Goal: Feedback & Contribution: Submit feedback/report problem

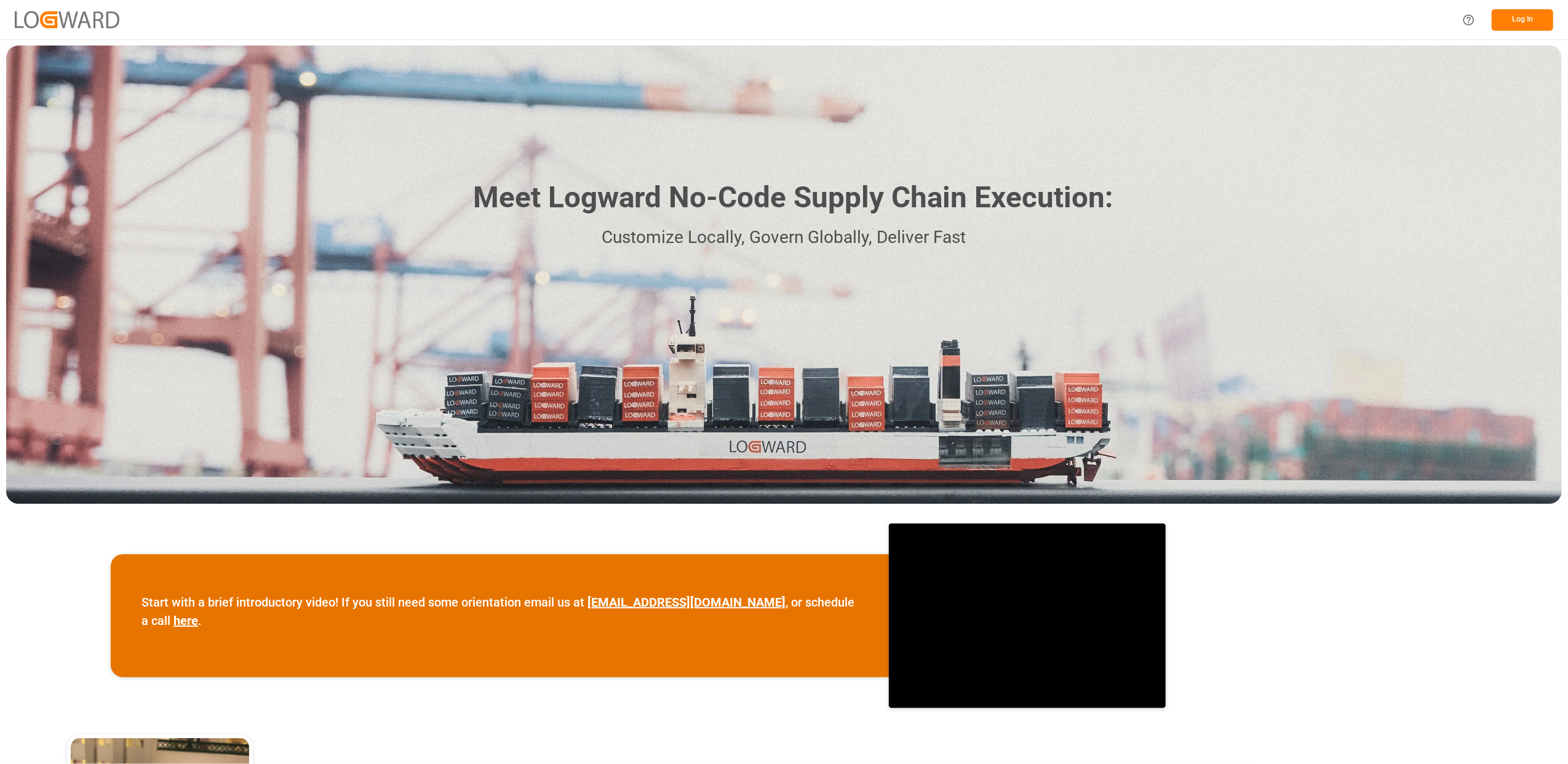
click at [1531, 19] on button "Log In" at bounding box center [1522, 20] width 62 height 22
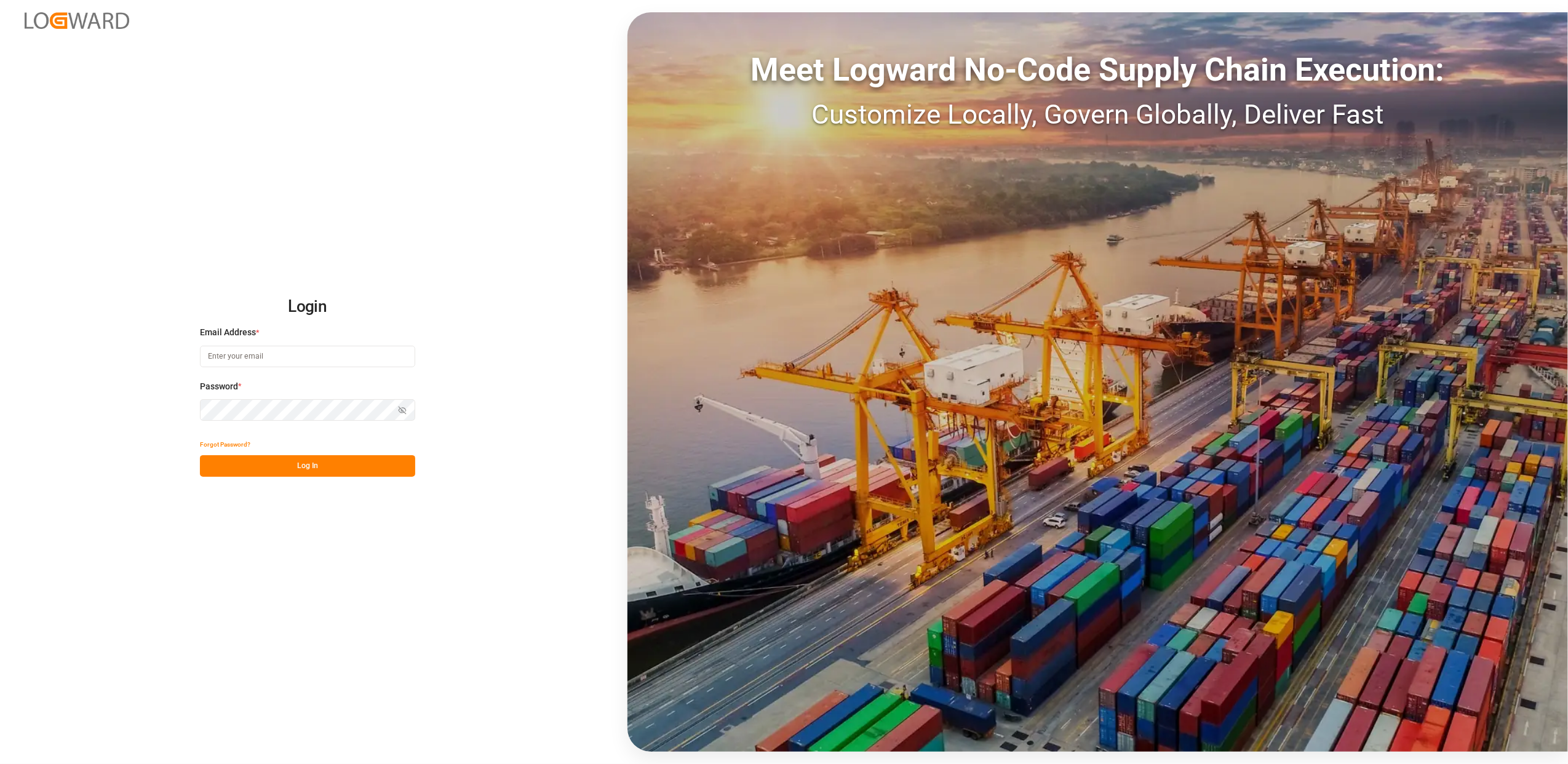
type input "[EMAIL_ADDRESS][DOMAIN_NAME]"
click at [301, 473] on button "Log In" at bounding box center [308, 466] width 215 height 22
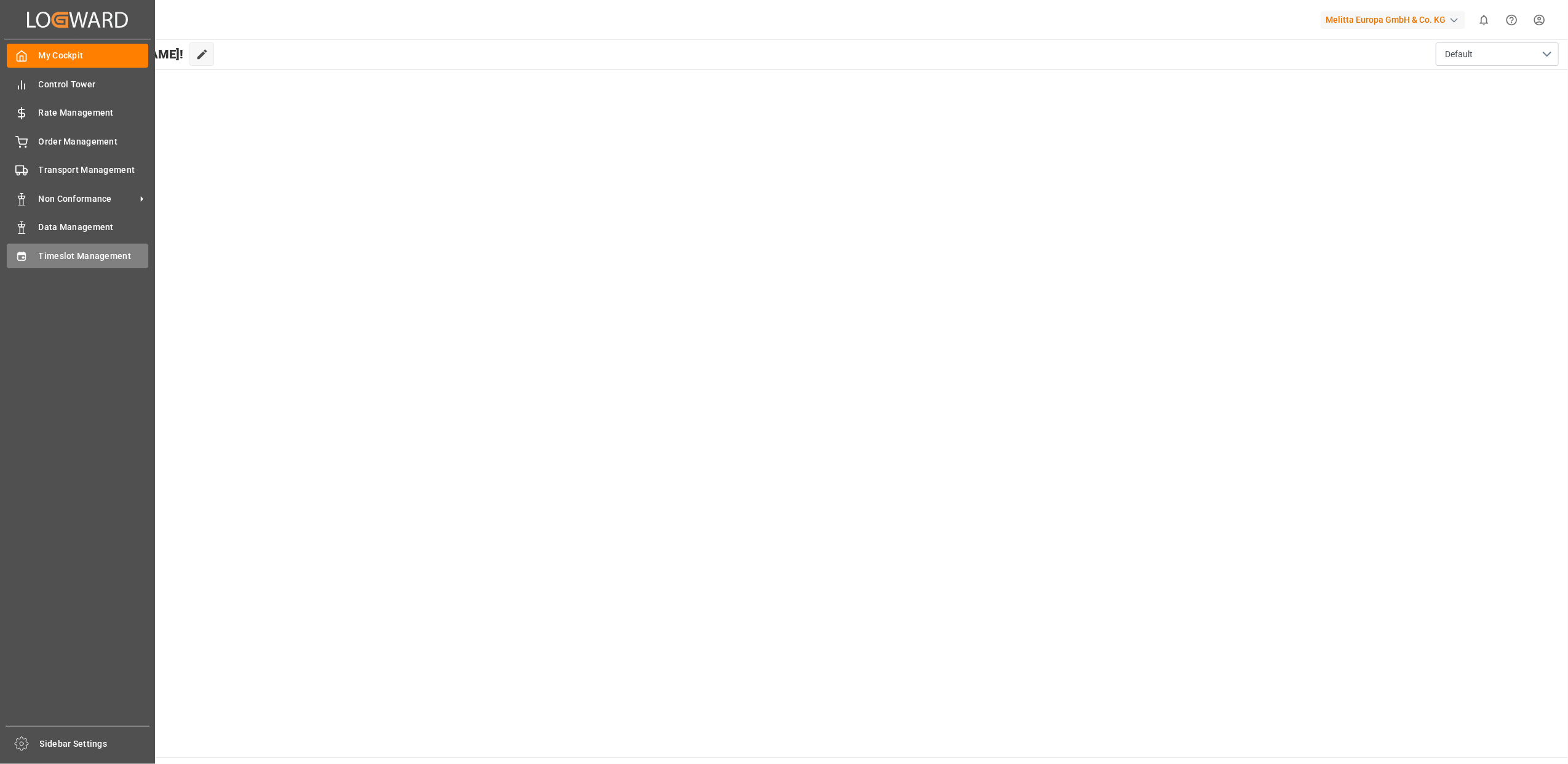
click at [109, 252] on span "Timeslot Management" at bounding box center [94, 256] width 110 height 13
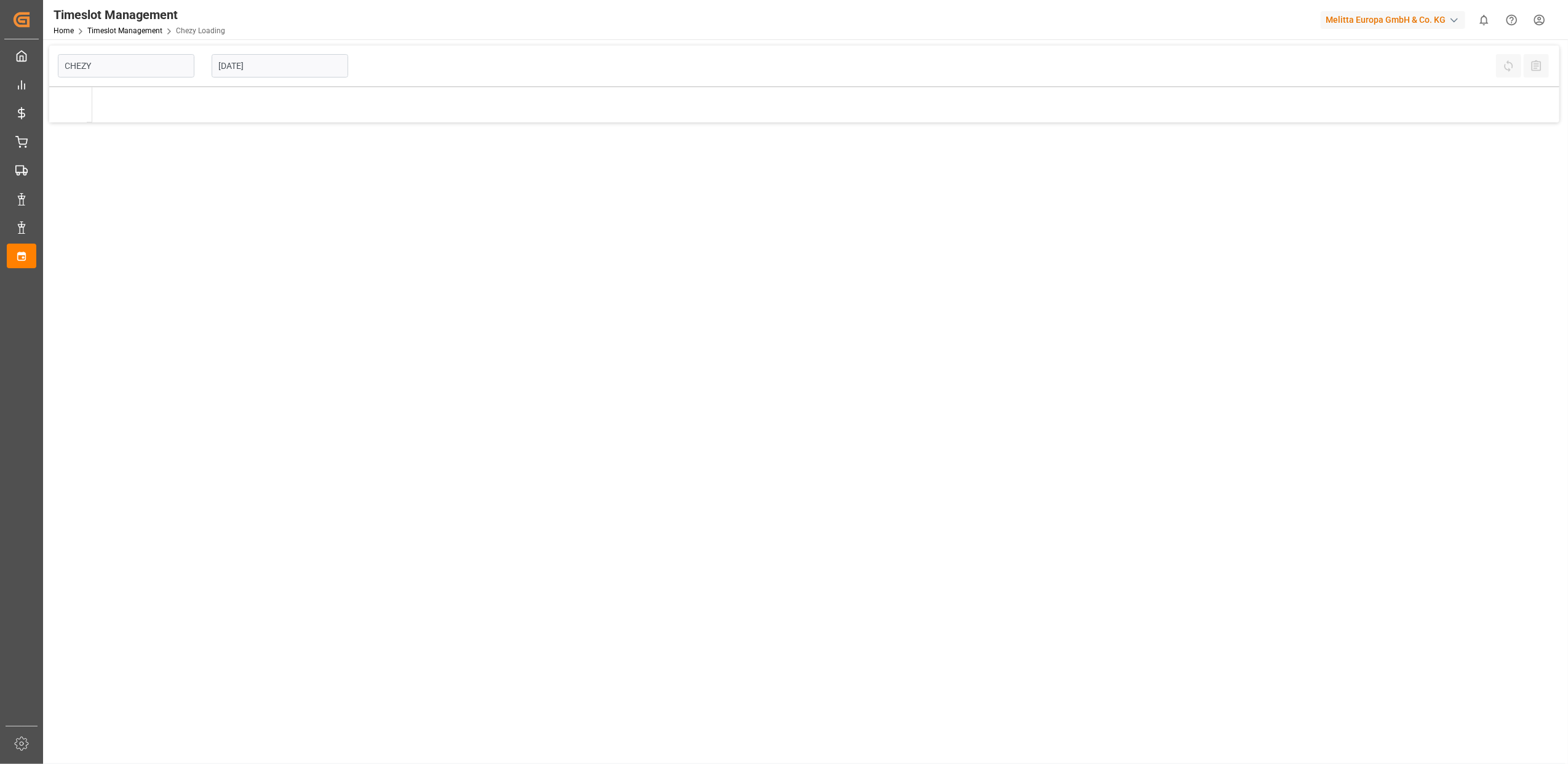
type input "Chezy Loading"
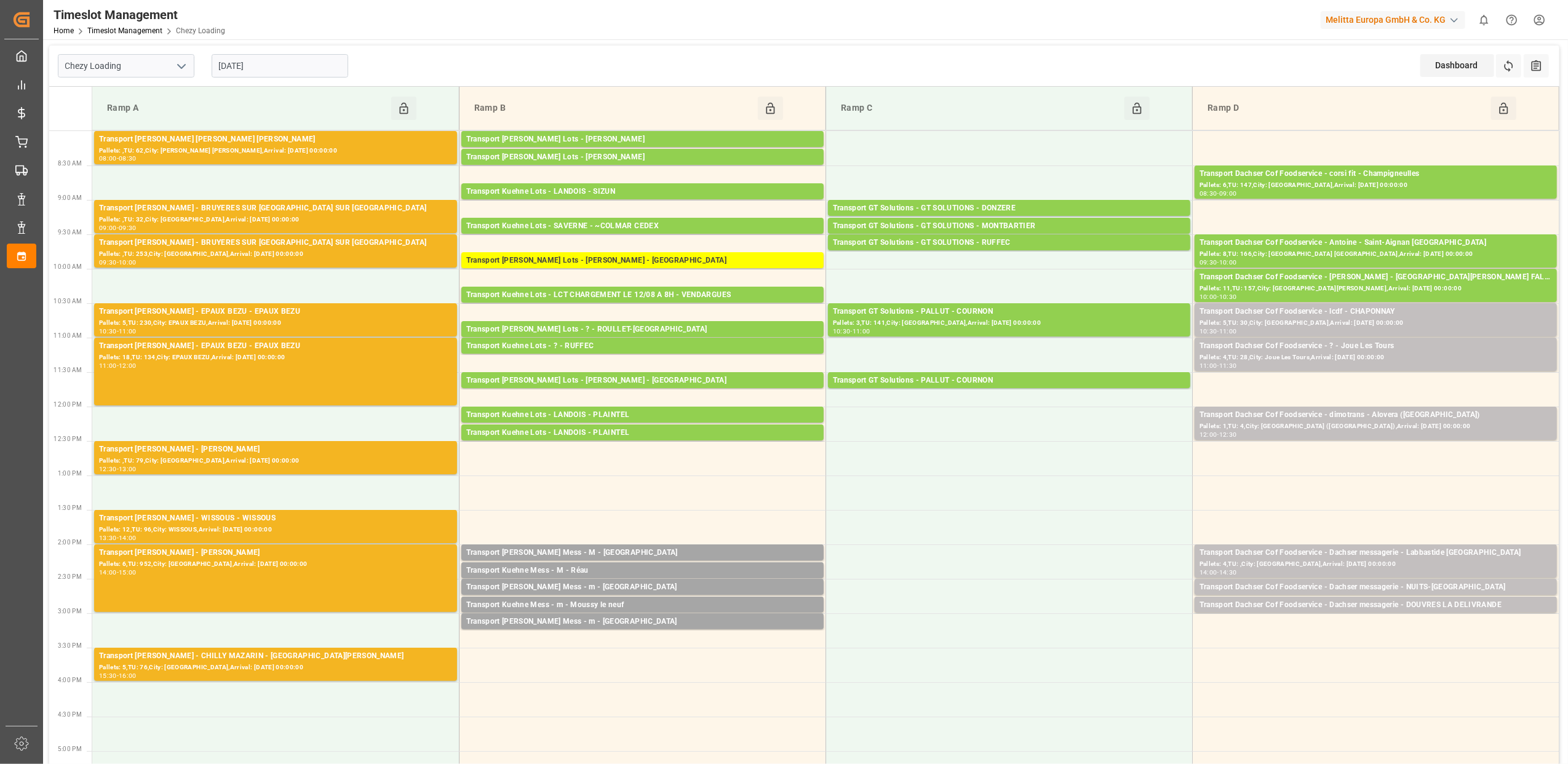
click at [289, 62] on input "[DATE]" at bounding box center [280, 65] width 137 height 23
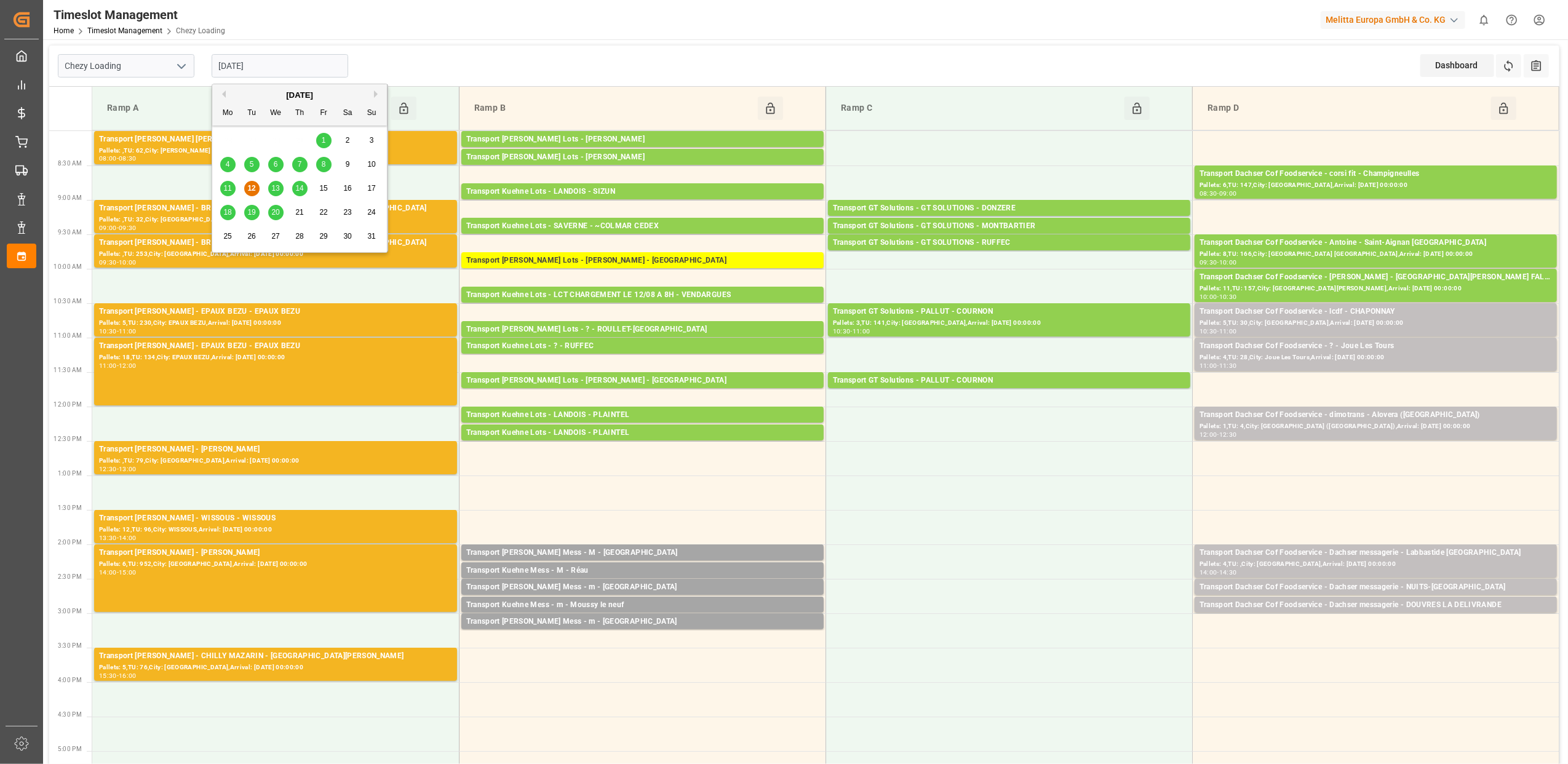
click at [277, 188] on span "13" at bounding box center [275, 188] width 8 height 8
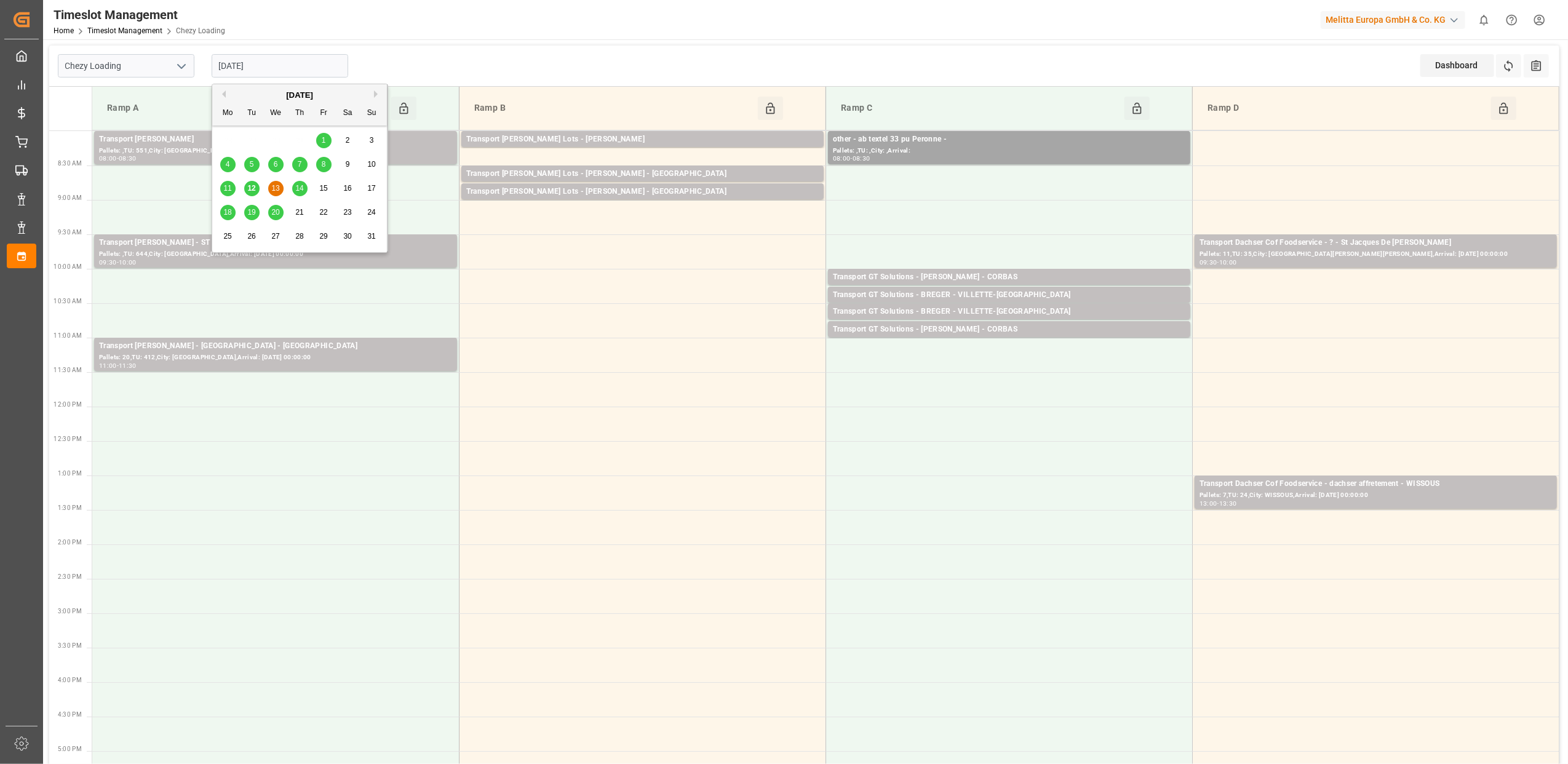
click at [313, 67] on input "[DATE]" at bounding box center [280, 65] width 137 height 23
click at [303, 188] on span "14" at bounding box center [299, 188] width 8 height 8
type input "[DATE]"
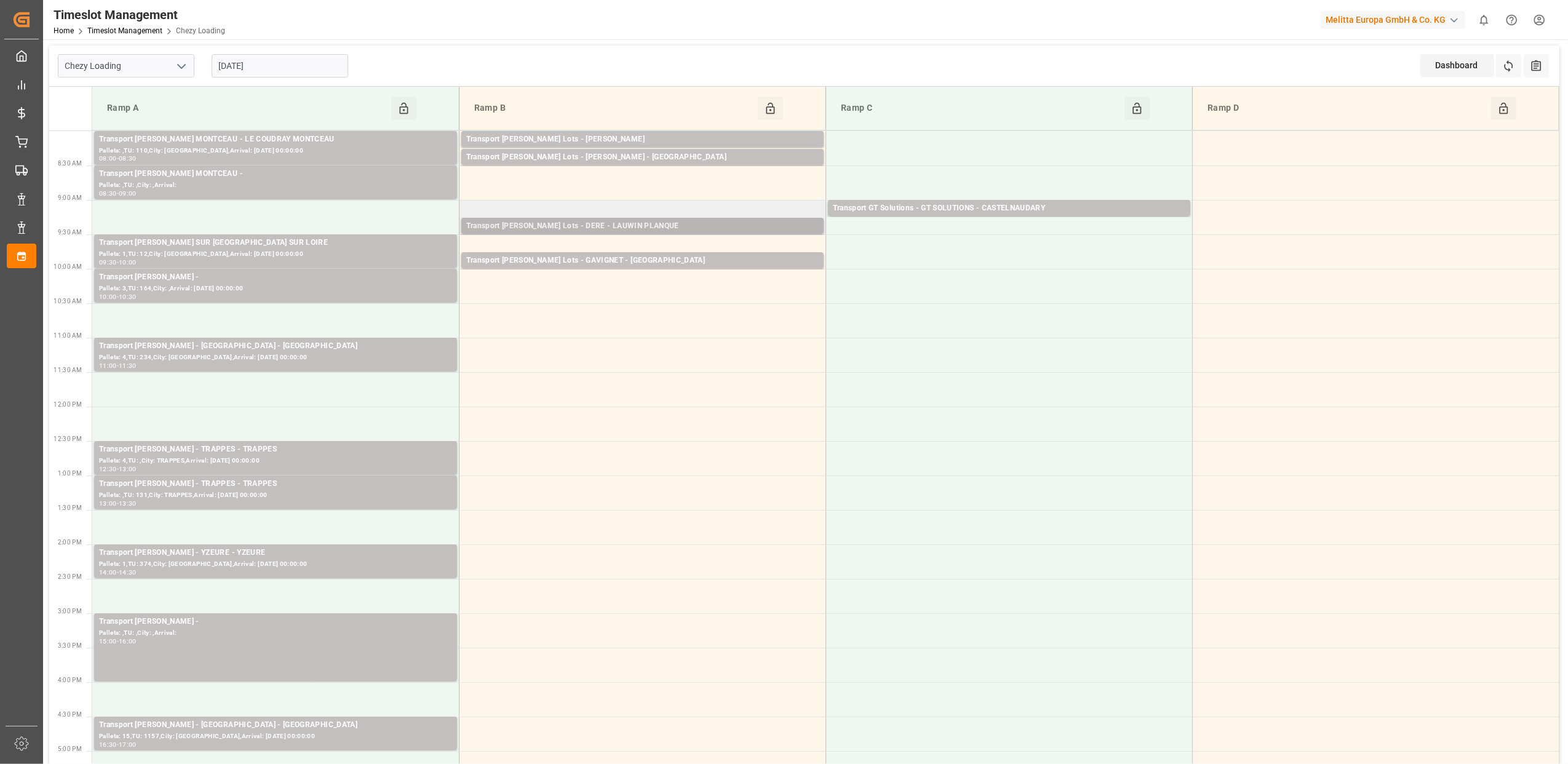
click at [662, 225] on div "Transport [PERSON_NAME] Lots - DERE - LAUWIN PLANQUE" at bounding box center [643, 226] width 353 height 12
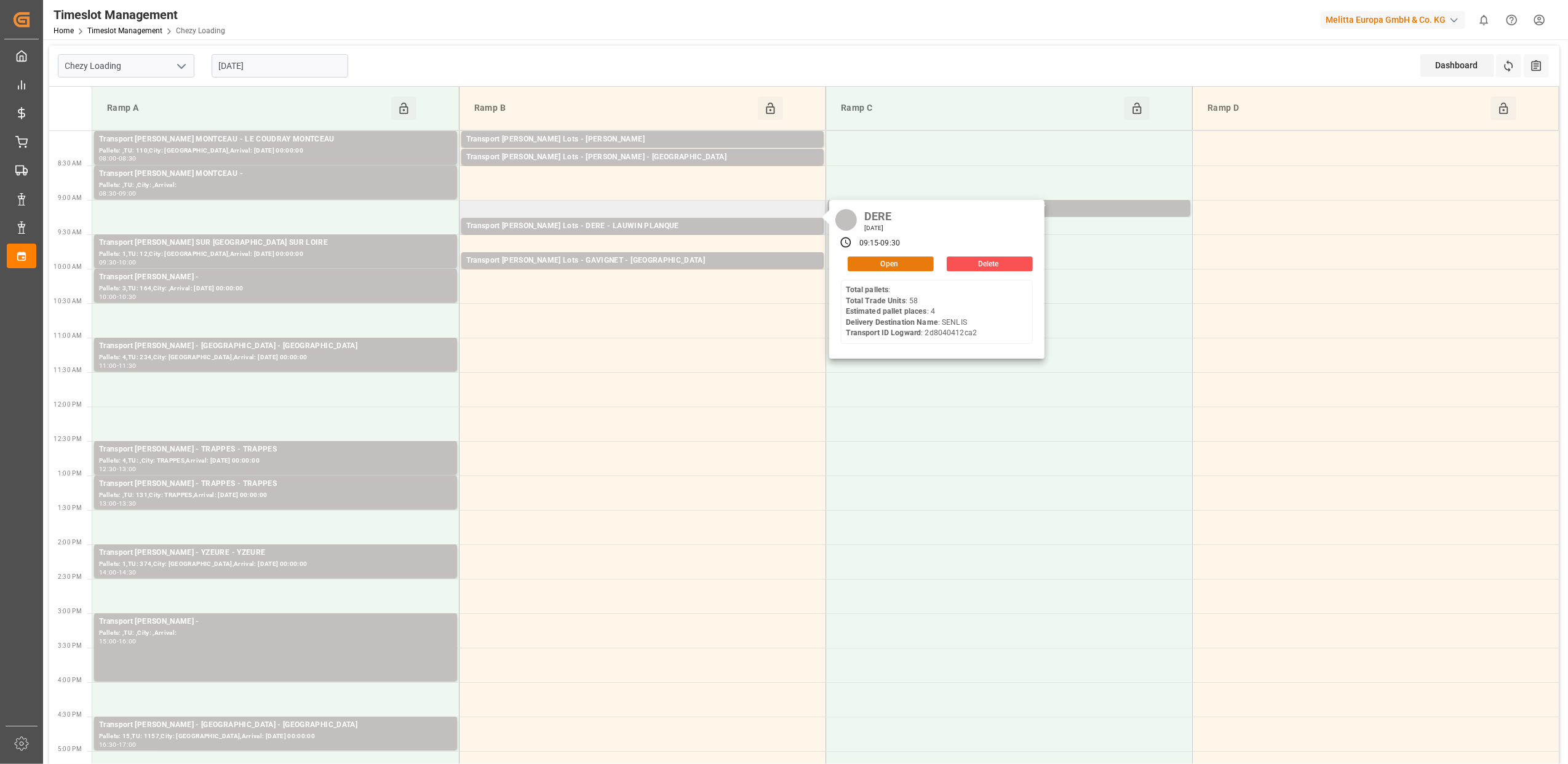
click at [886, 264] on button "Open" at bounding box center [891, 264] width 86 height 15
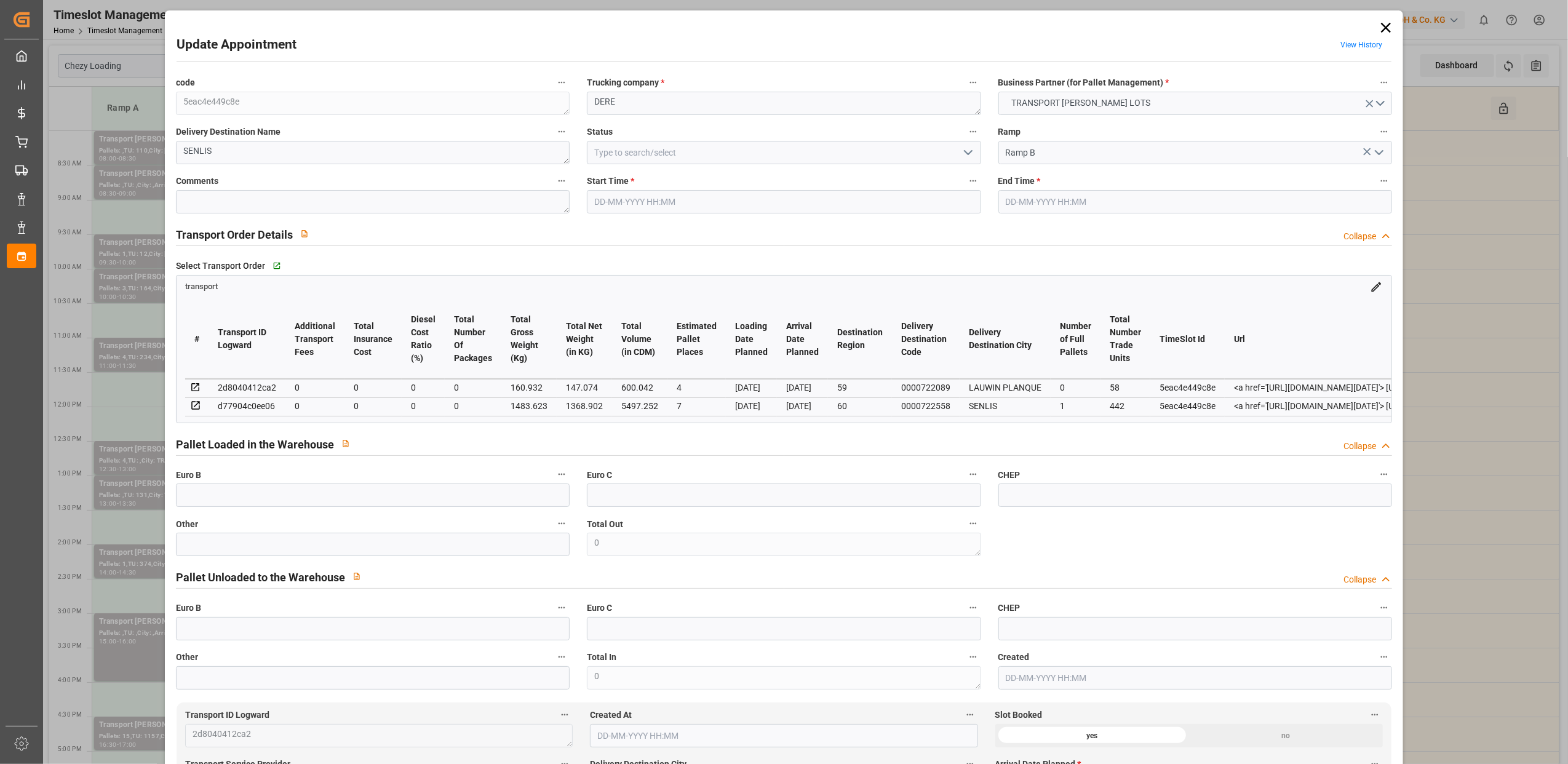
type input "4"
type input "0"
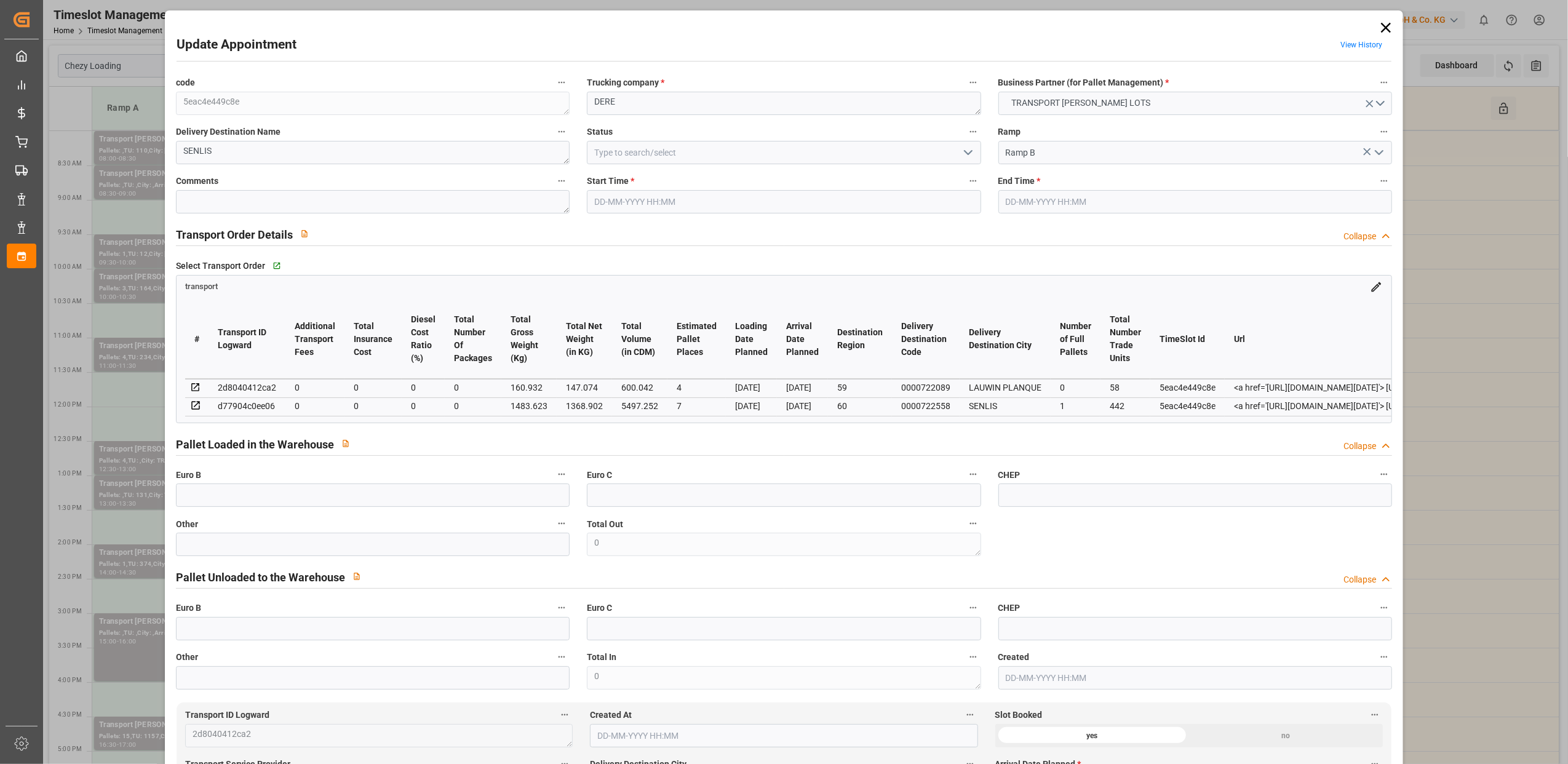
type input "0"
type input "147.074"
type input "252.932"
type input "600.042"
type input "59"
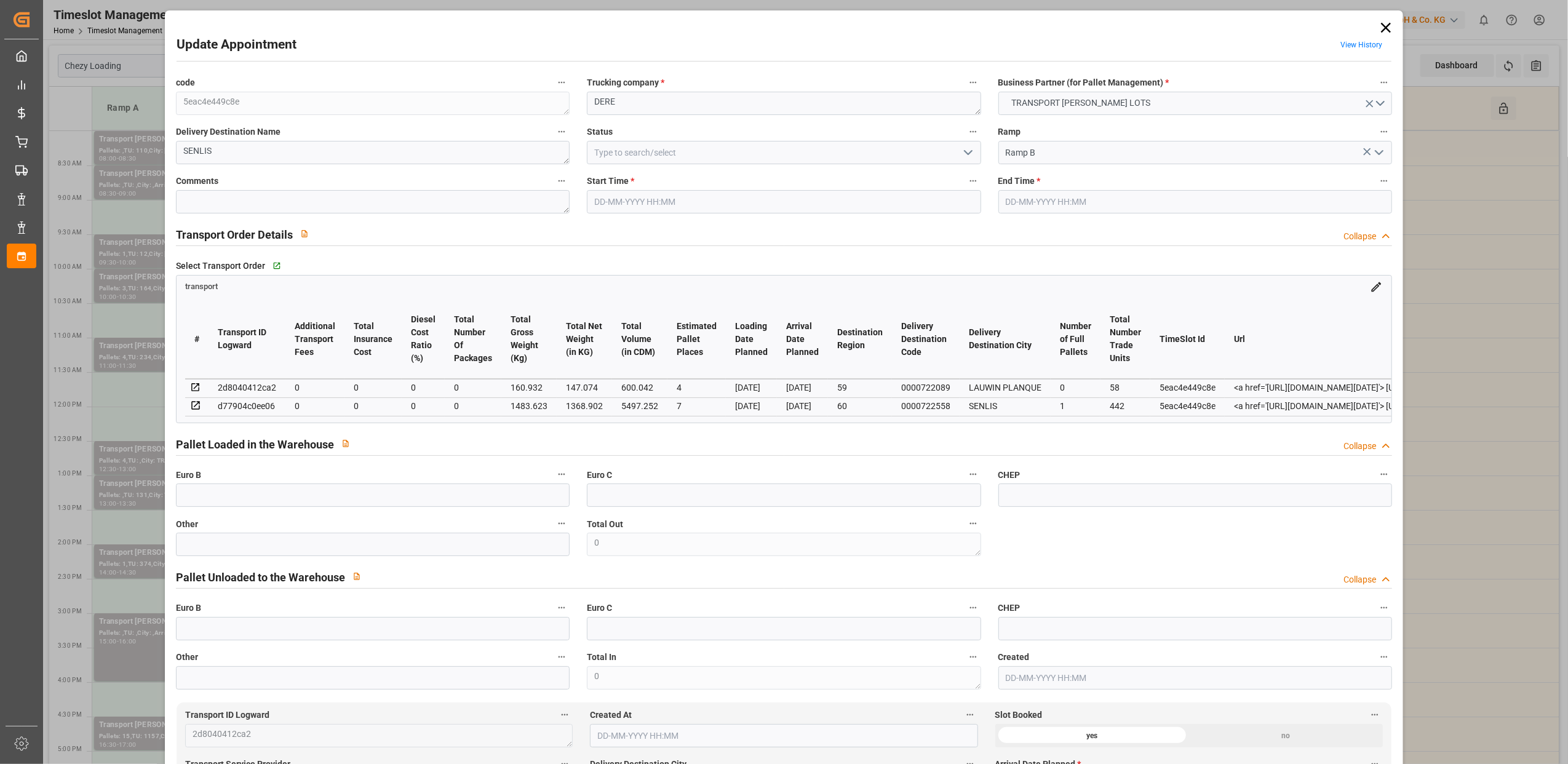
type input "0"
type input "58"
type input "4"
type input "101"
type input "160.932"
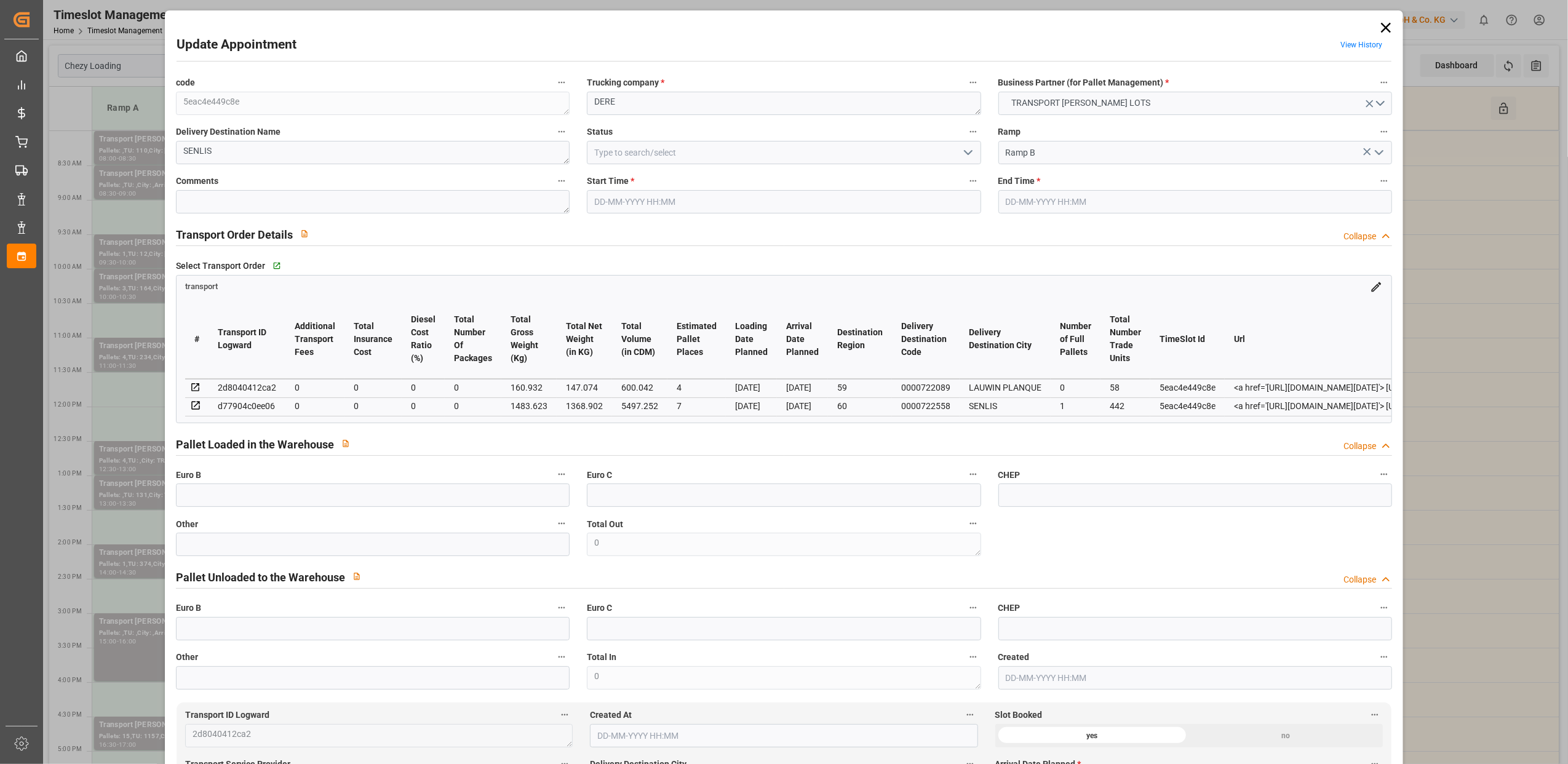
type input "0"
type input "4710.8598"
type input "0"
type input "21"
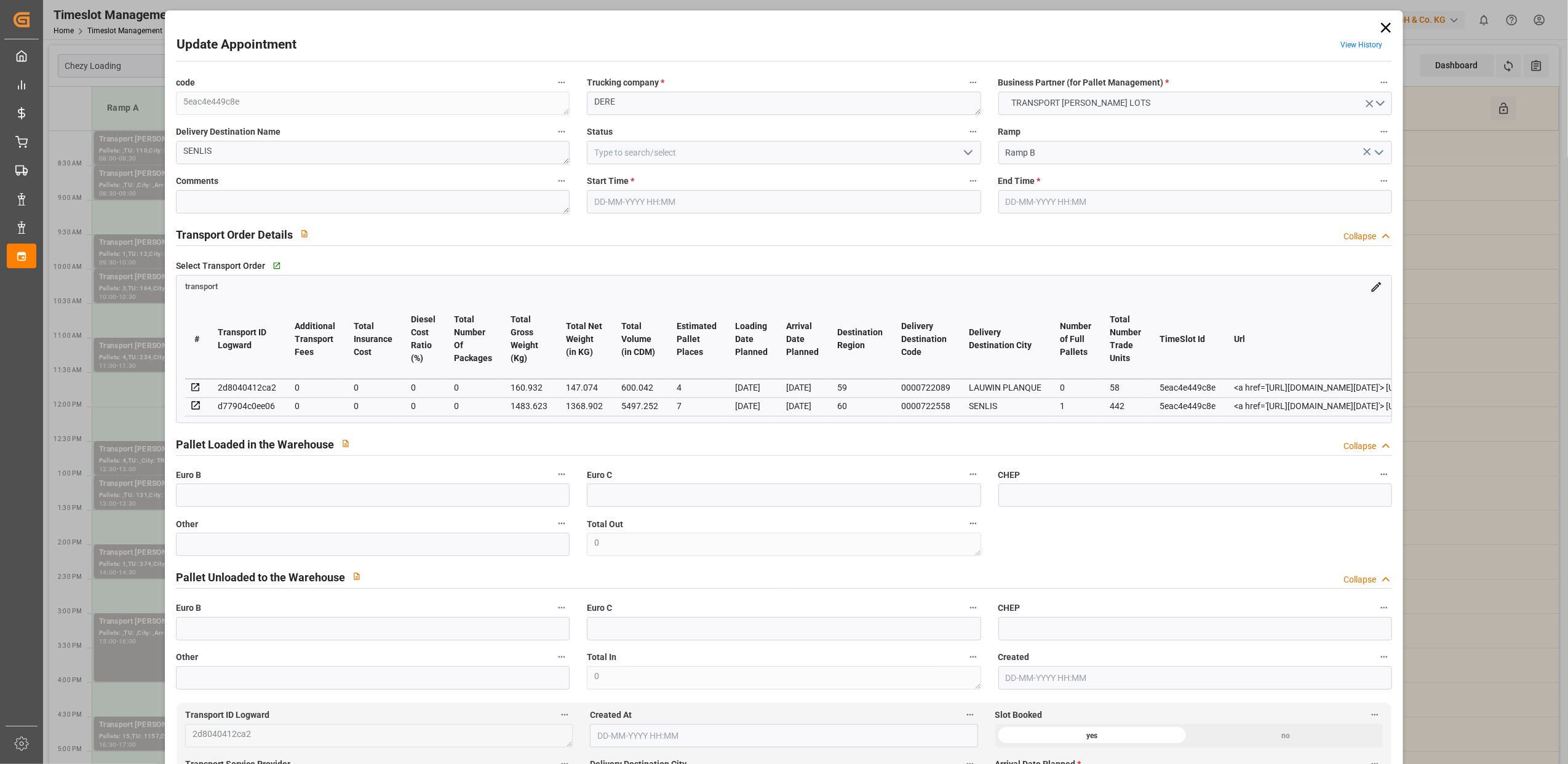
type input "35"
type input "[DATE] 09:15"
type input "[DATE] 09:30"
type input "[DATE] 15:06"
type input "[DATE] 12:14"
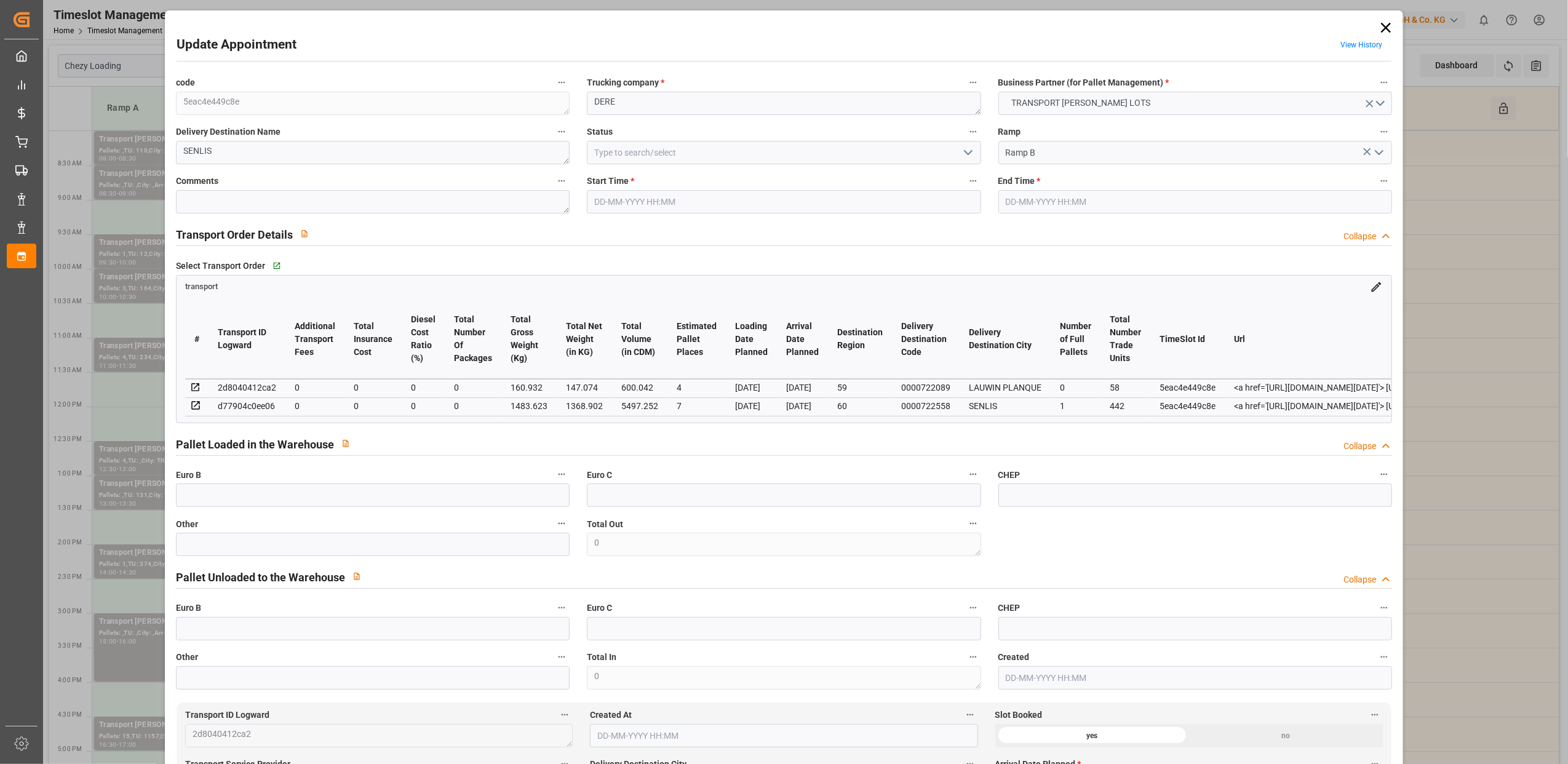
type input "[DATE]"
click at [1381, 22] on icon at bounding box center [1386, 28] width 17 height 17
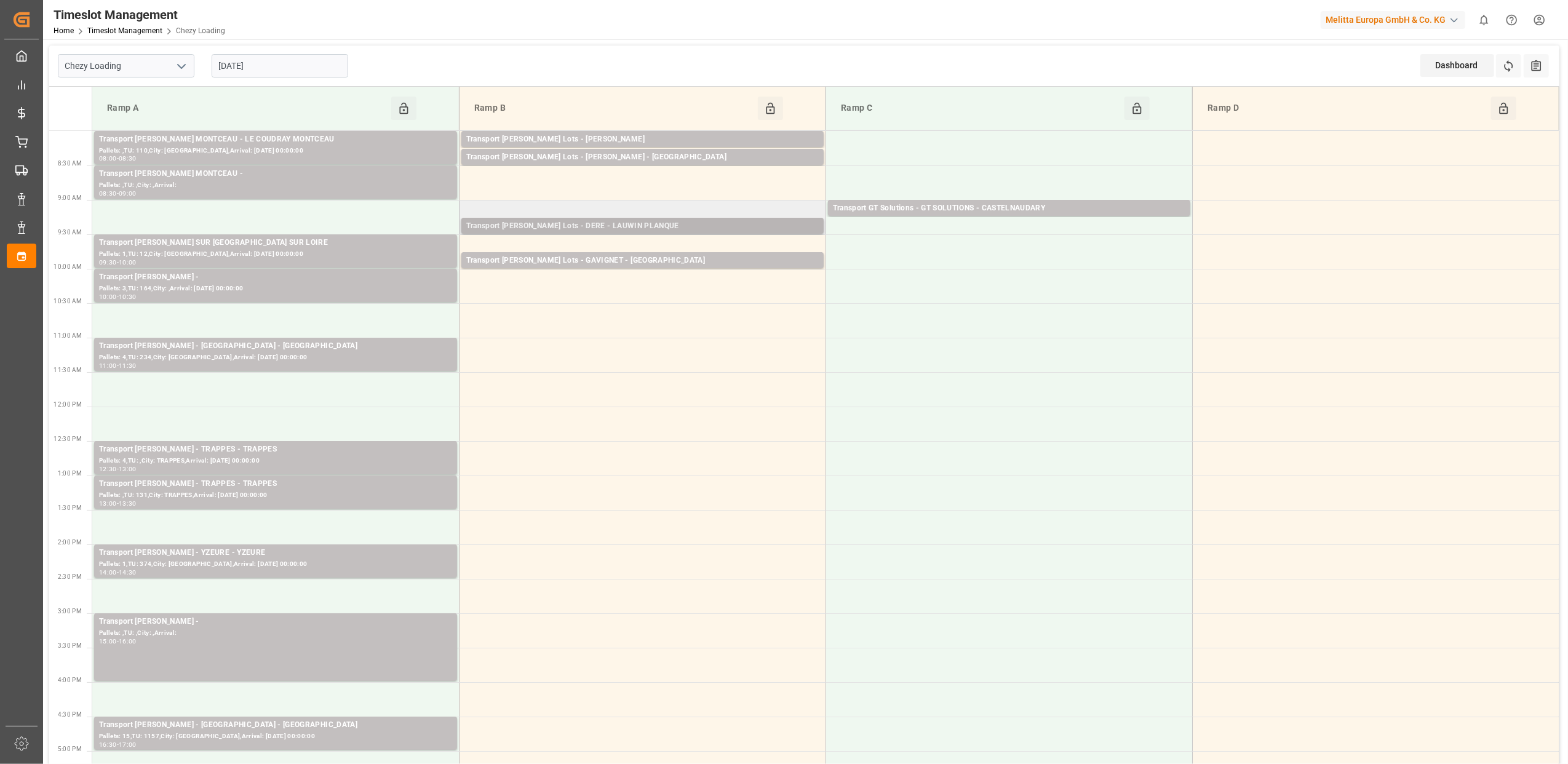
drag, startPoint x: 638, startPoint y: 225, endPoint x: 559, endPoint y: 223, distance: 79.0
click at [559, 223] on div "Transport [PERSON_NAME] Lots - DERE - LAUWIN PLANQUE" at bounding box center [643, 226] width 353 height 12
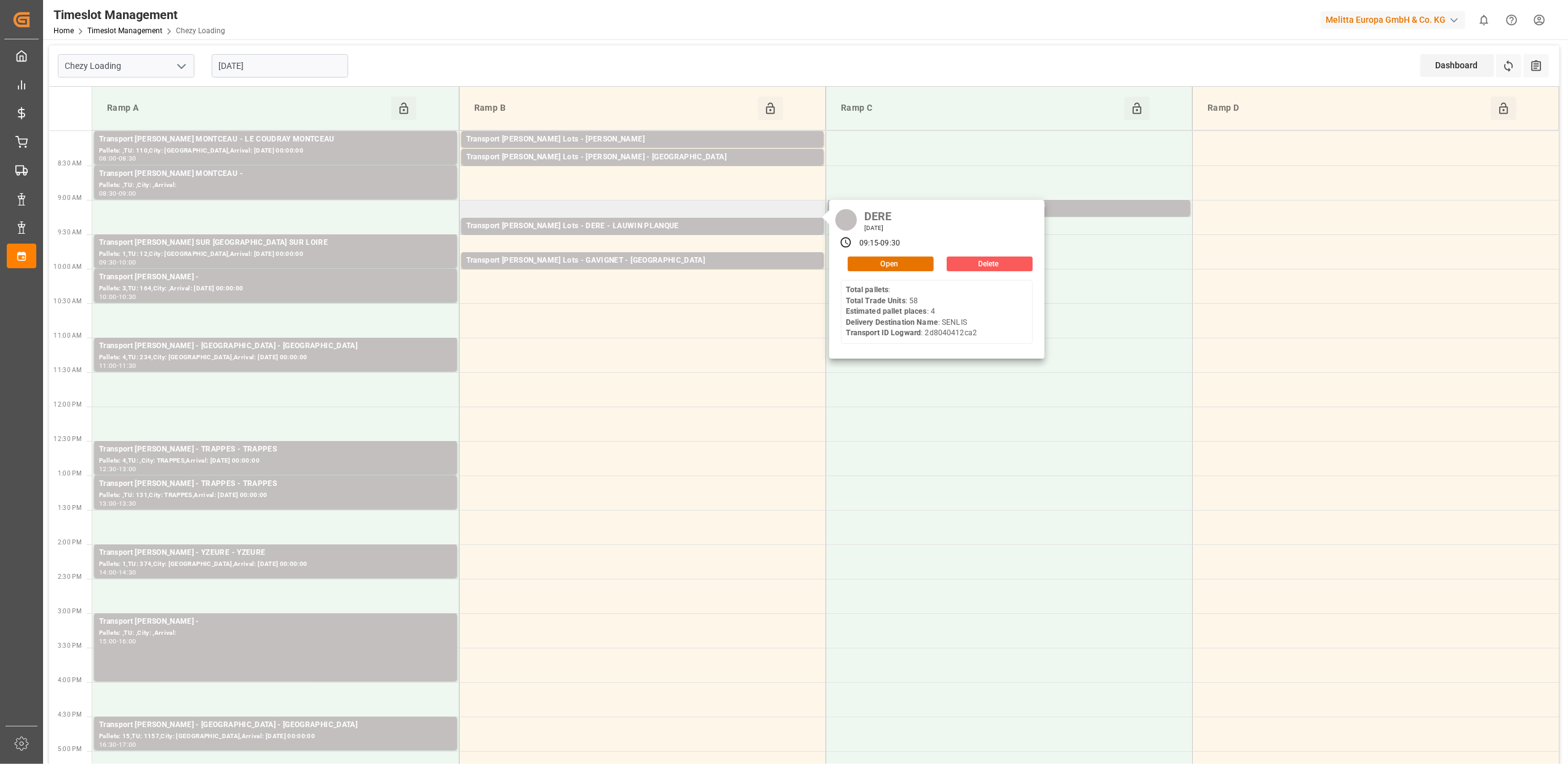
click at [1013, 262] on button "Delete" at bounding box center [990, 264] width 86 height 15
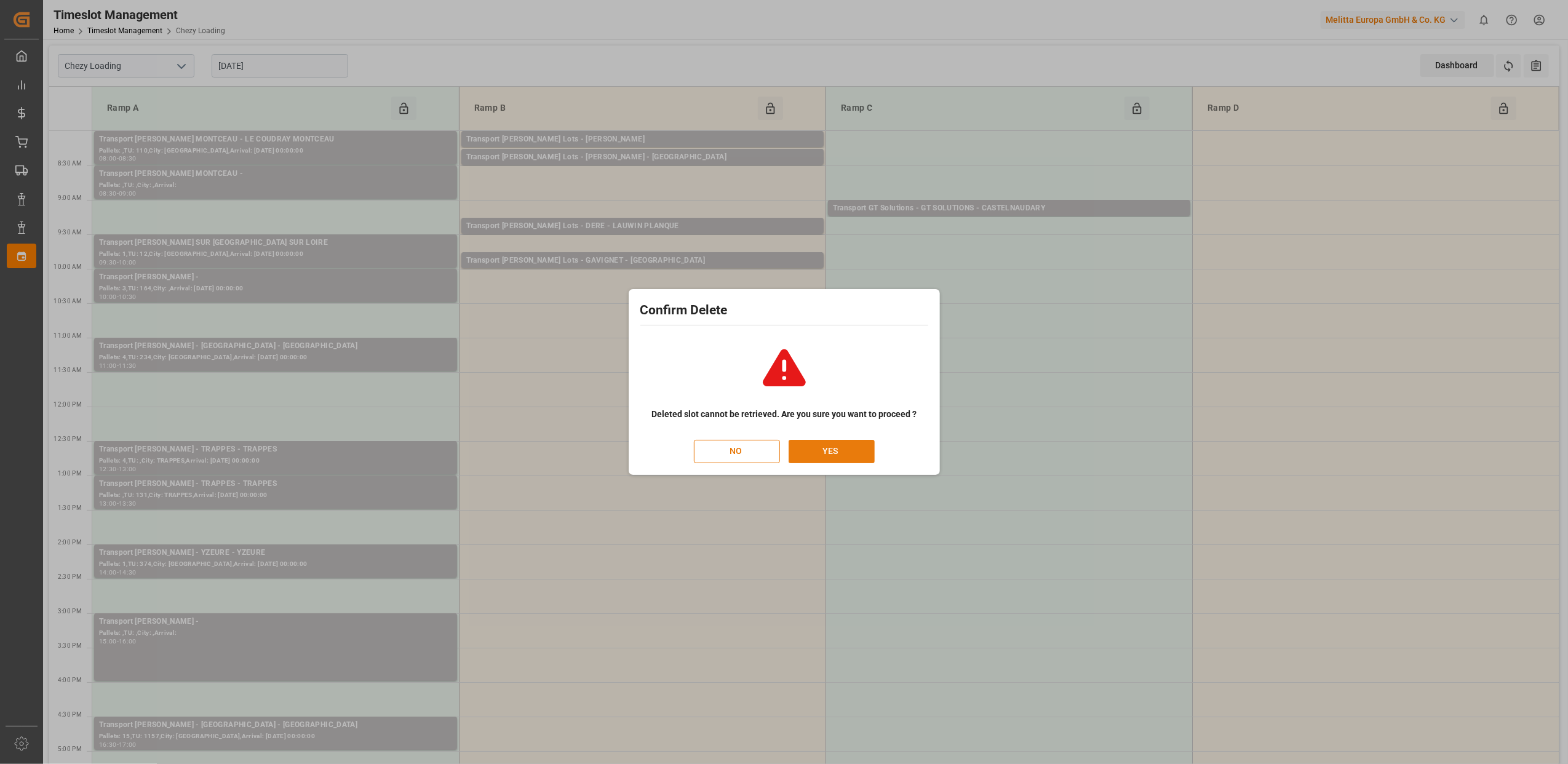
click at [860, 446] on button "YES" at bounding box center [832, 452] width 86 height 23
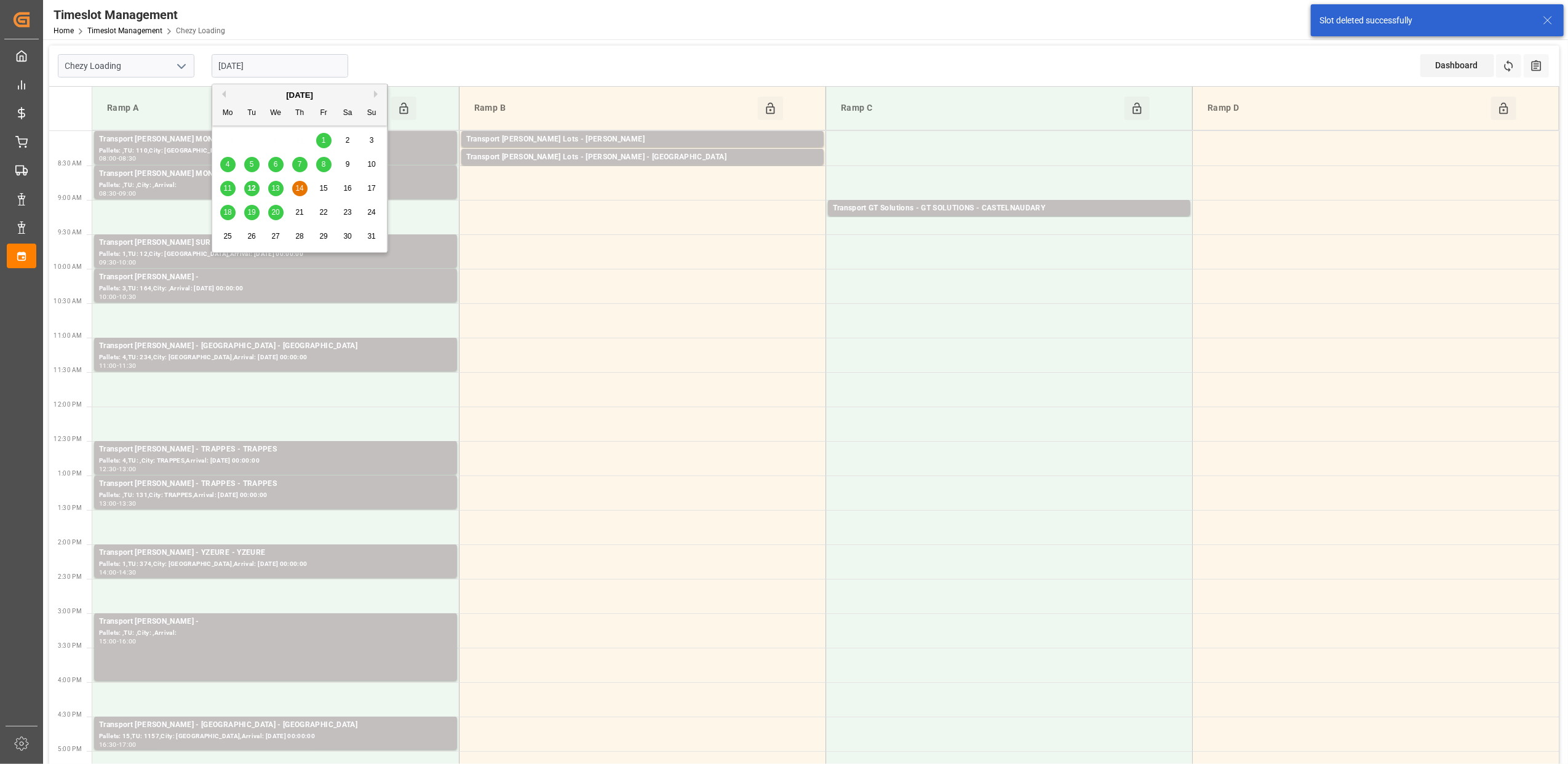
click at [304, 69] on input "[DATE]" at bounding box center [280, 65] width 137 height 23
click at [274, 187] on span "13" at bounding box center [275, 188] width 8 height 8
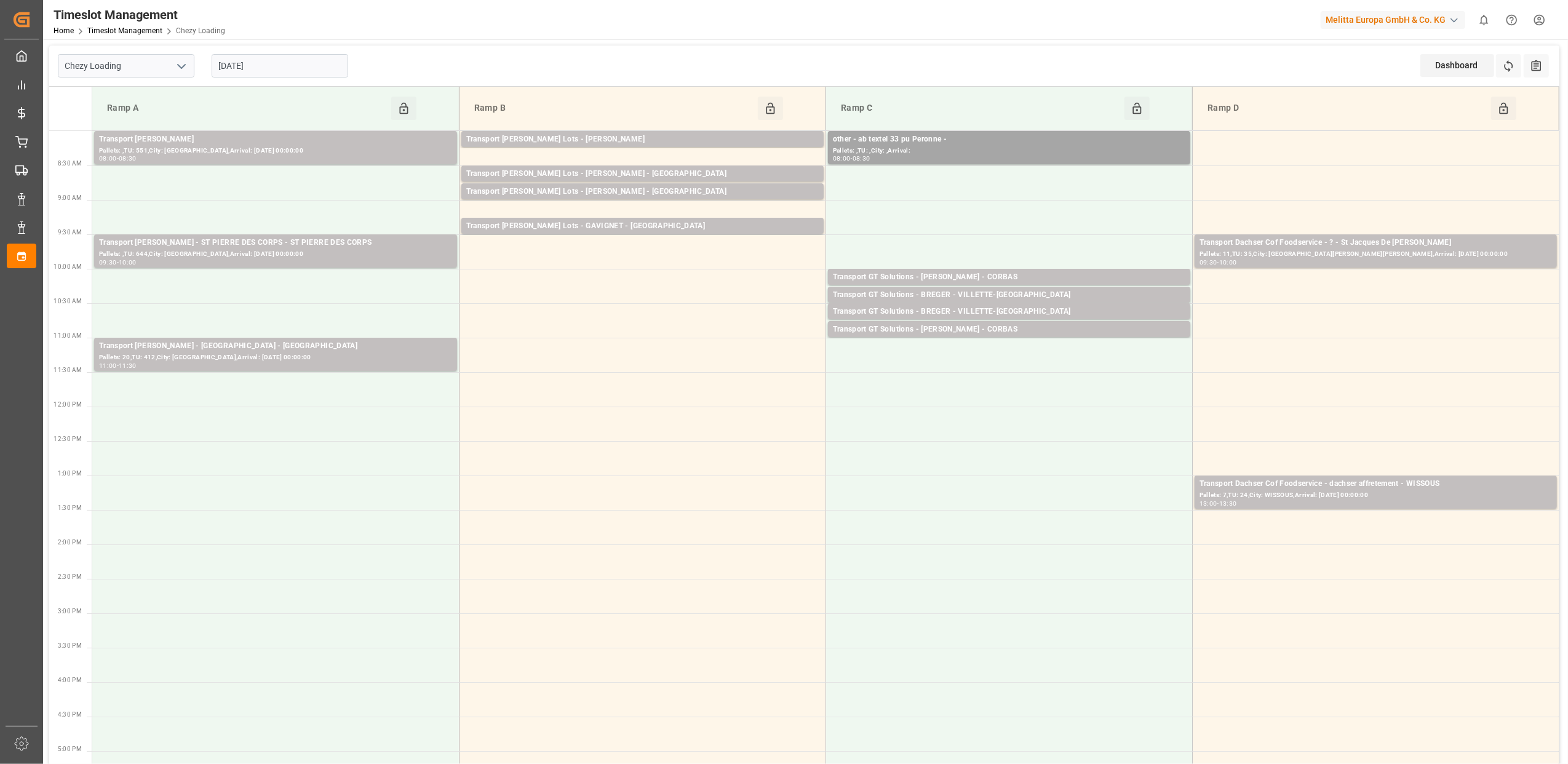
click at [308, 56] on input "[DATE]" at bounding box center [280, 65] width 137 height 23
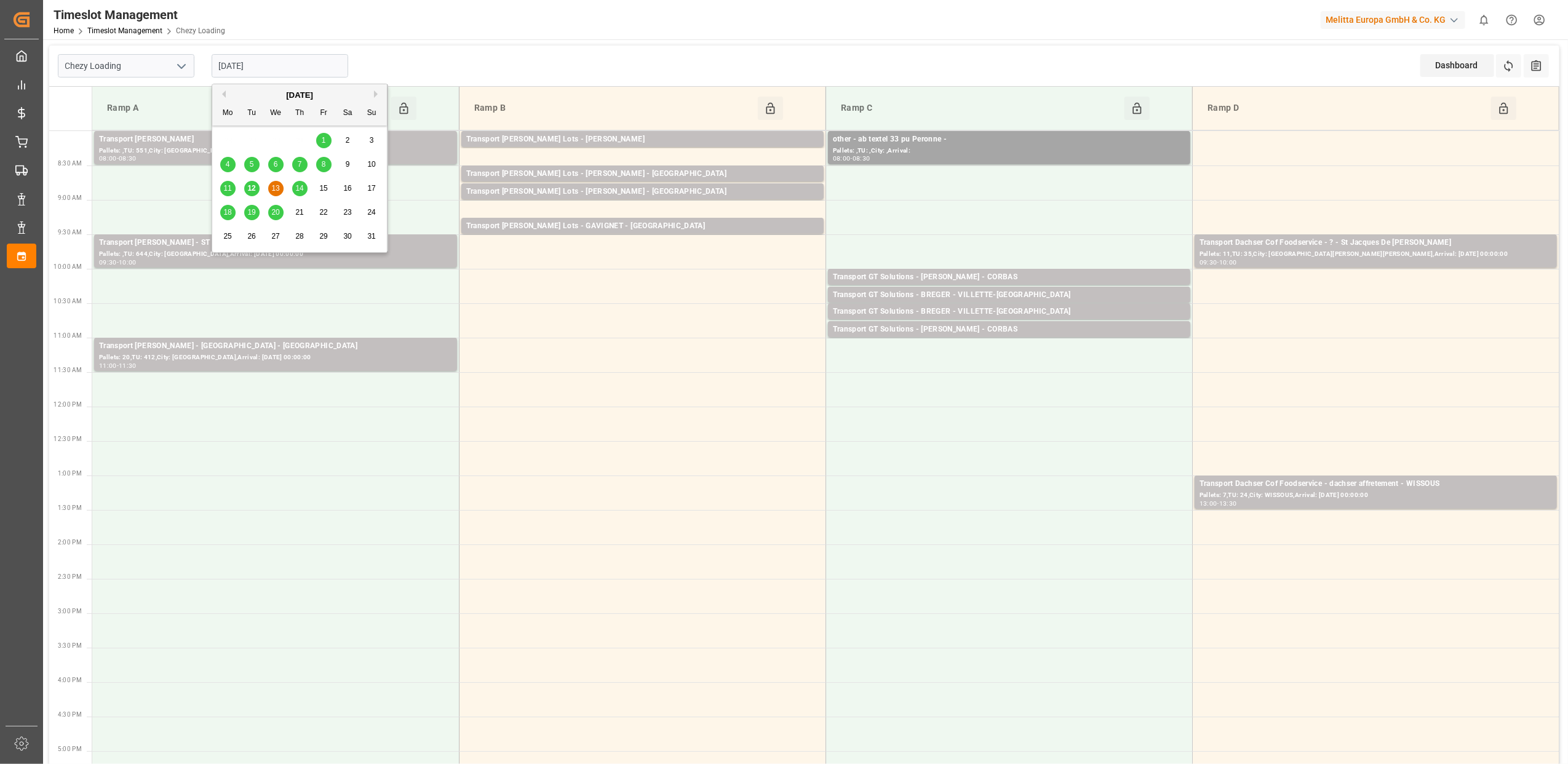
click at [251, 186] on span "12" at bounding box center [251, 188] width 8 height 8
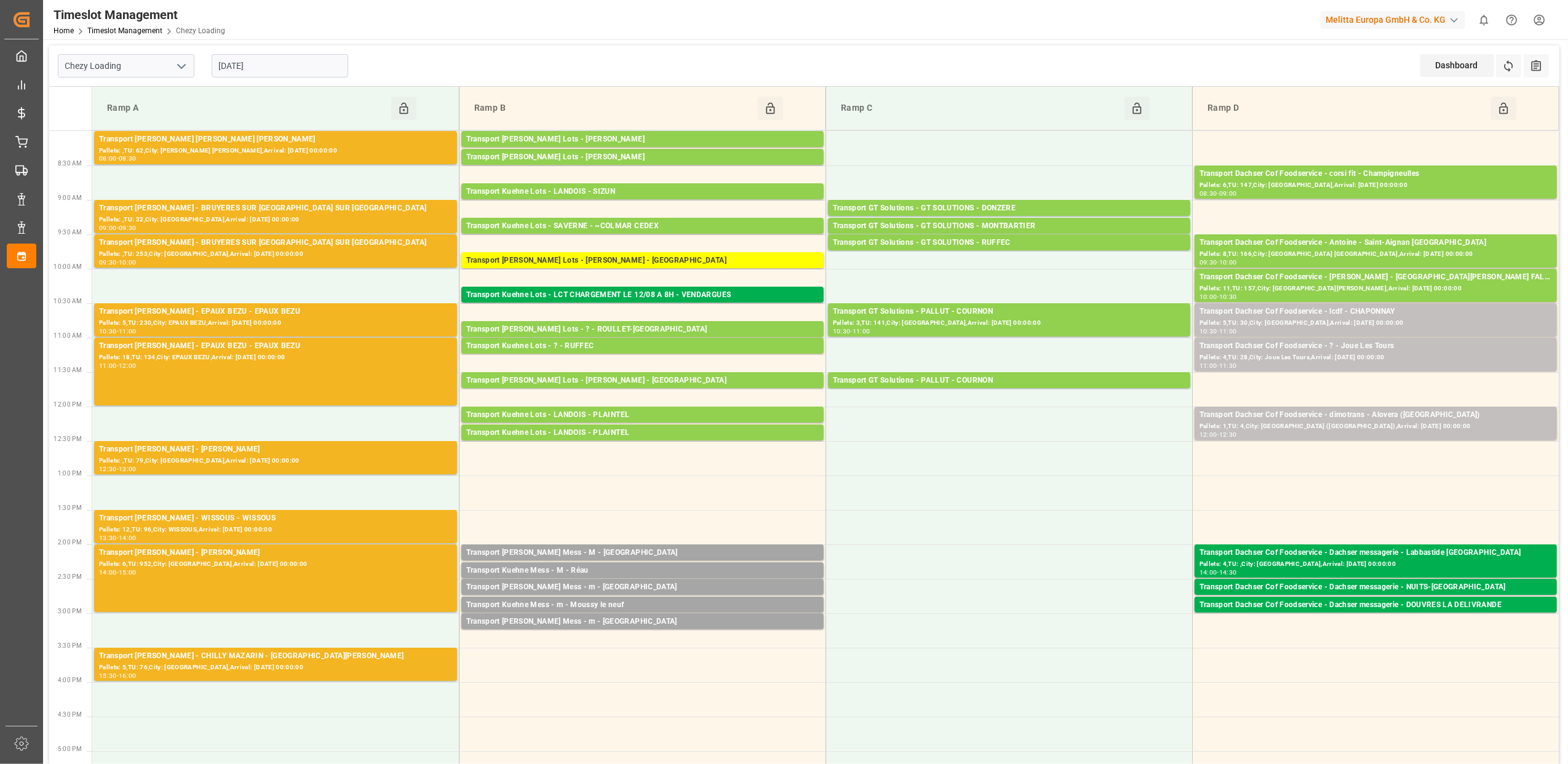
click at [286, 65] on input "[DATE]" at bounding box center [280, 65] width 137 height 23
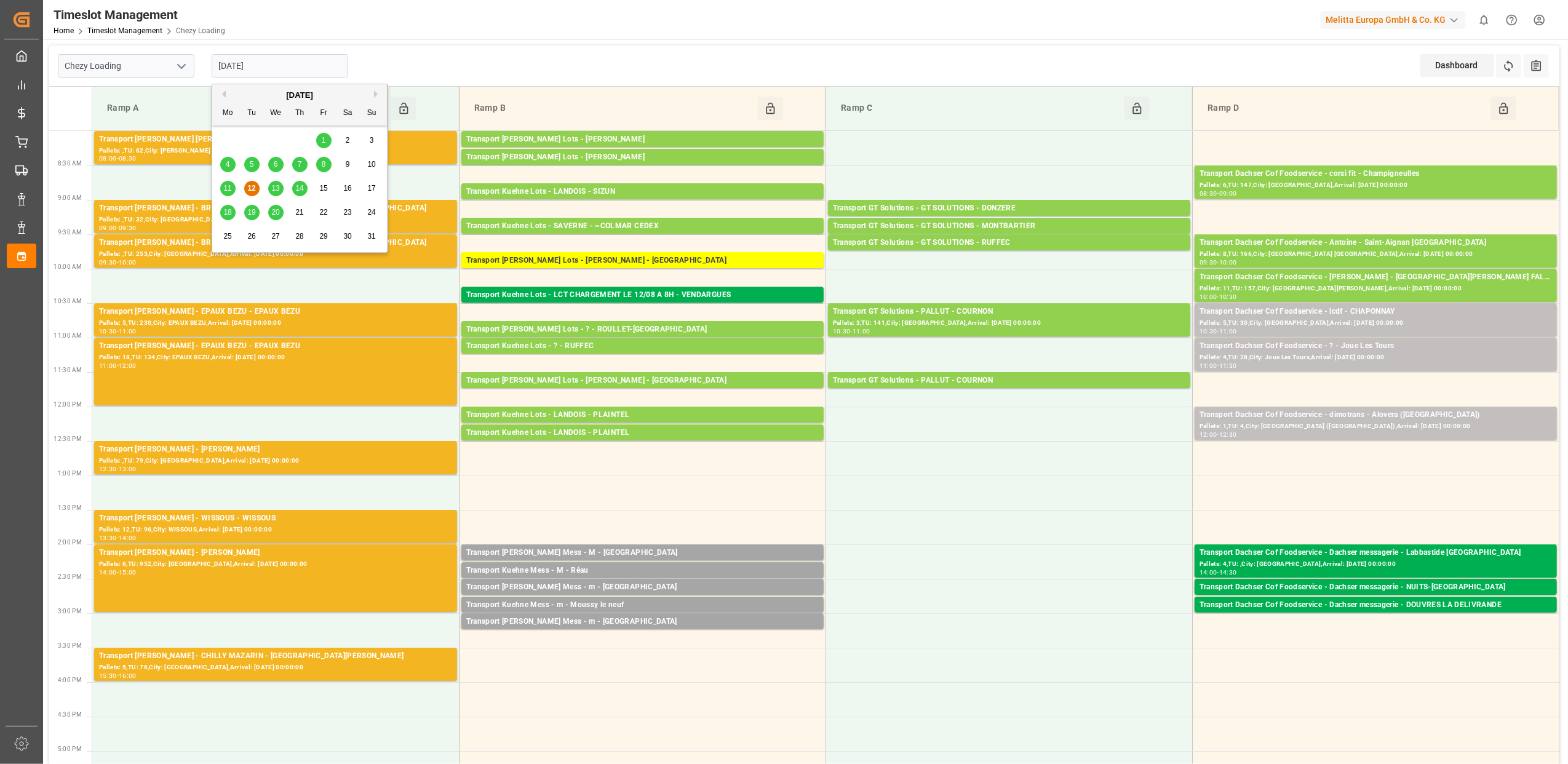
click at [323, 190] on span "15" at bounding box center [323, 188] width 8 height 8
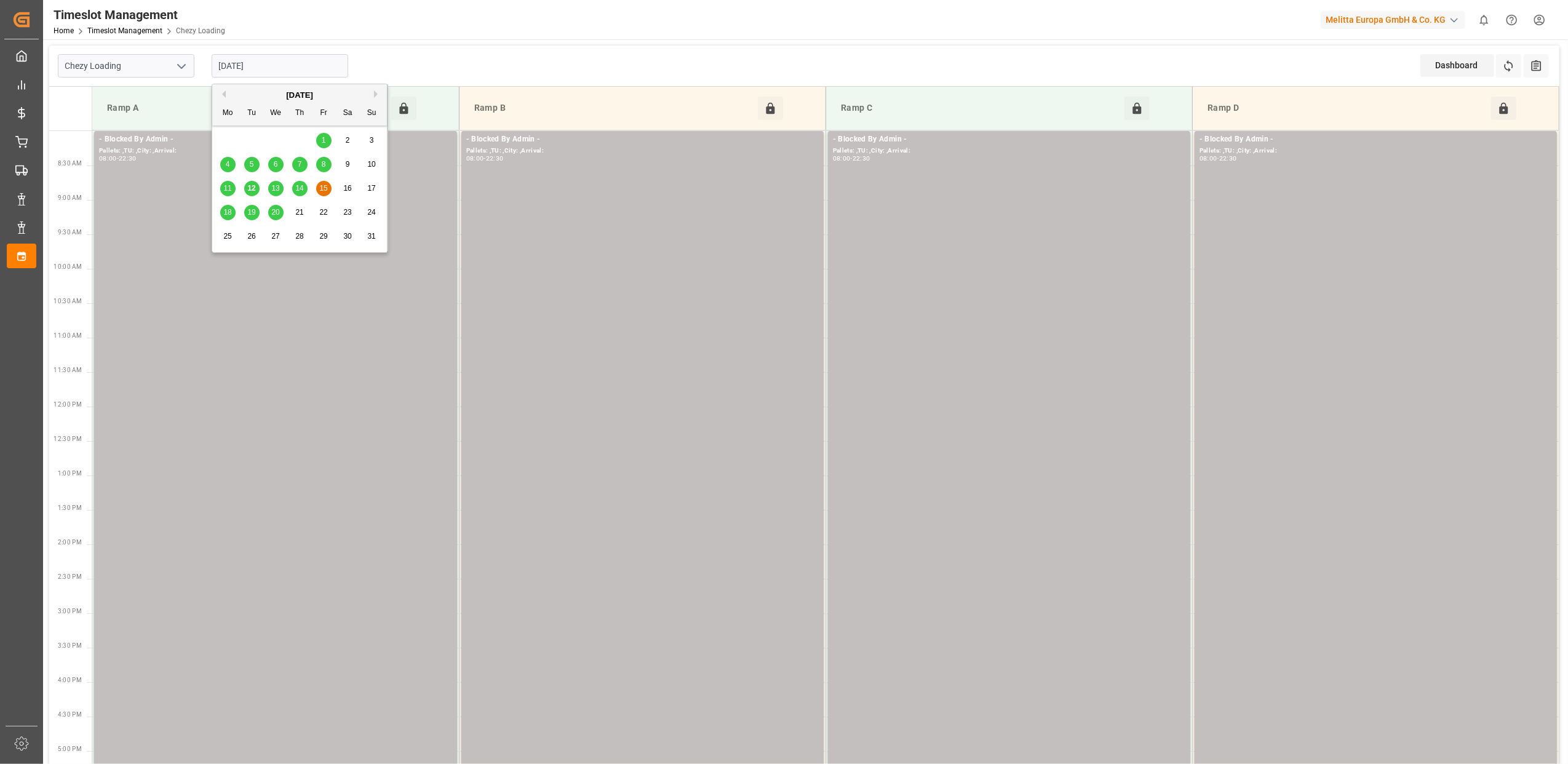
click at [303, 62] on input "[DATE]" at bounding box center [280, 65] width 137 height 23
click at [296, 191] on span "14" at bounding box center [299, 188] width 8 height 8
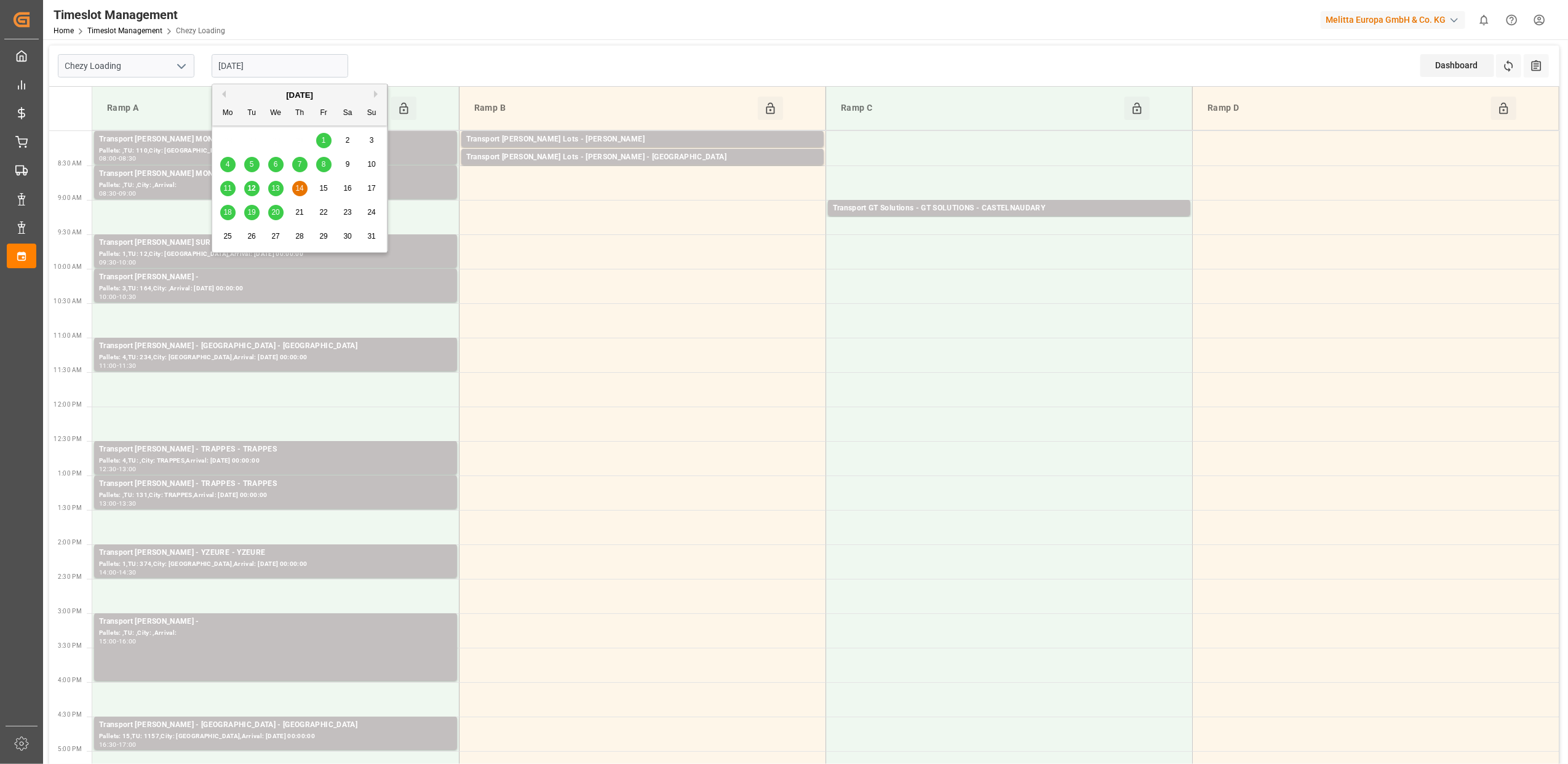
click at [282, 67] on input "[DATE]" at bounding box center [280, 65] width 137 height 23
click at [227, 215] on span "18" at bounding box center [227, 212] width 8 height 8
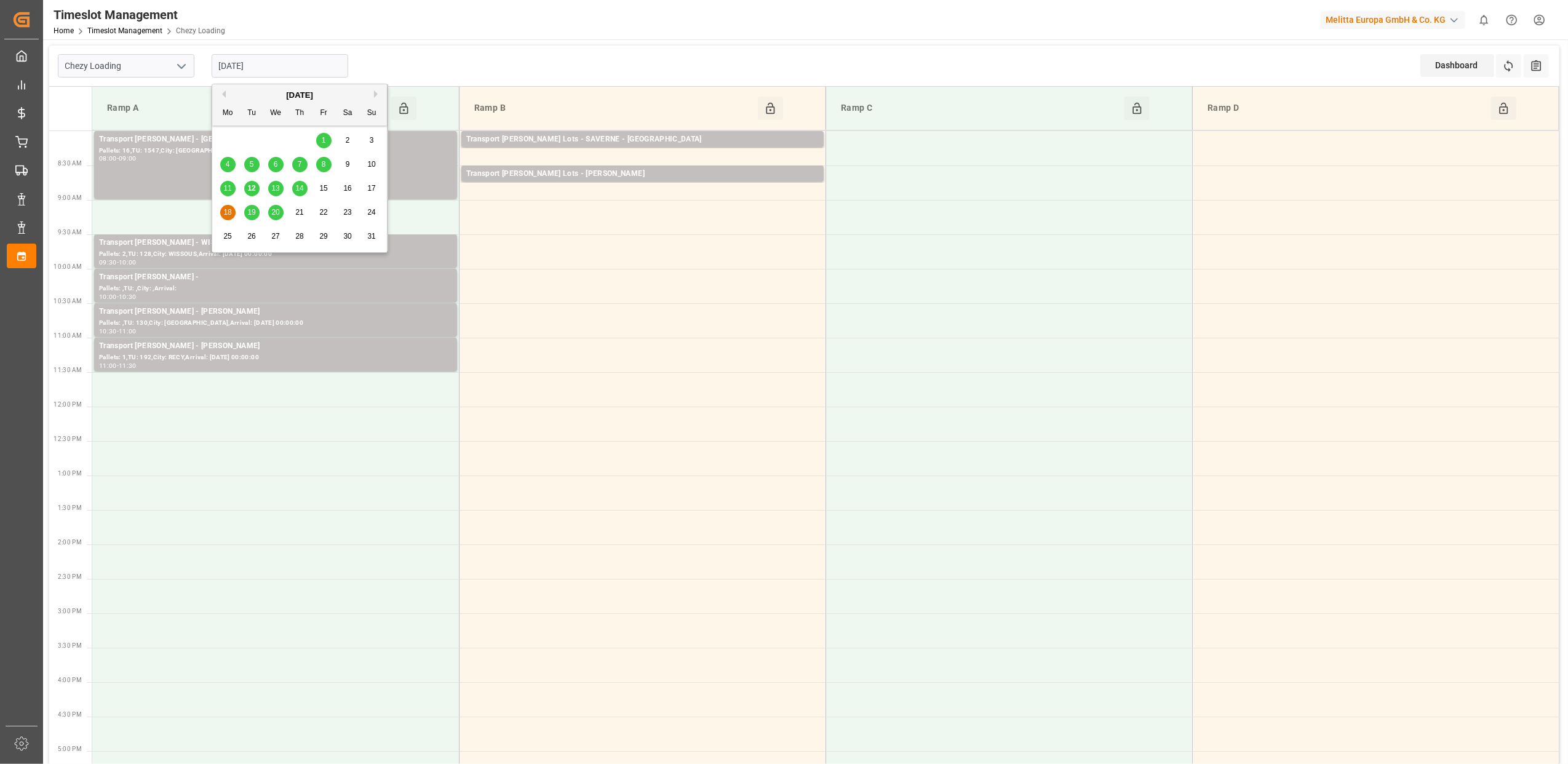
click at [307, 67] on input "[DATE]" at bounding box center [280, 65] width 137 height 23
click at [254, 217] on span "19" at bounding box center [251, 212] width 8 height 8
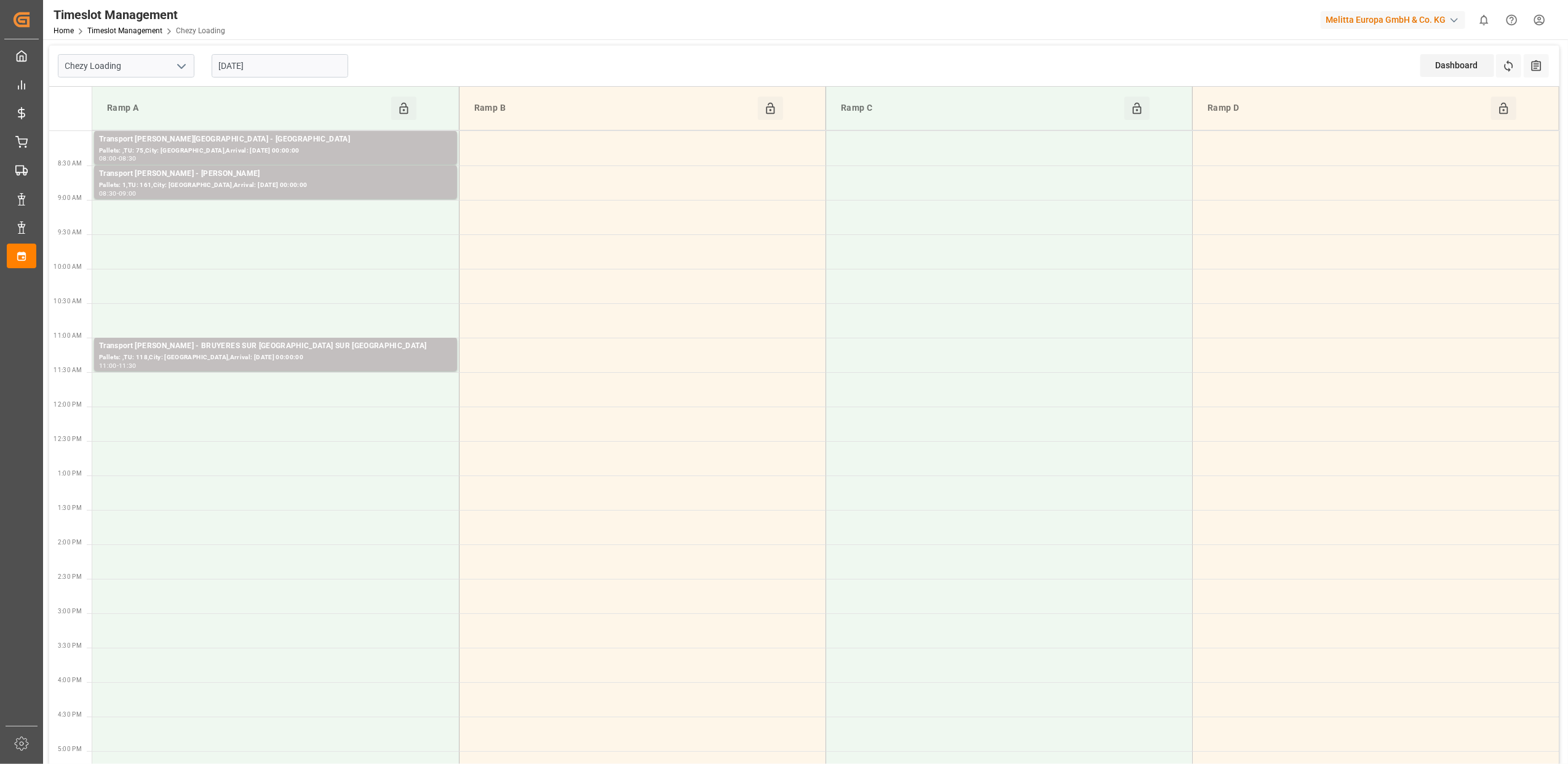
click at [286, 67] on input "[DATE]" at bounding box center [280, 65] width 137 height 23
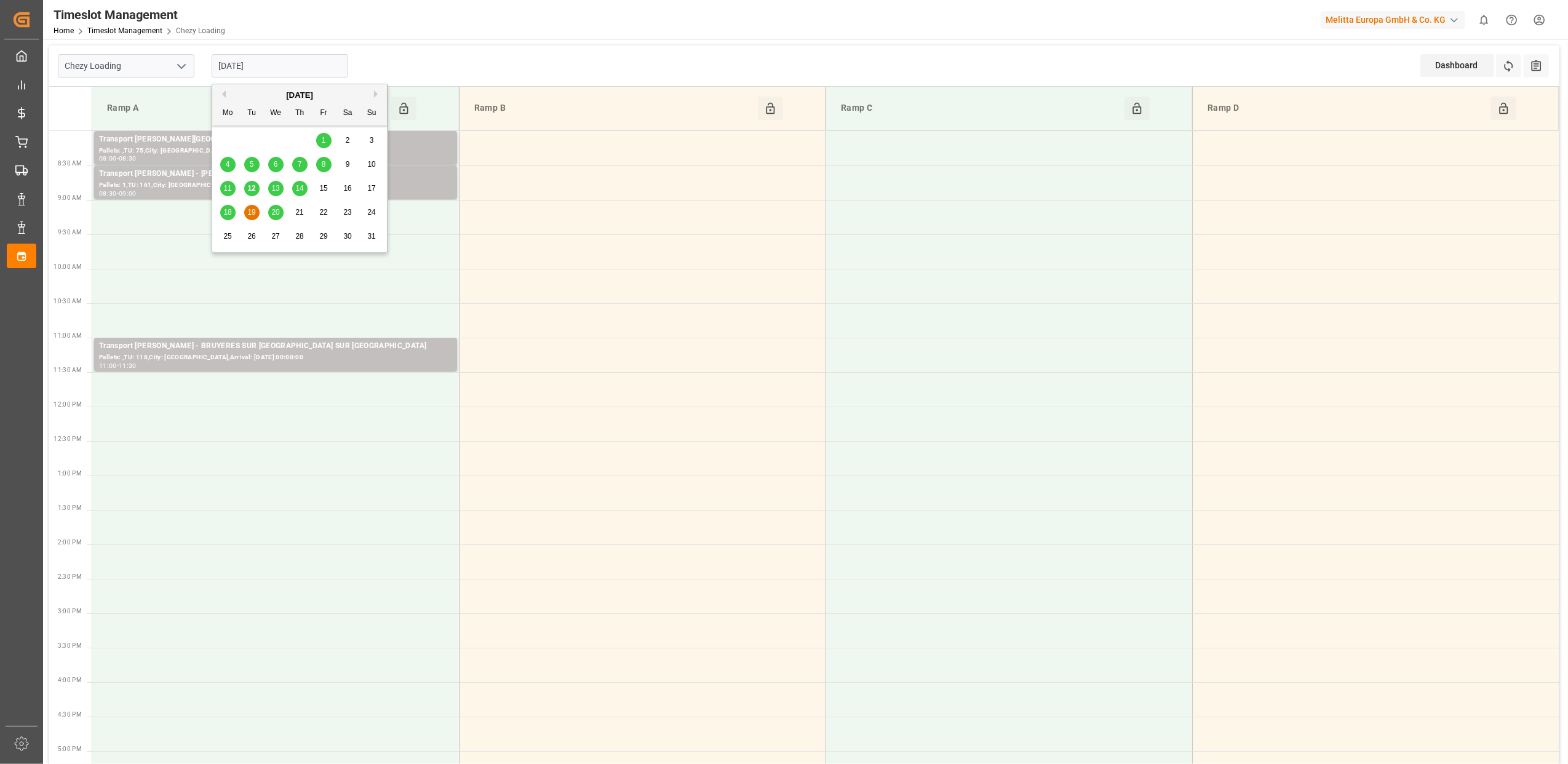
click at [274, 217] on span "20" at bounding box center [275, 212] width 8 height 8
type input "[DATE]"
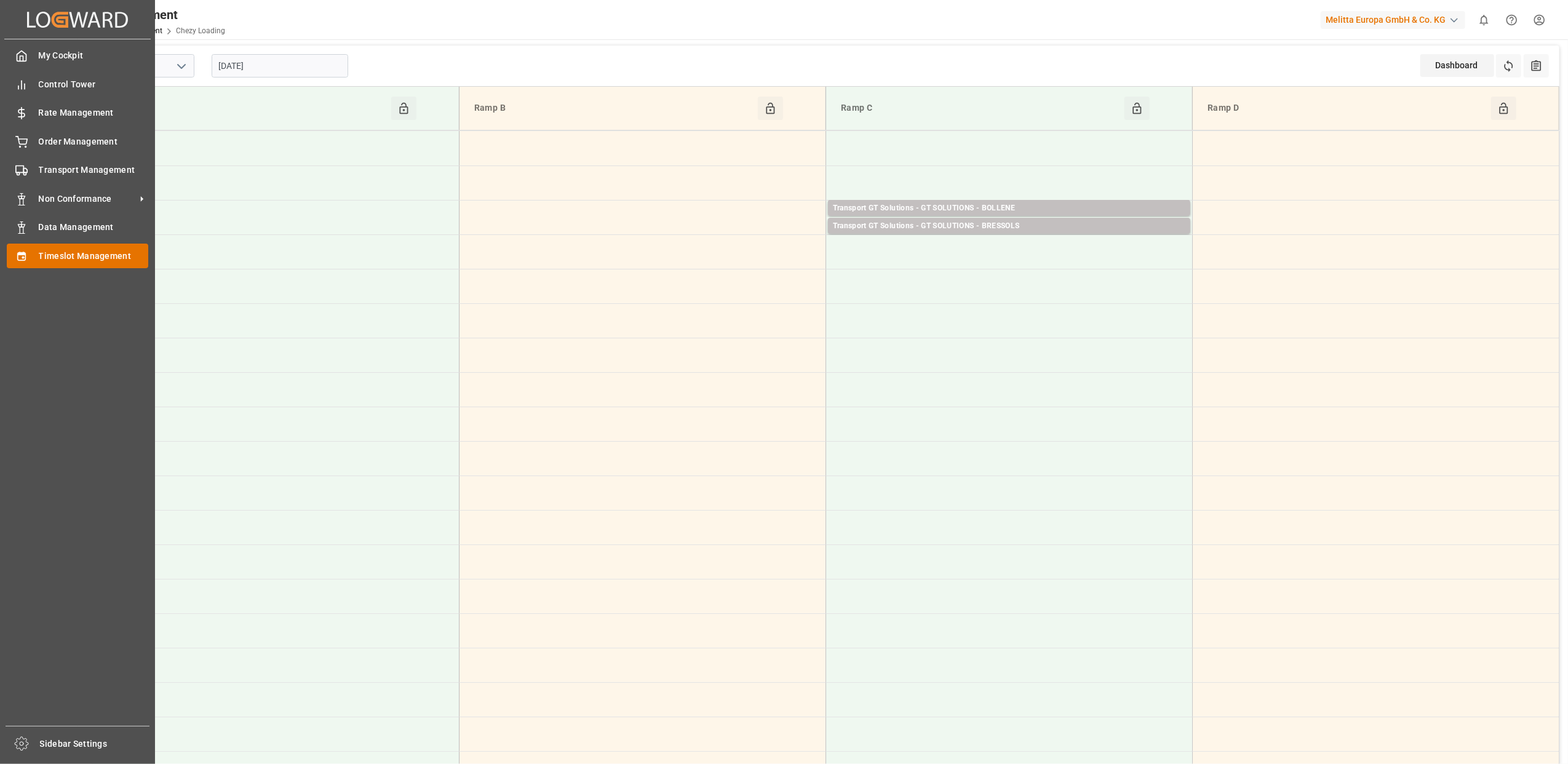
click at [97, 245] on div "Timeslot Management Timeslot Management" at bounding box center [78, 255] width 142 height 24
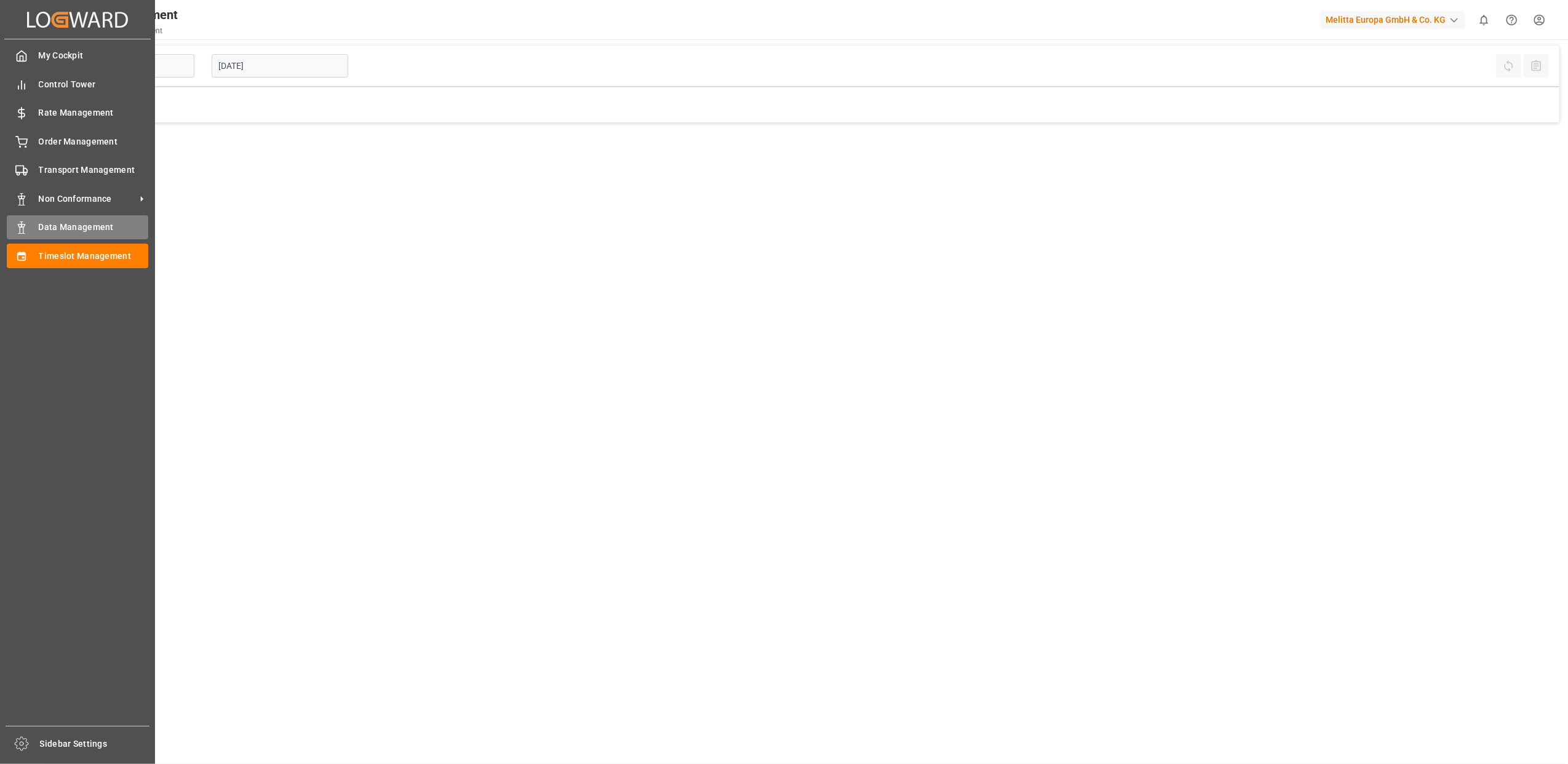
click at [35, 226] on div "Data Management Data Management" at bounding box center [78, 227] width 142 height 24
type input "Chezy Loading"
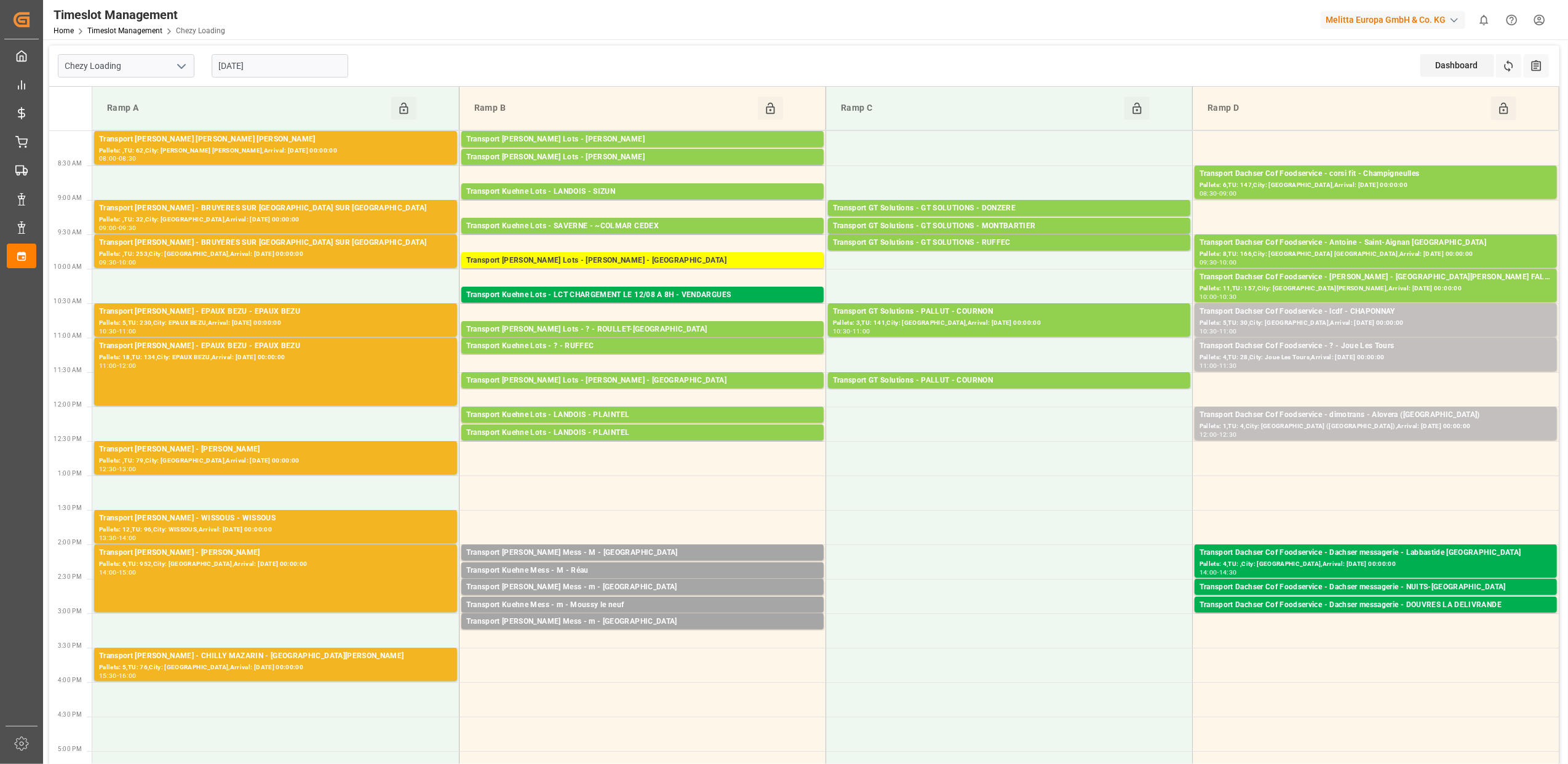
click at [278, 69] on input "[DATE]" at bounding box center [280, 65] width 137 height 23
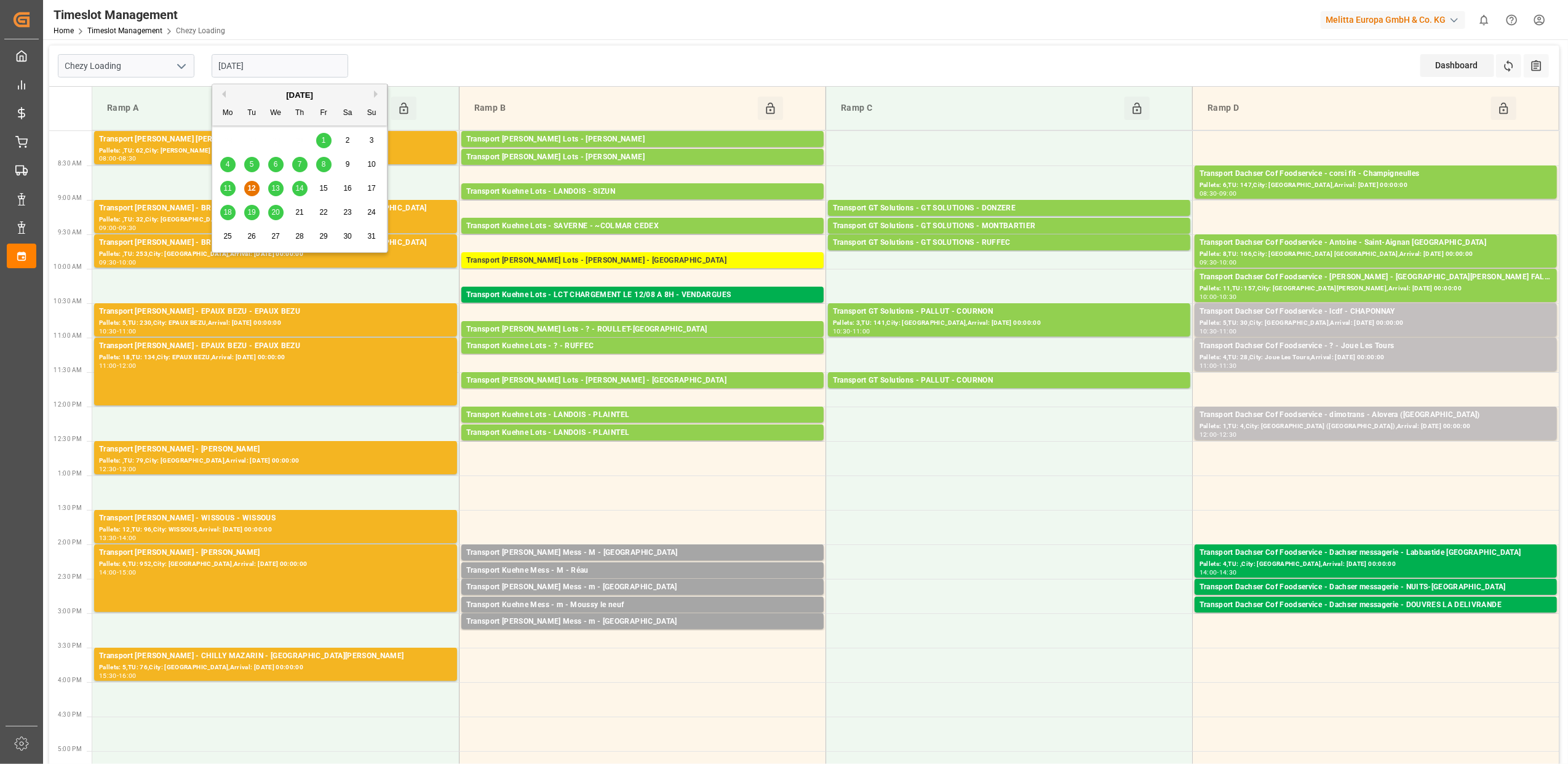
click at [276, 192] on span "13" at bounding box center [275, 188] width 8 height 8
type input "[DATE]"
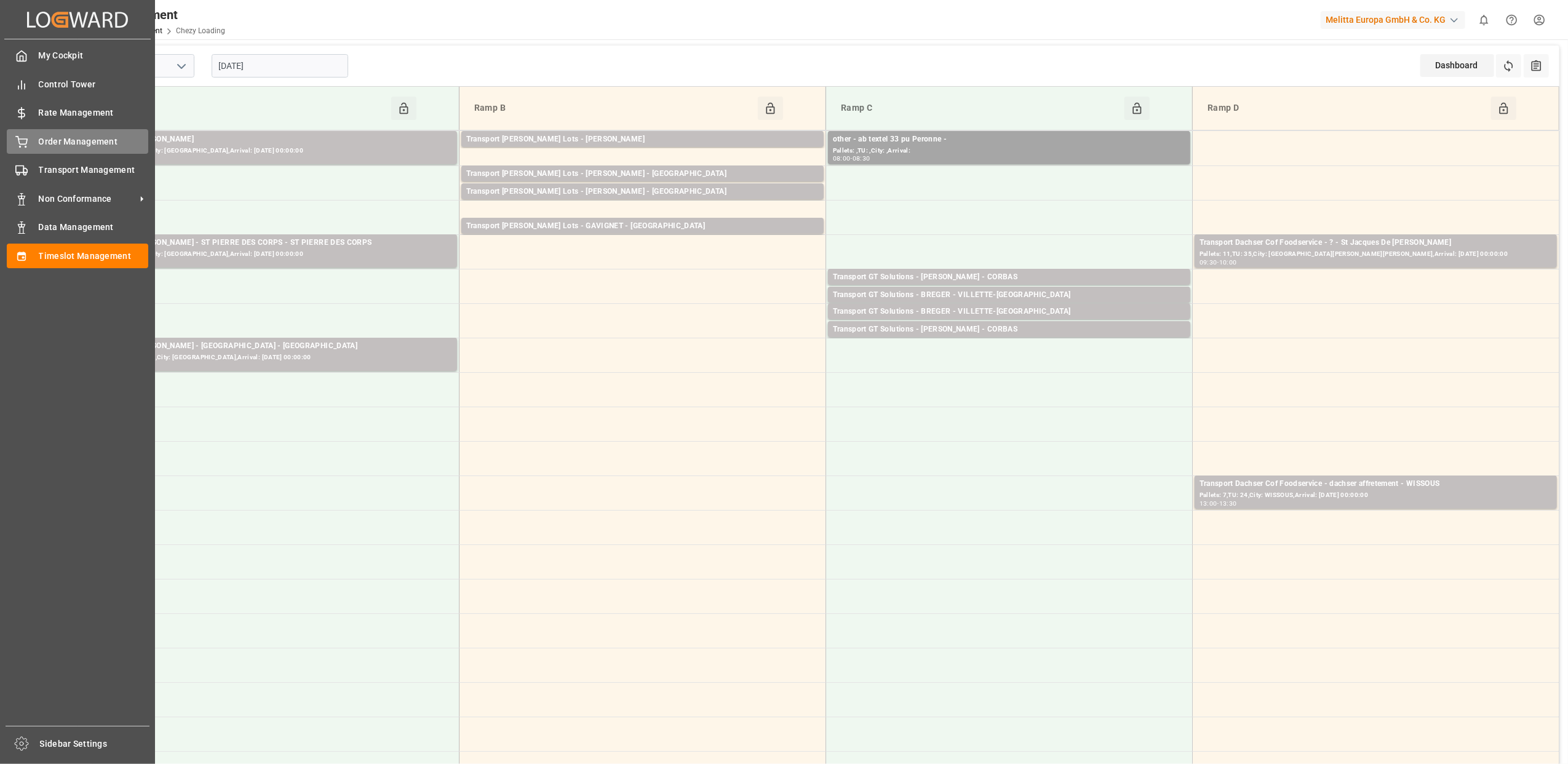
click at [54, 135] on span "Order Management" at bounding box center [94, 142] width 110 height 13
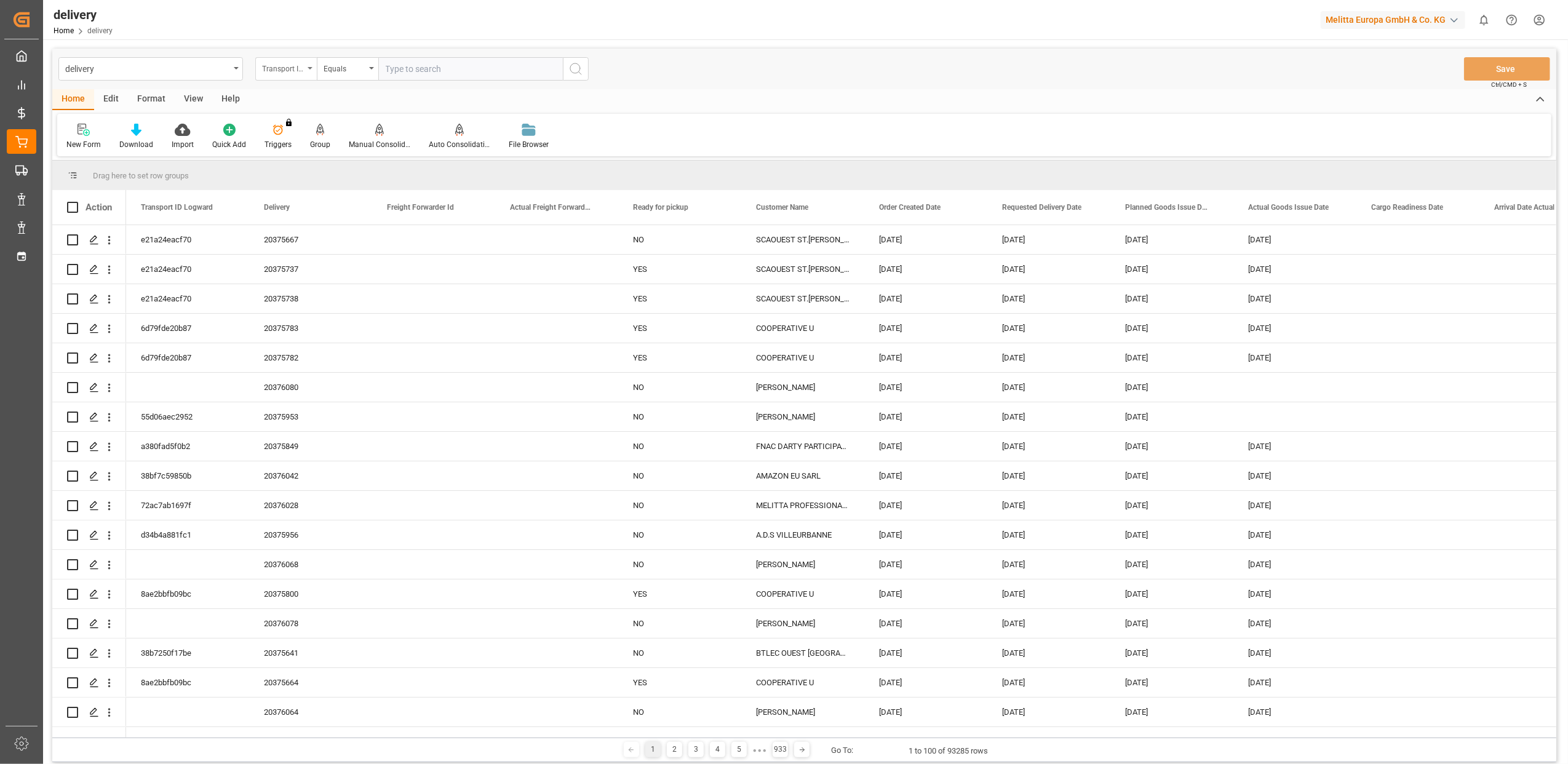
click at [311, 68] on icon "open menu" at bounding box center [310, 69] width 5 height 3
click at [354, 153] on div "Delivery" at bounding box center [348, 151] width 183 height 26
click at [498, 68] on input "text" at bounding box center [471, 69] width 185 height 23
paste input "20375859"
type input "20375859"
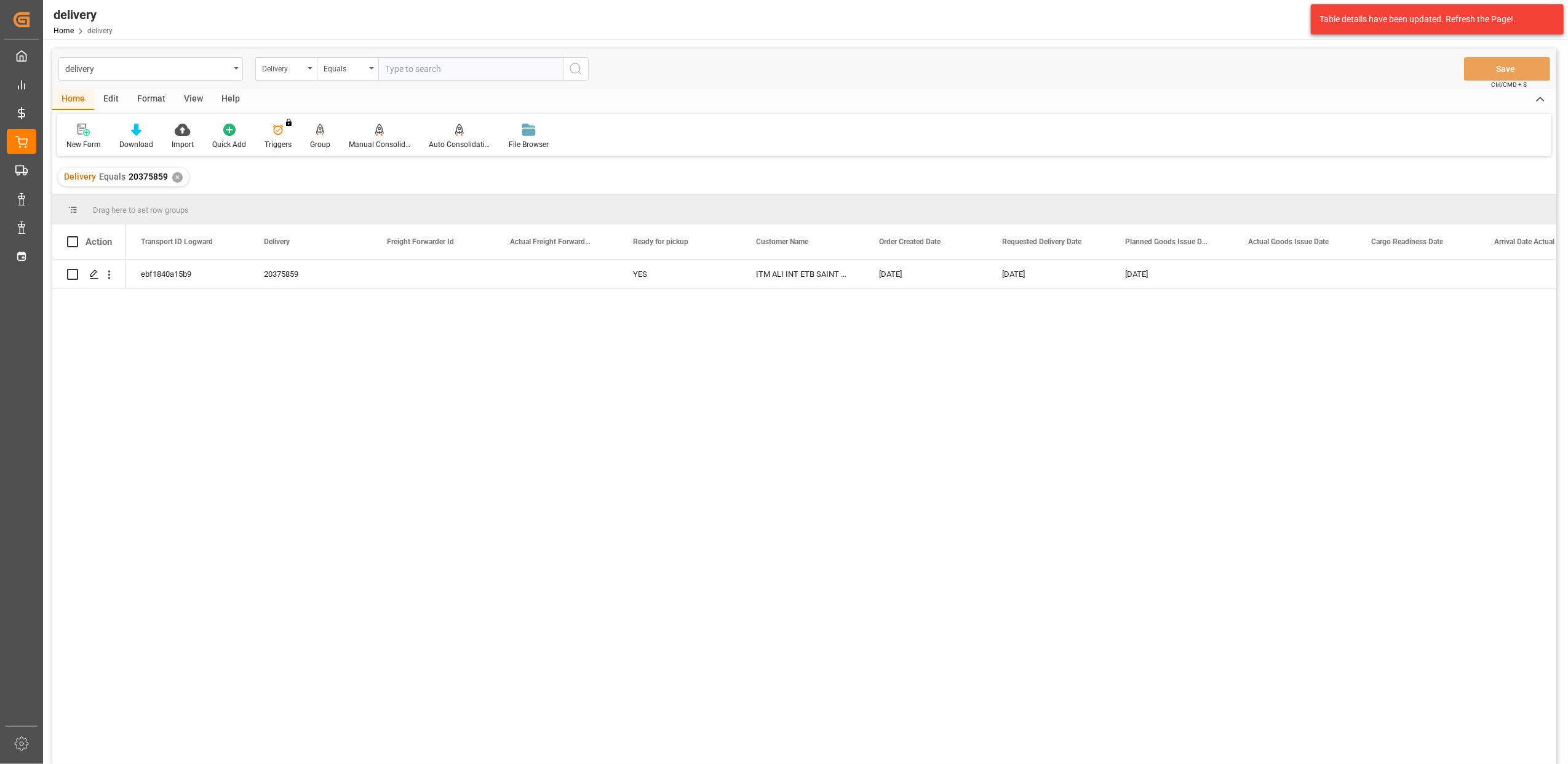
click at [175, 175] on div "✕" at bounding box center [178, 178] width 10 height 10
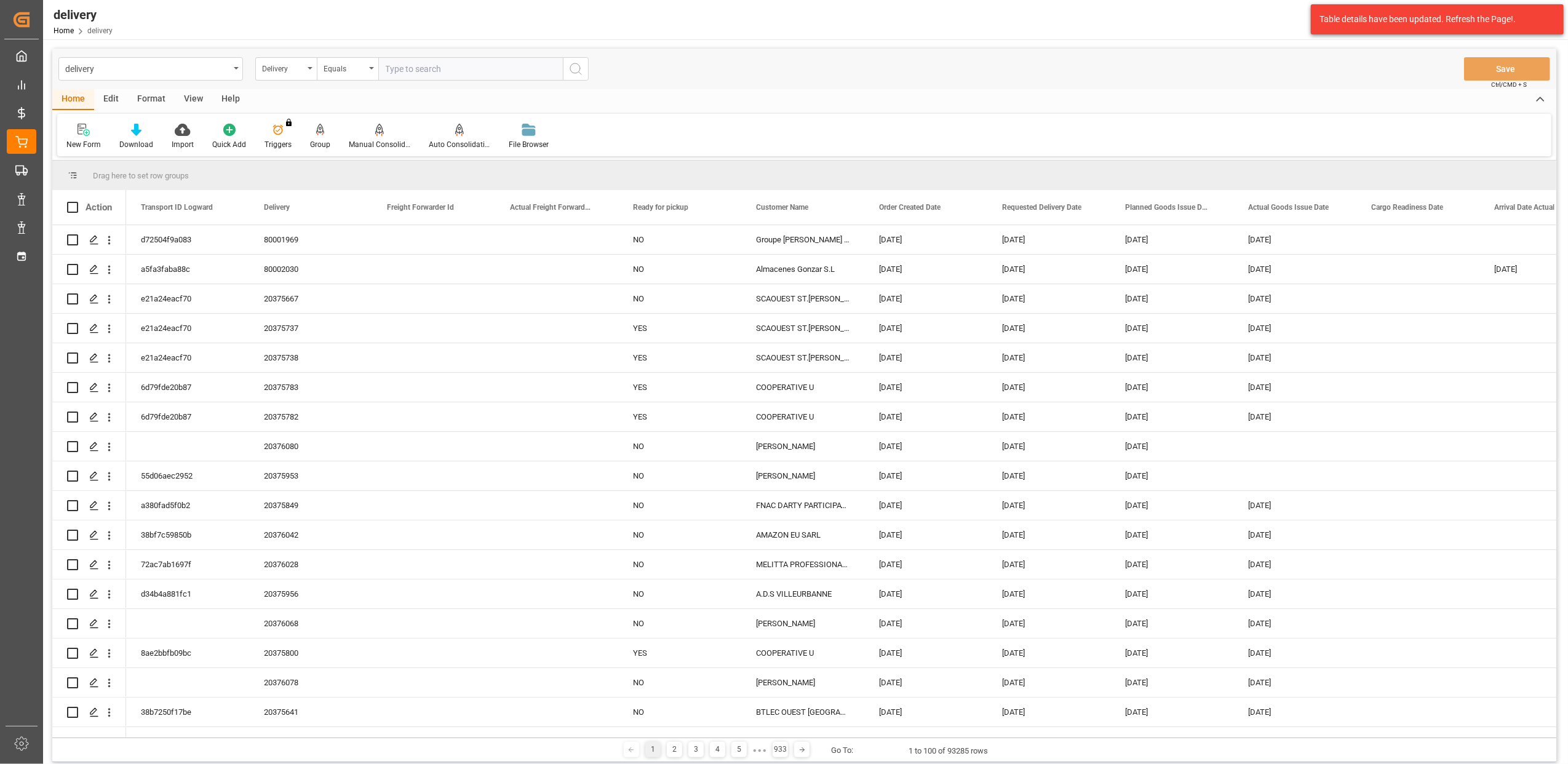
click at [419, 64] on input "text" at bounding box center [471, 69] width 185 height 23
paste input "20375523"
type input "20375523"
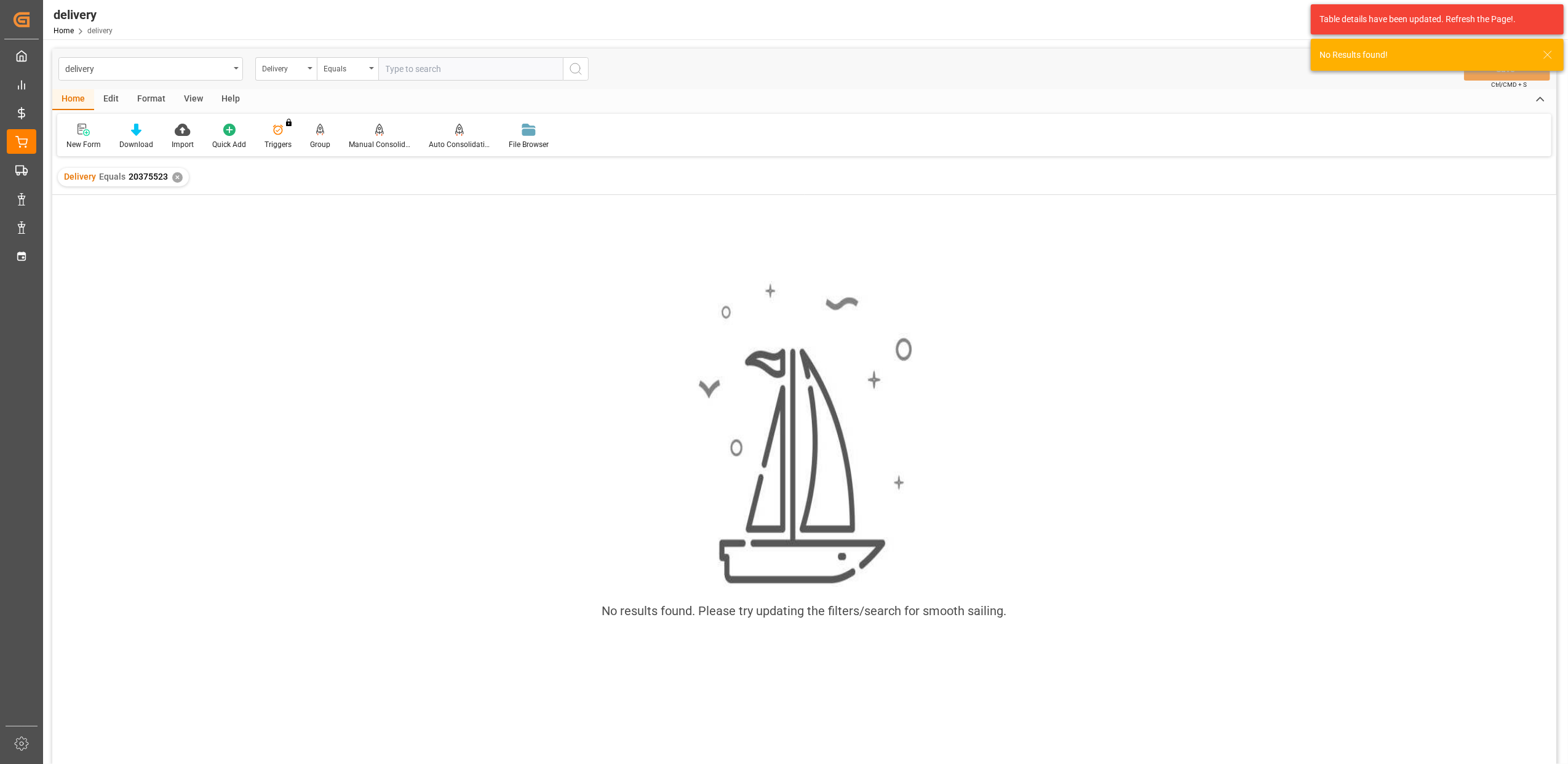
click at [174, 177] on div "✕" at bounding box center [178, 178] width 10 height 10
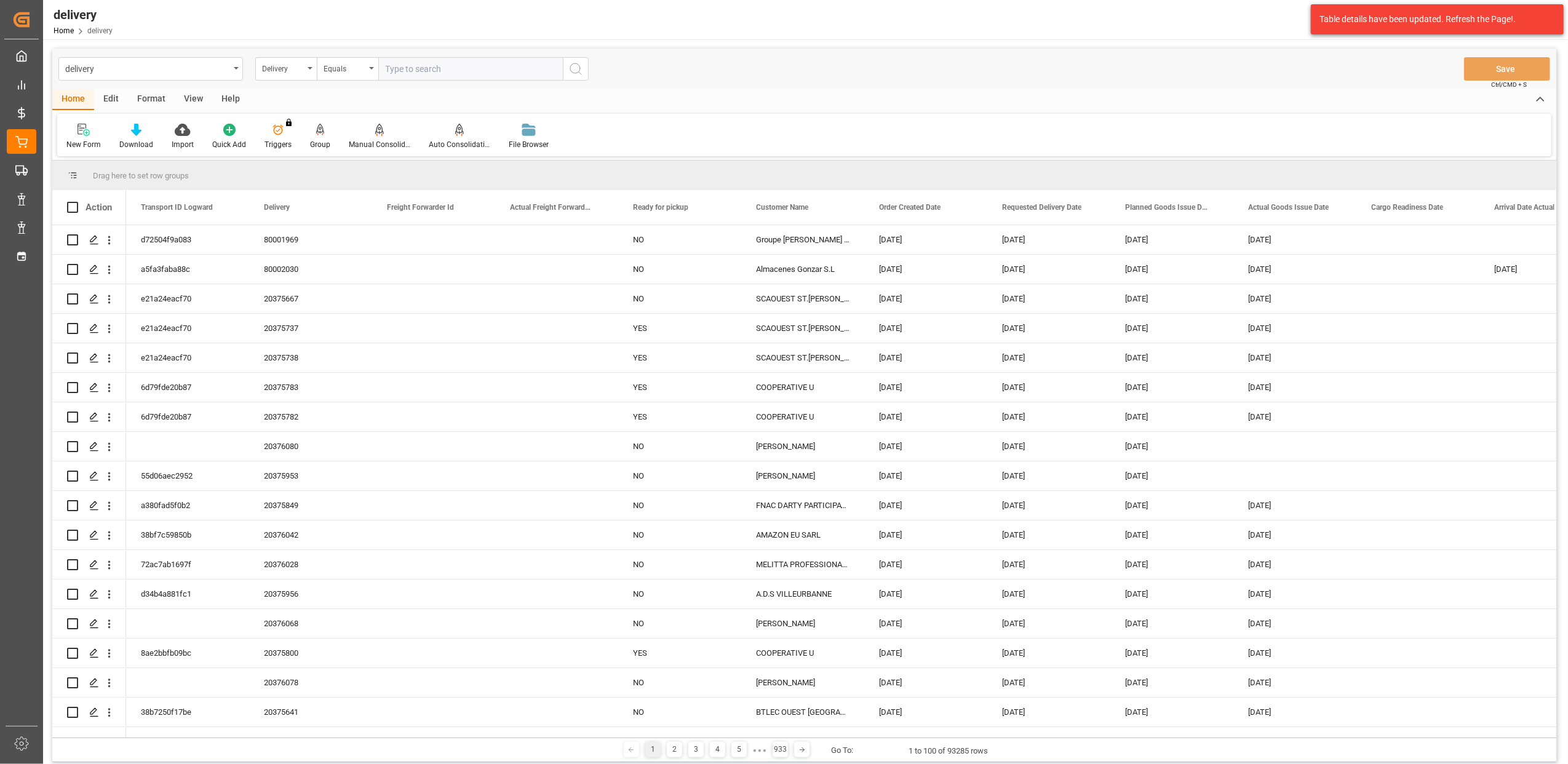
click at [542, 64] on input "text" at bounding box center [471, 69] width 185 height 23
paste input "20375523"
type input "2"
type input "20375523"
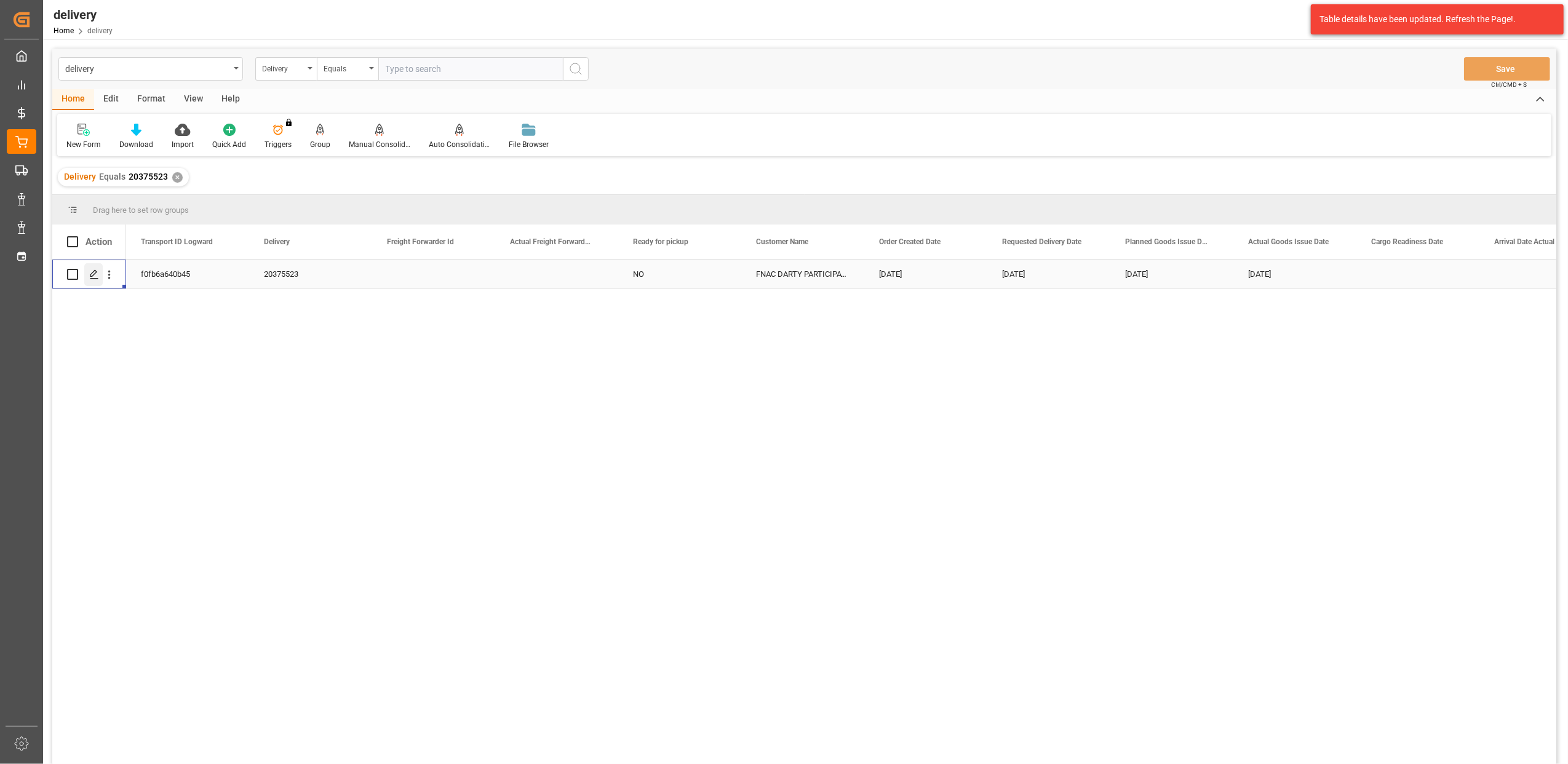
click at [94, 274] on polygon "Press SPACE to select this row." at bounding box center [94, 274] width 6 height 6
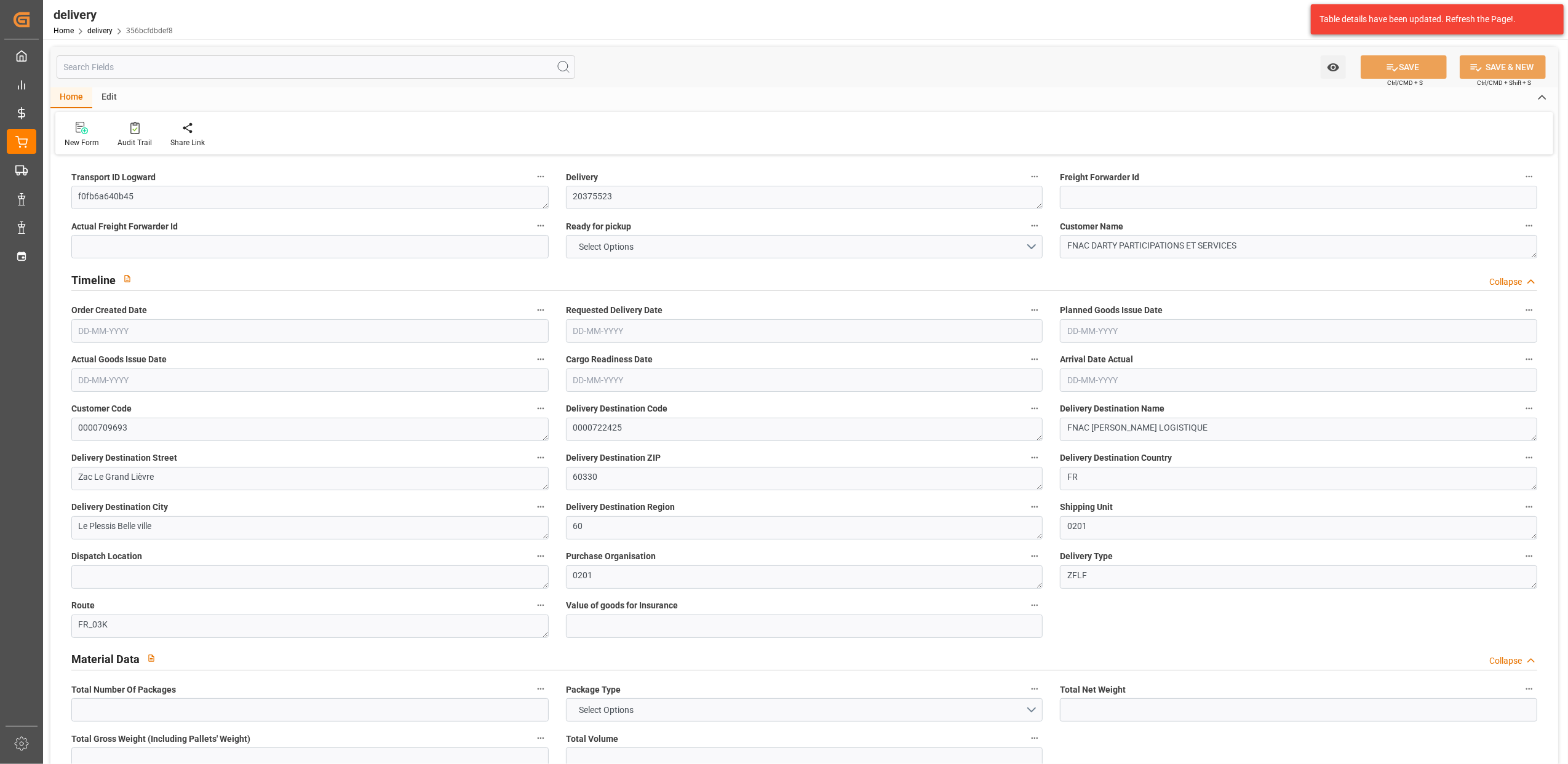
type input "2"
type input "243.24"
type input "382"
type input "2556"
type input "0"
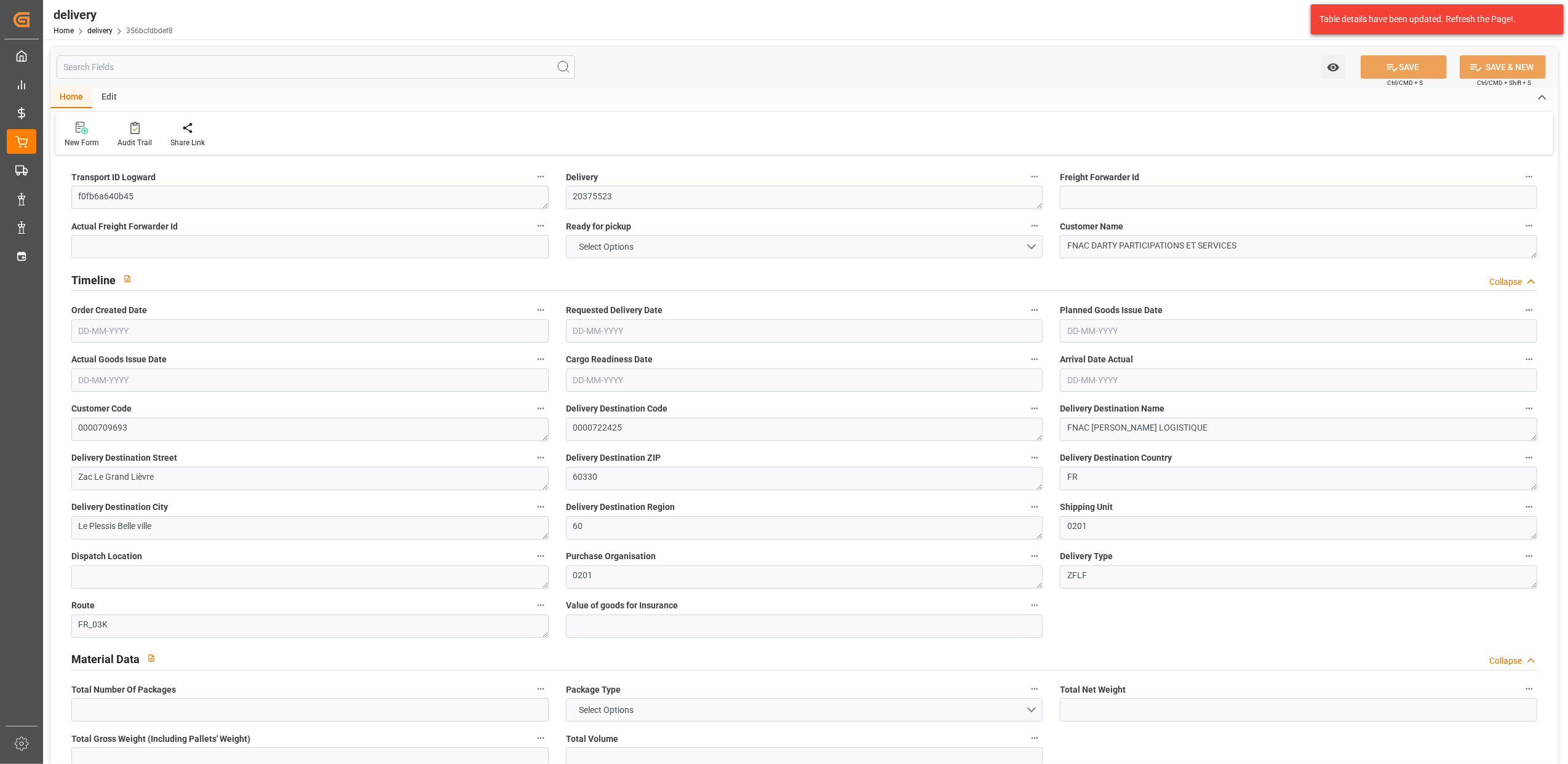
type input "2"
type input "0"
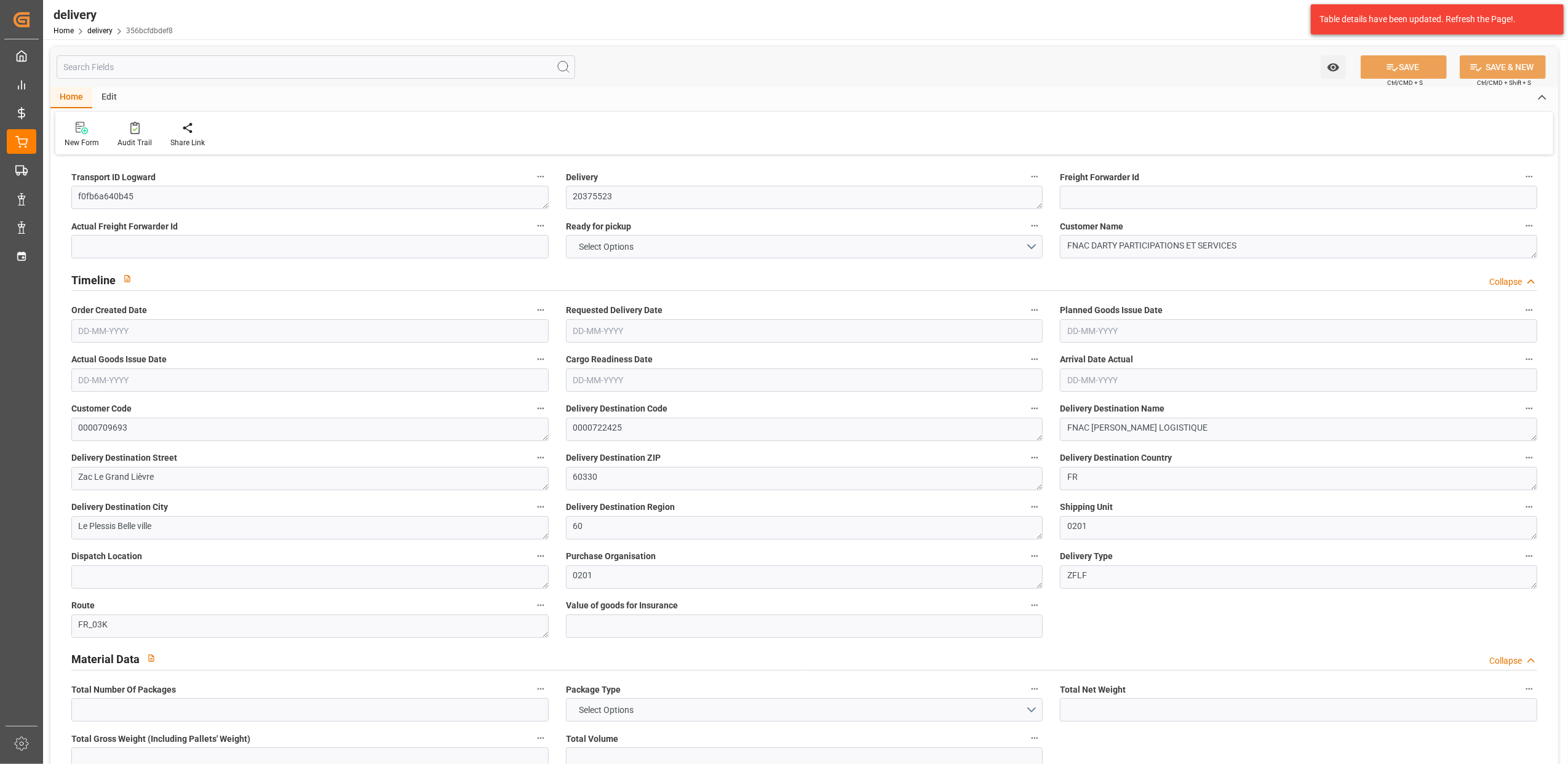
type input "0"
type input "101.994"
type input "4.9"
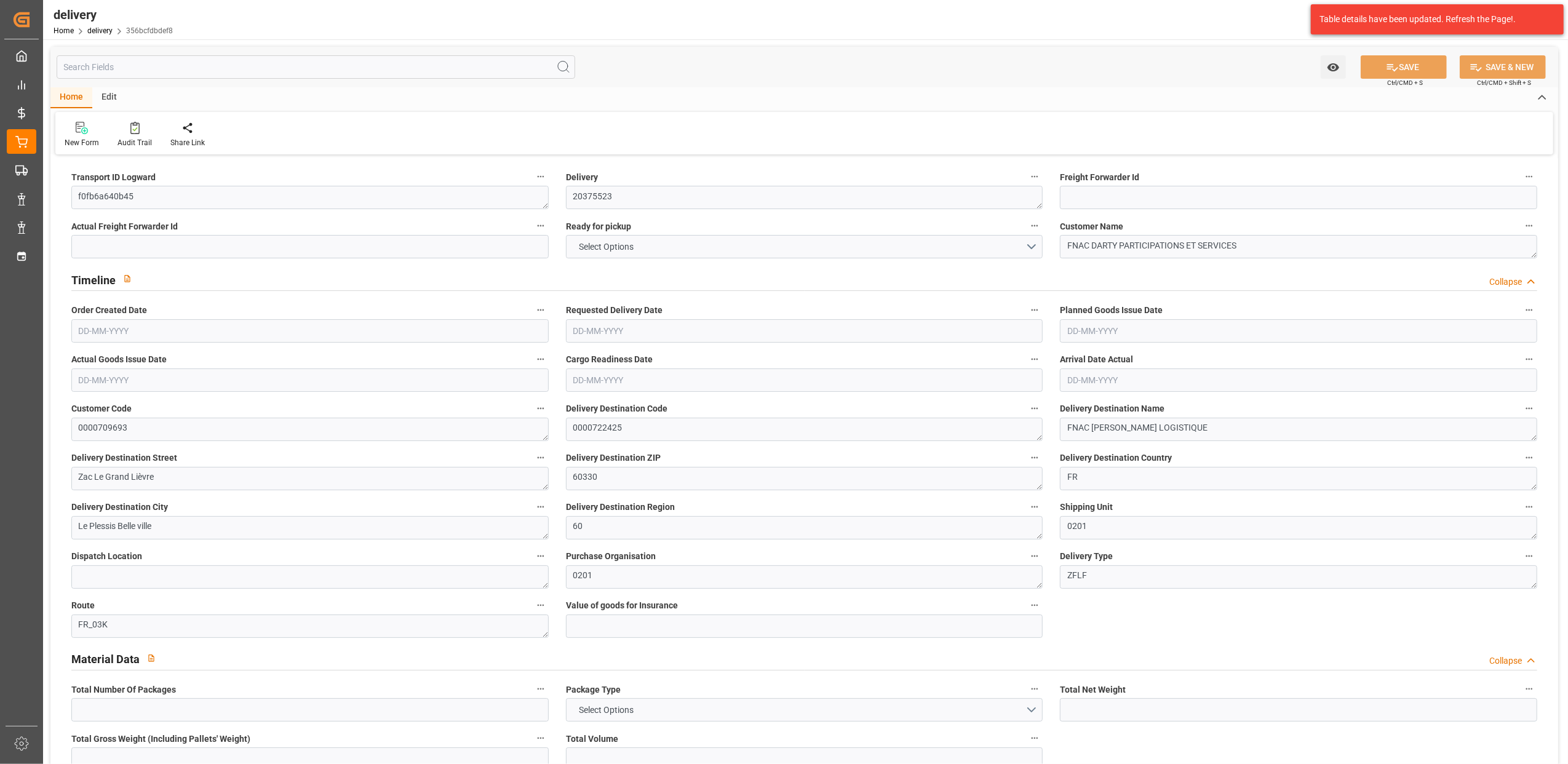
type input "0"
type input "1.5"
type input "1.3"
type input "0"
type input "3"
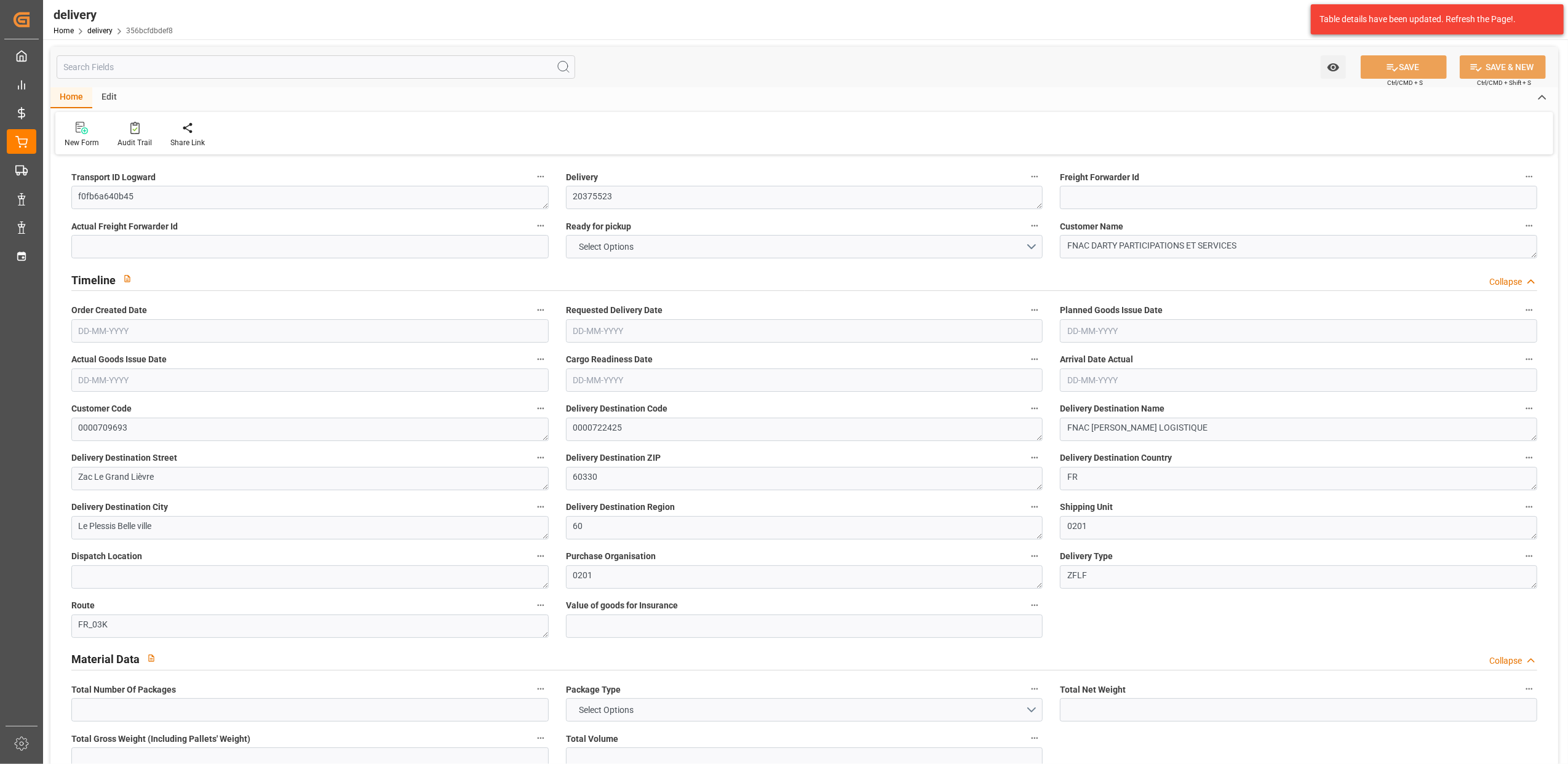
type input "306.24"
type input "101"
type input "183.6273"
type input "0.0118"
type input "0"
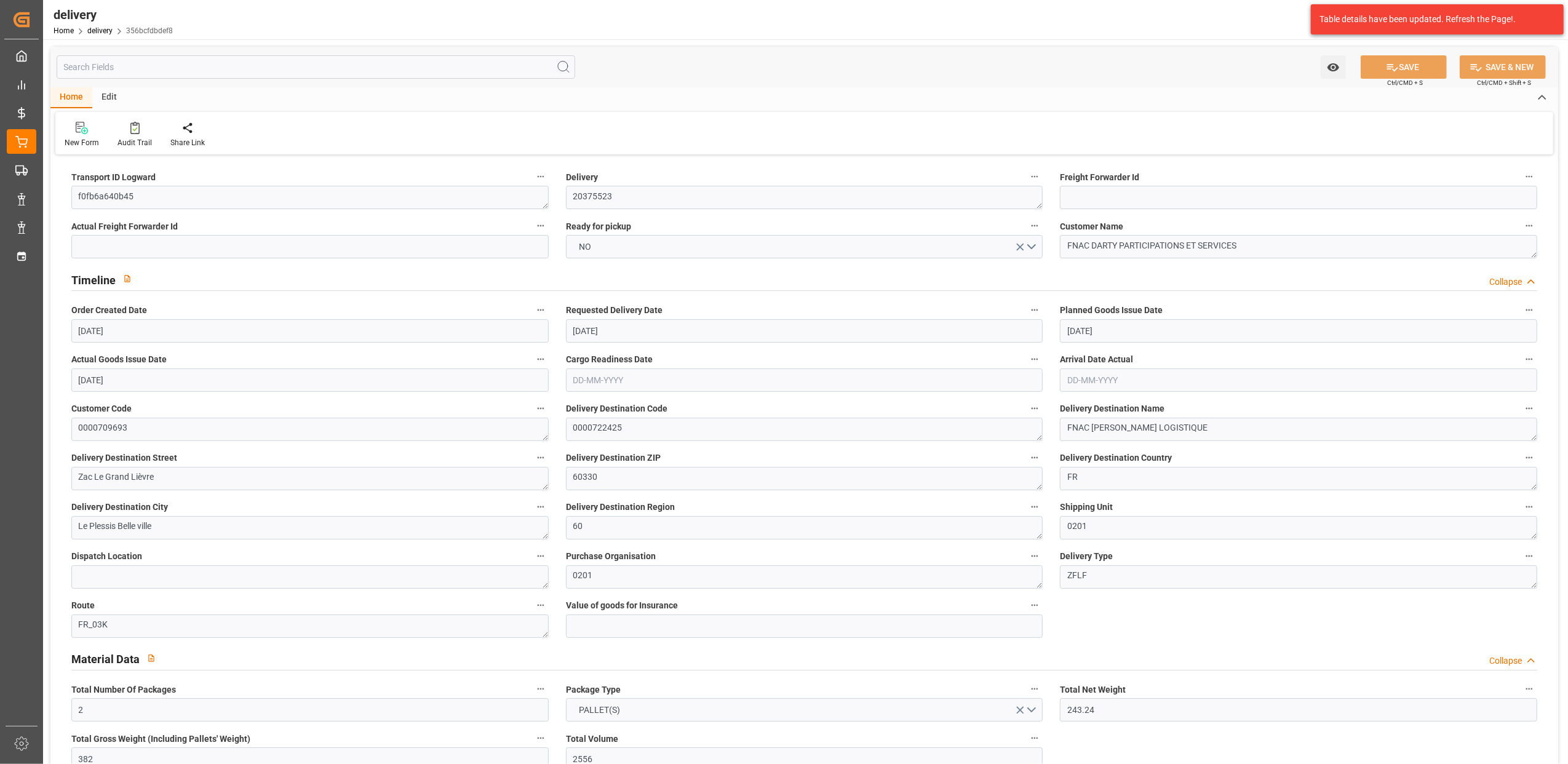
type input "[DATE]"
type input "[DATE] 11:00"
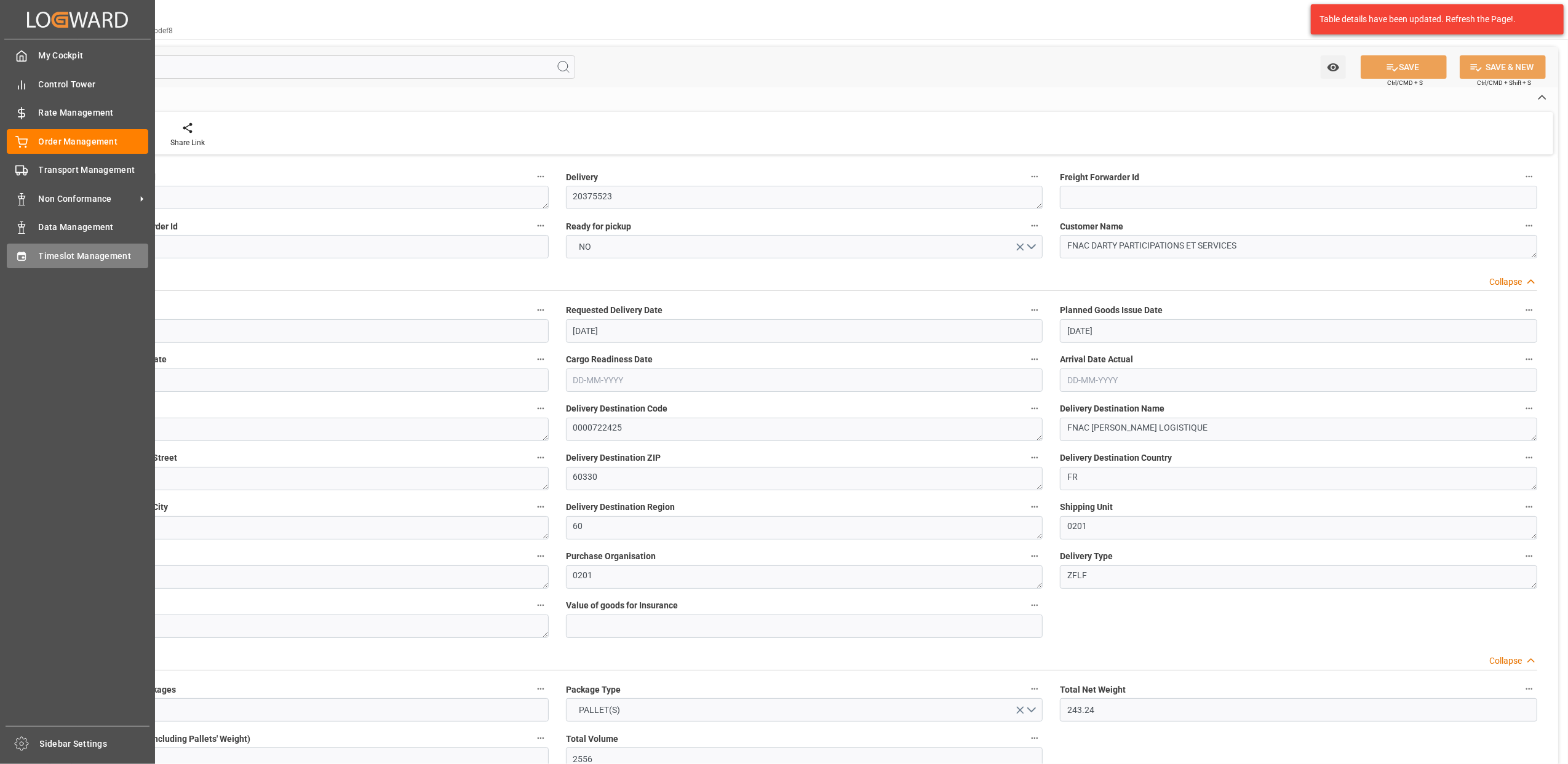
click at [103, 257] on span "Timeslot Management" at bounding box center [94, 256] width 110 height 13
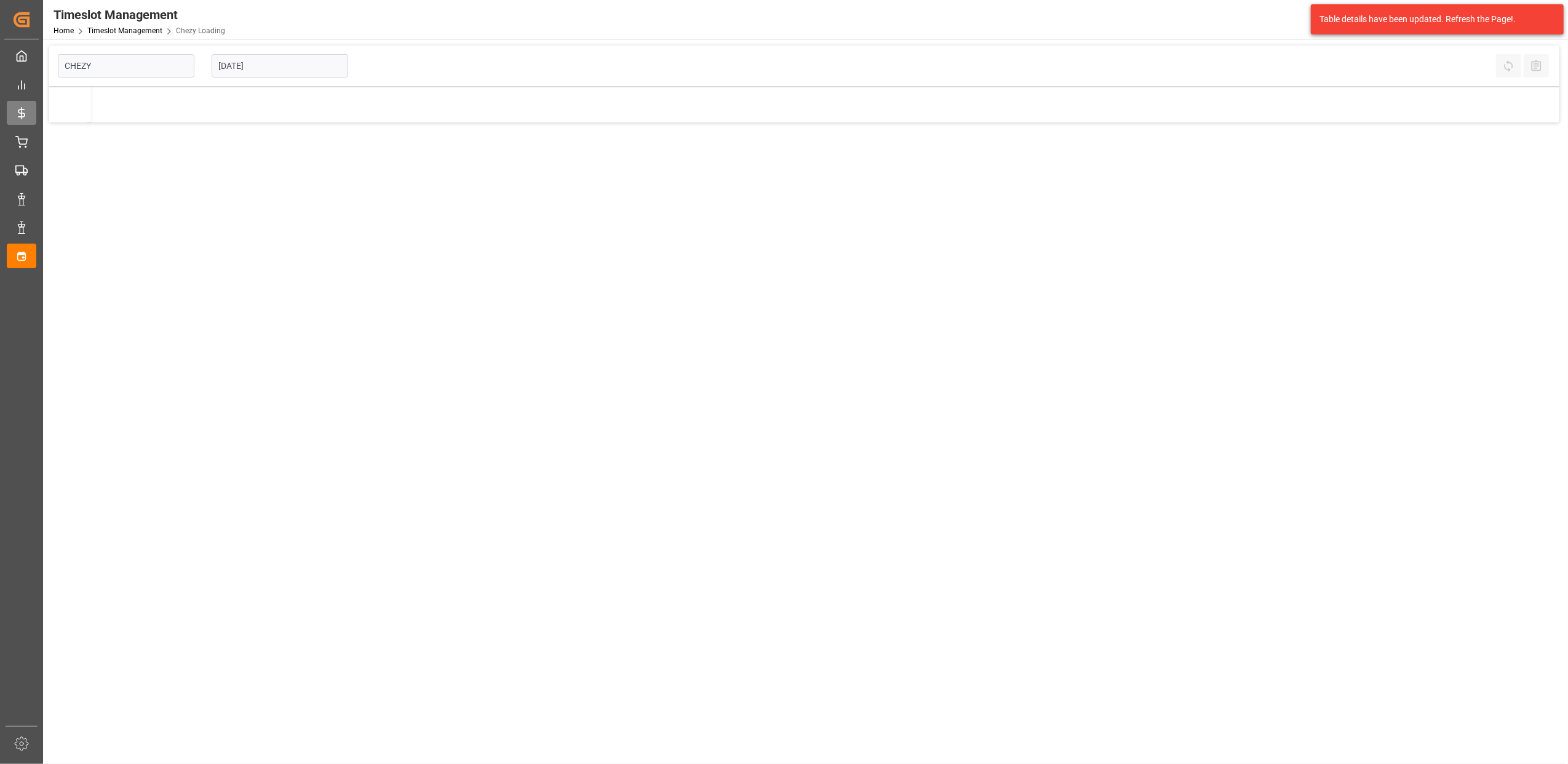
type input "Chezy Loading"
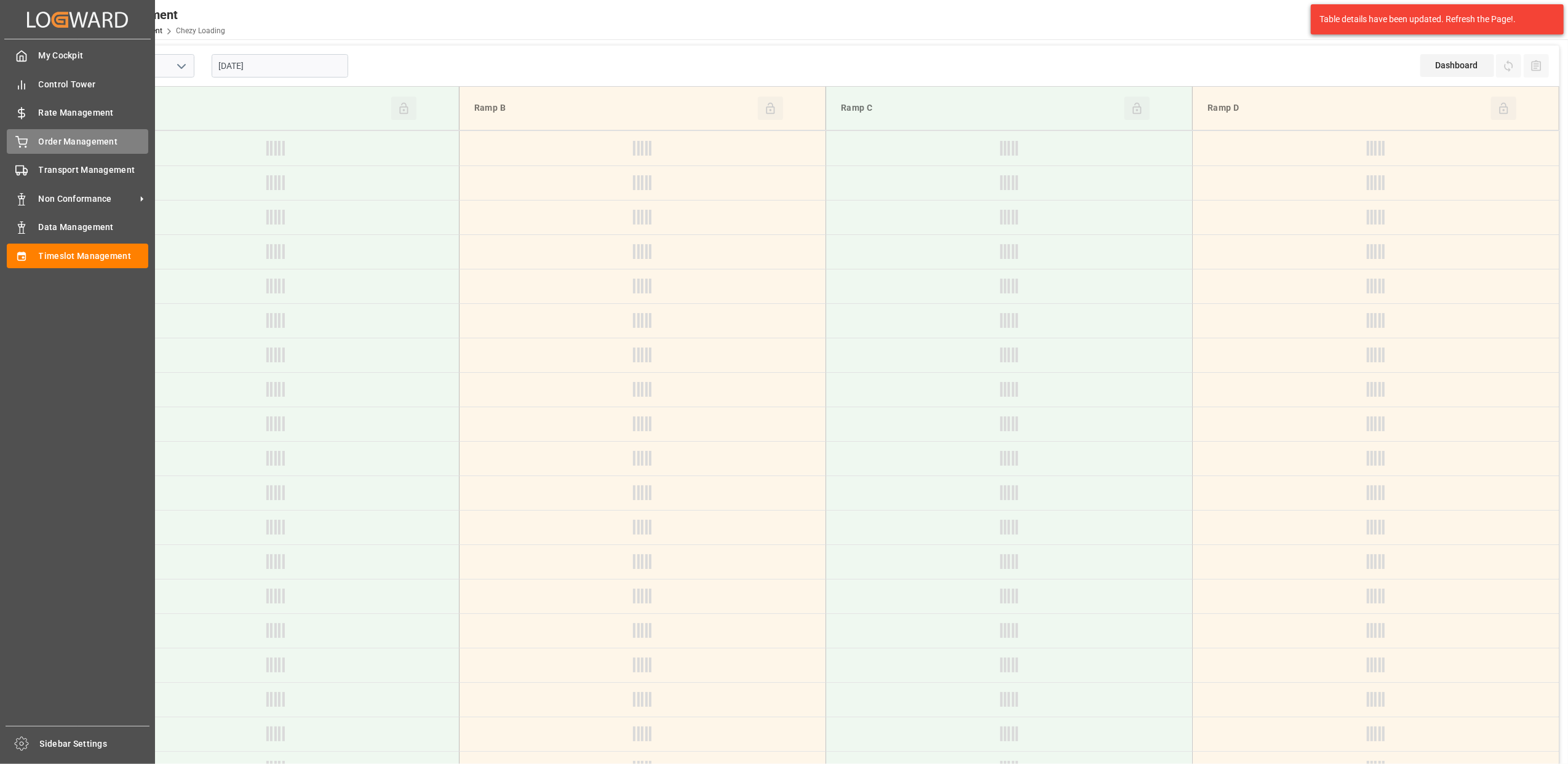
click at [67, 138] on span "Order Management" at bounding box center [94, 142] width 110 height 13
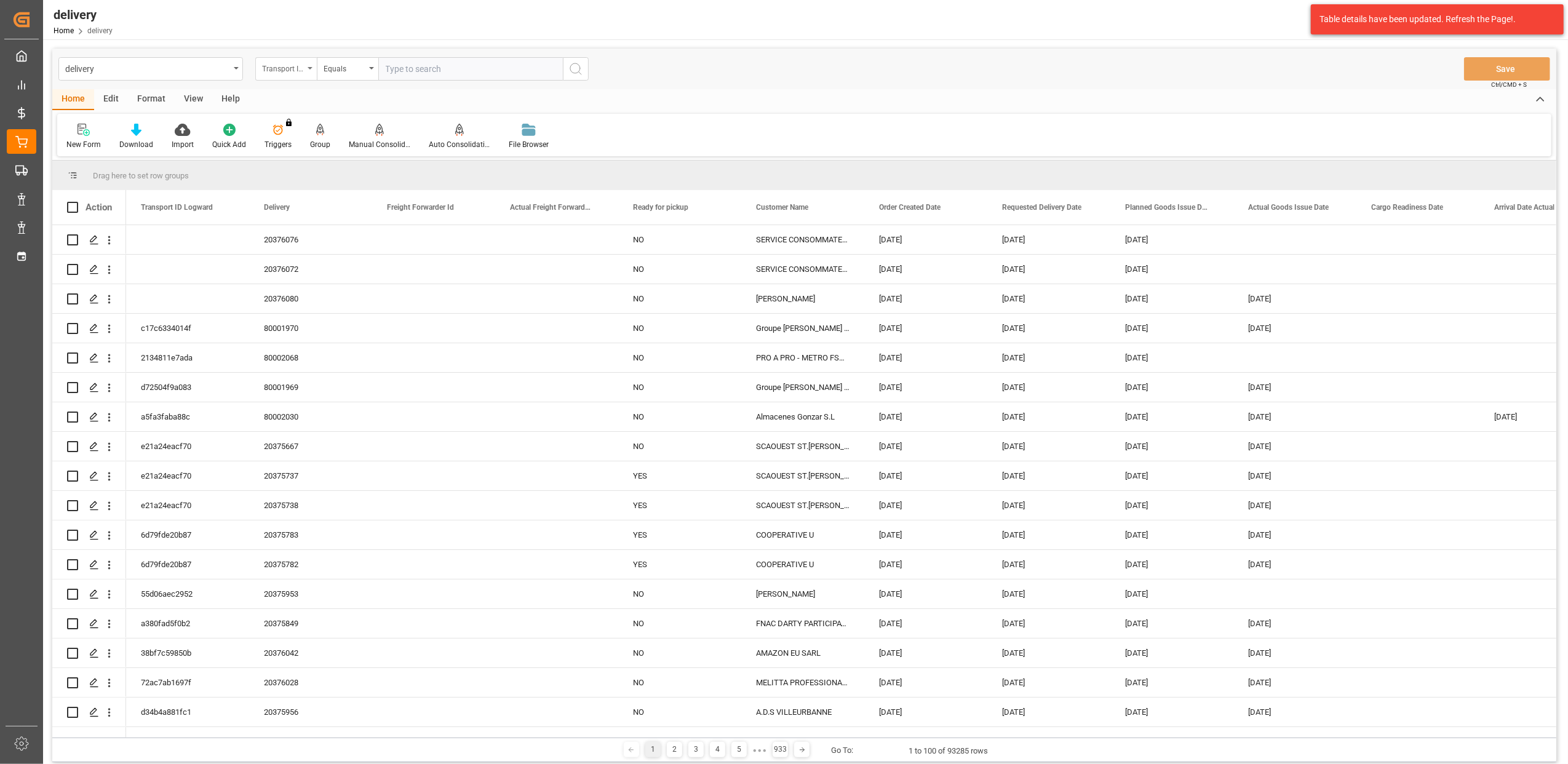
click at [314, 69] on div "Transport ID Logward" at bounding box center [286, 69] width 62 height 23
click at [305, 151] on div "Delivery" at bounding box center [348, 151] width 183 height 26
click at [456, 67] on input "text" at bounding box center [471, 69] width 185 height 23
type input "20375859"
click at [577, 67] on icon "search button" at bounding box center [575, 69] width 15 height 15
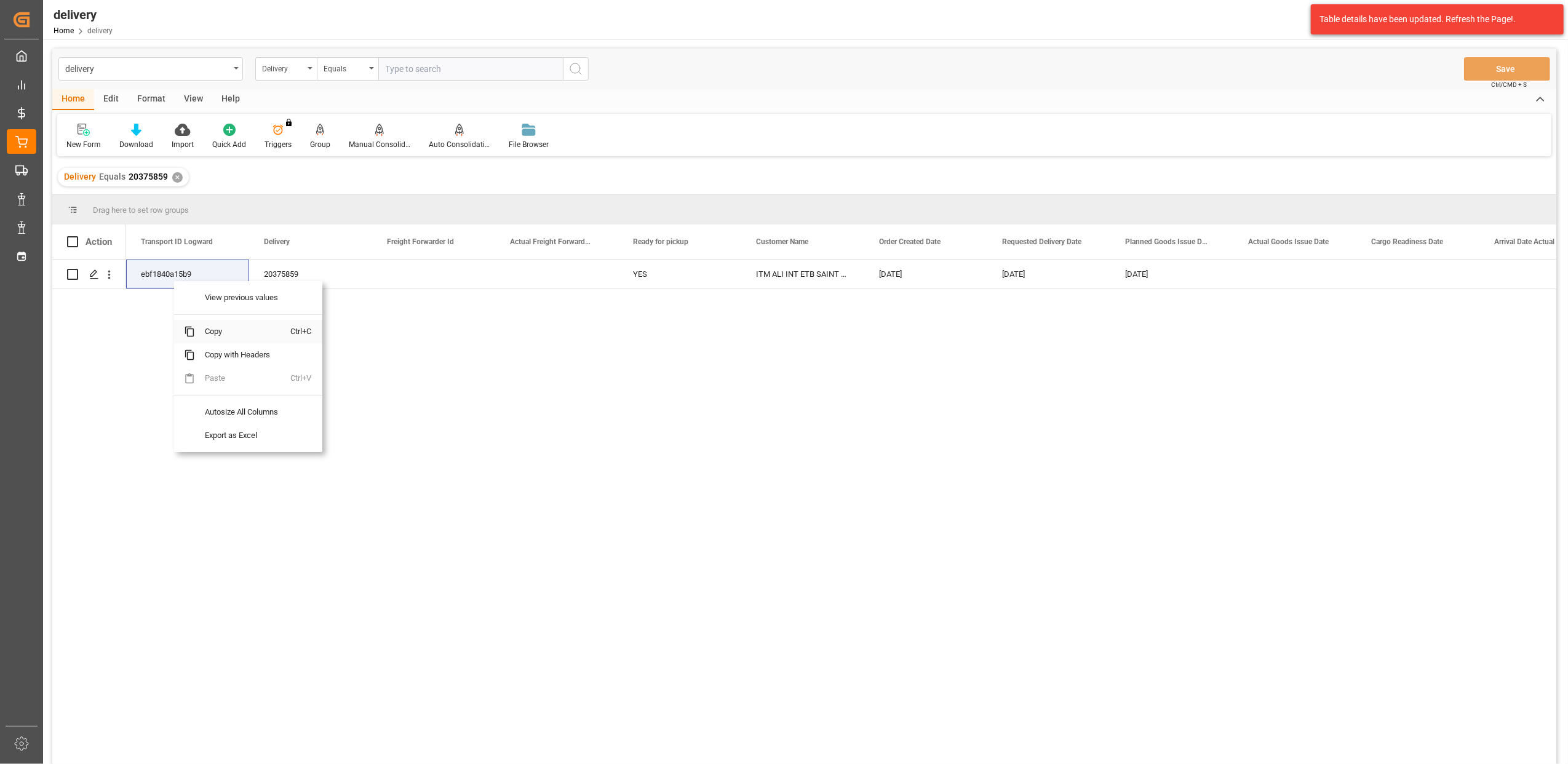
click at [210, 330] on span "Copy" at bounding box center [243, 332] width 96 height 23
click at [215, 330] on span "Copy" at bounding box center [247, 330] width 96 height 23
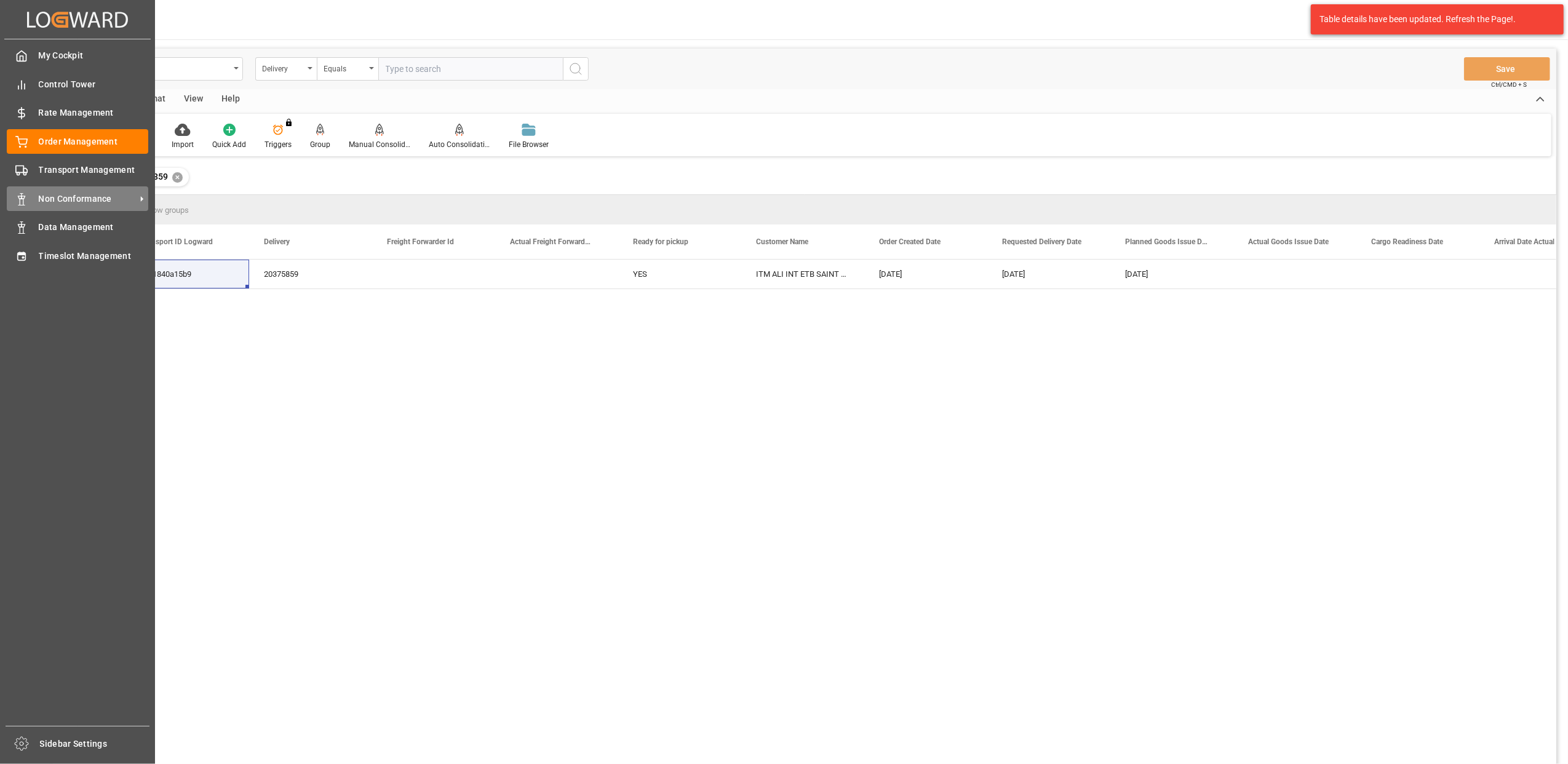
click at [69, 192] on span "Non Conformance" at bounding box center [87, 199] width 97 height 13
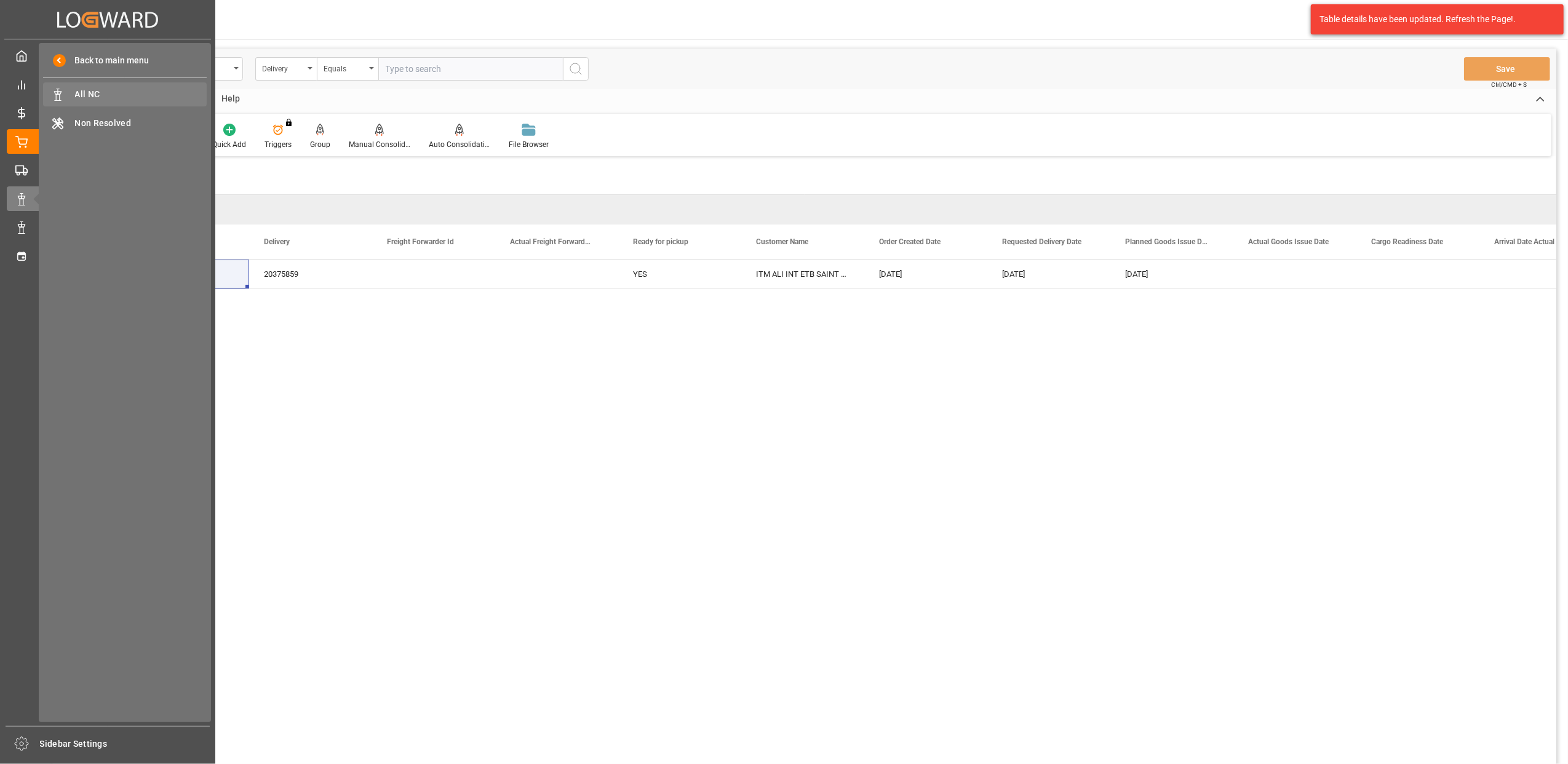
click at [87, 97] on span "All NC" at bounding box center [141, 94] width 132 height 13
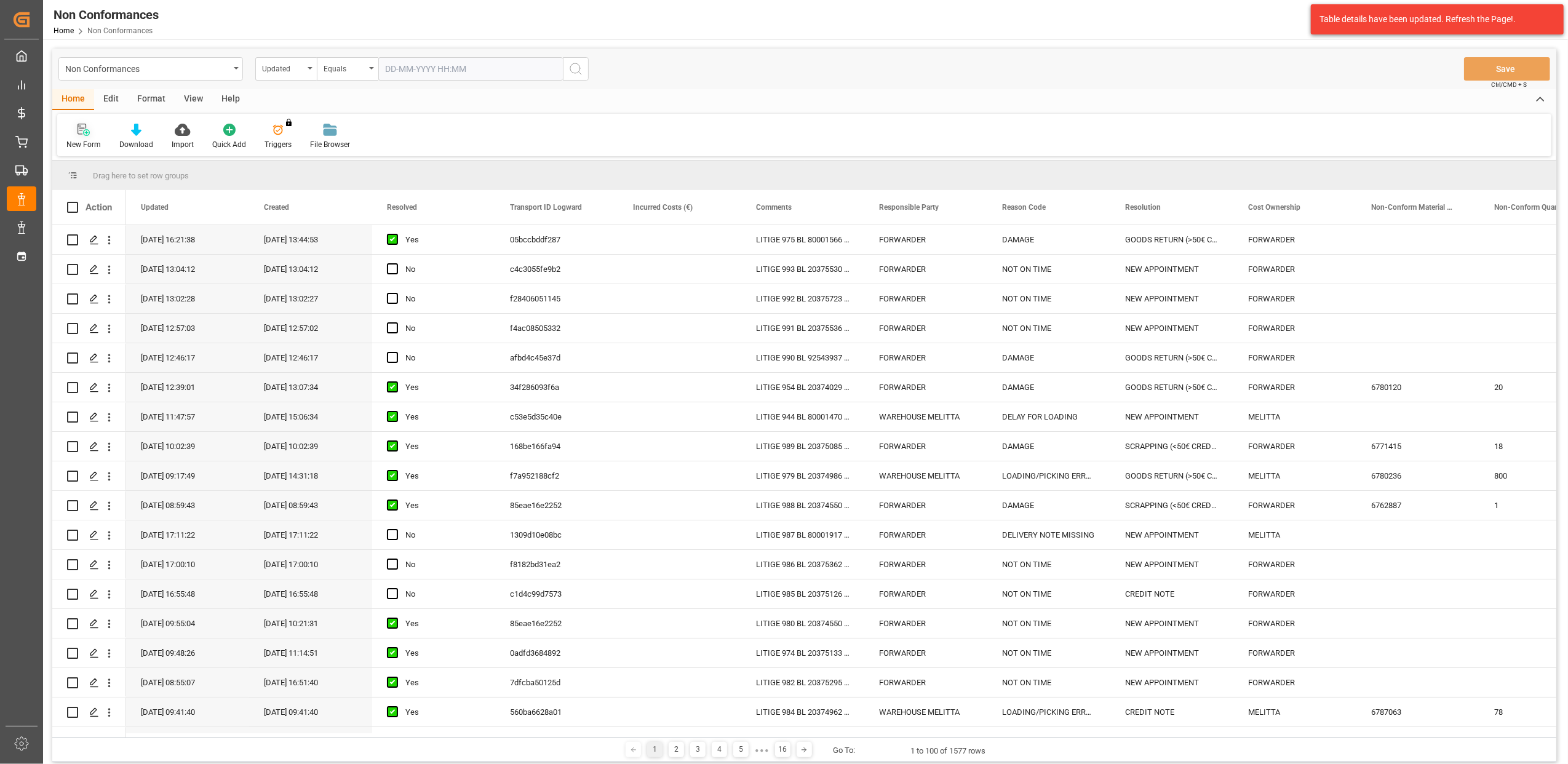
click at [82, 128] on icon at bounding box center [83, 130] width 12 height 12
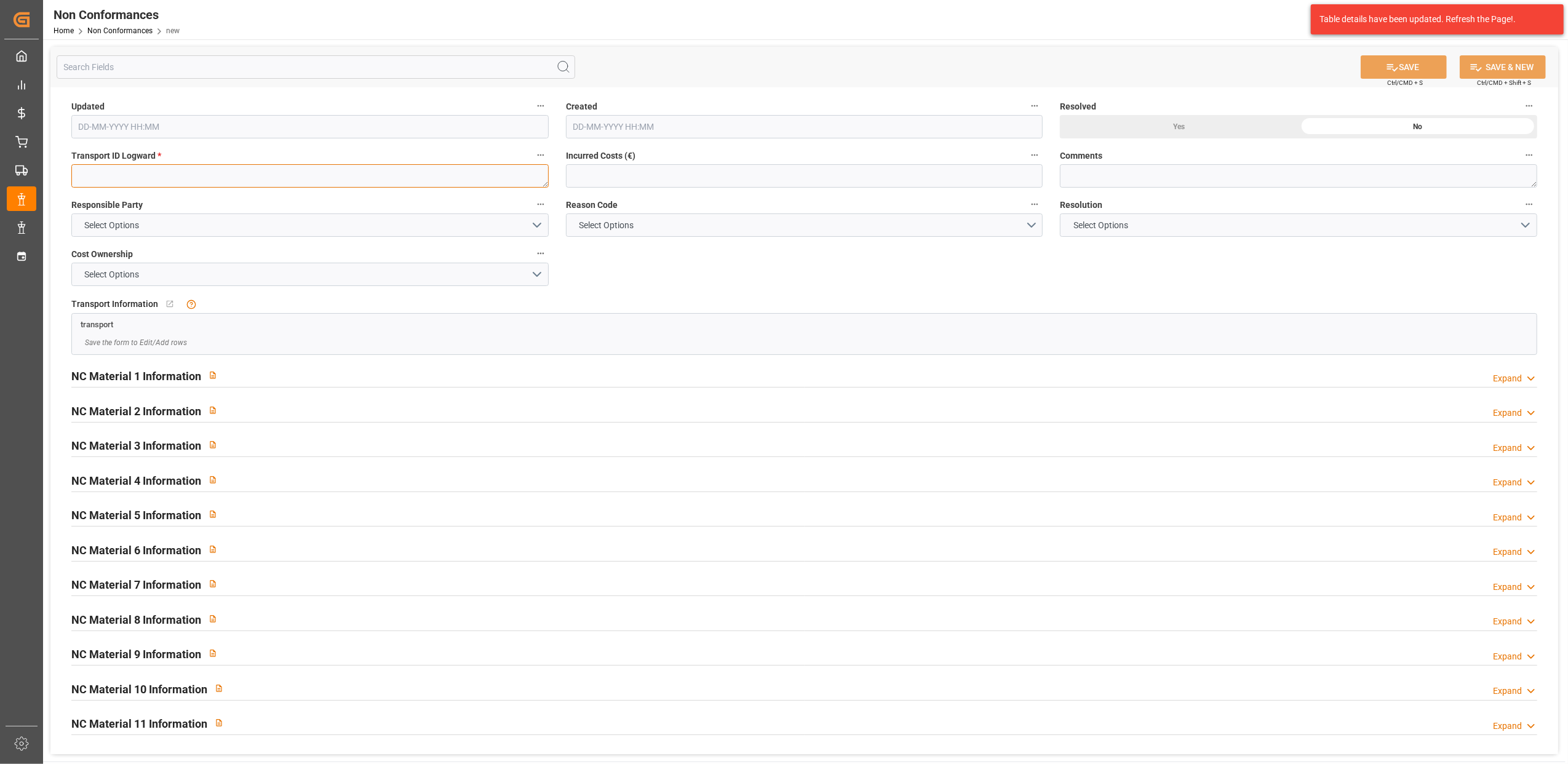
click at [307, 178] on textarea at bounding box center [310, 176] width 477 height 23
paste textarea "ebf1840a15b9"
type textarea "ebf1840a15b9"
click at [537, 229] on button "Select Options" at bounding box center [310, 225] width 477 height 23
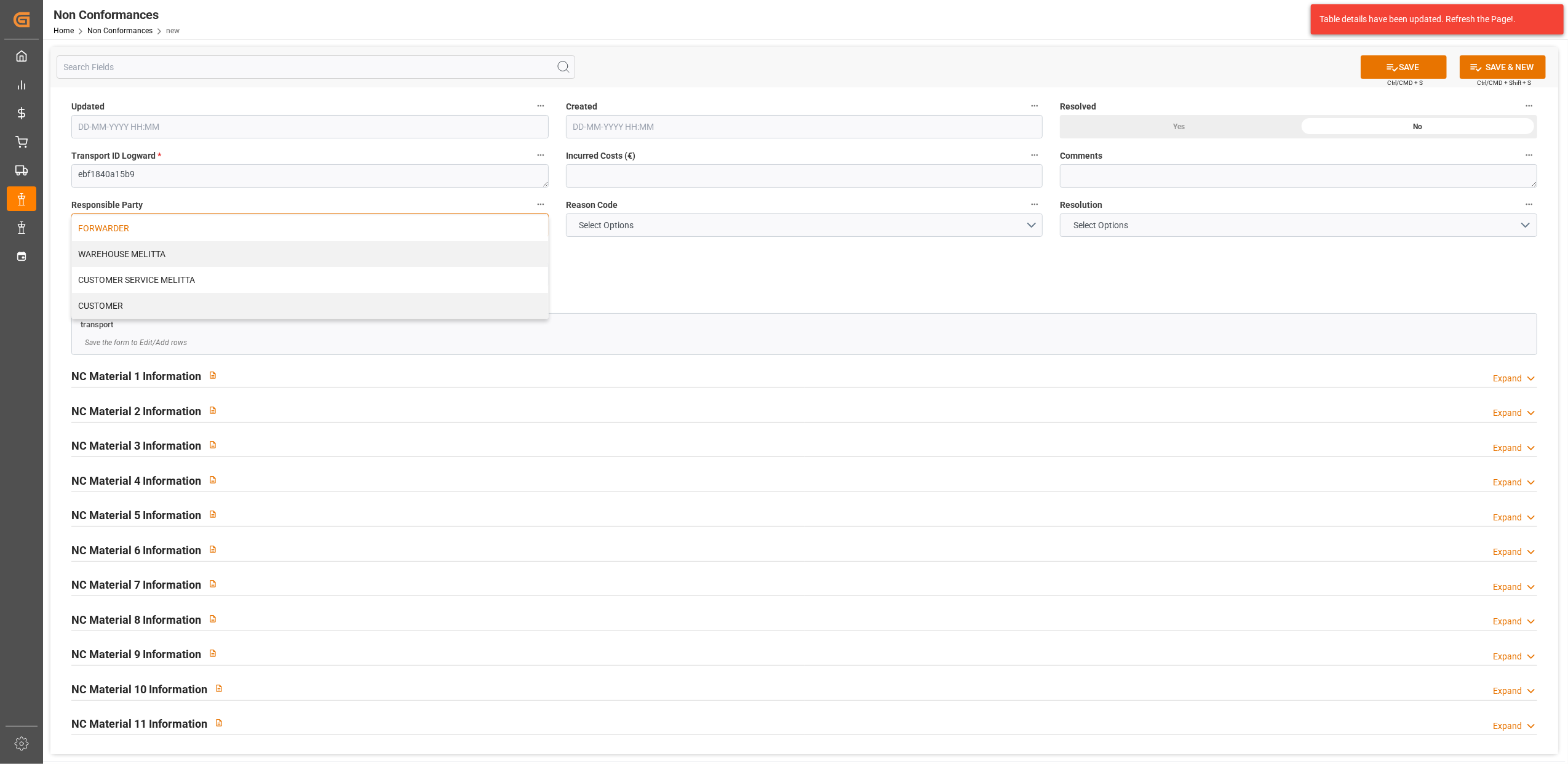
click at [434, 222] on div "FORWARDER" at bounding box center [310, 228] width 476 height 26
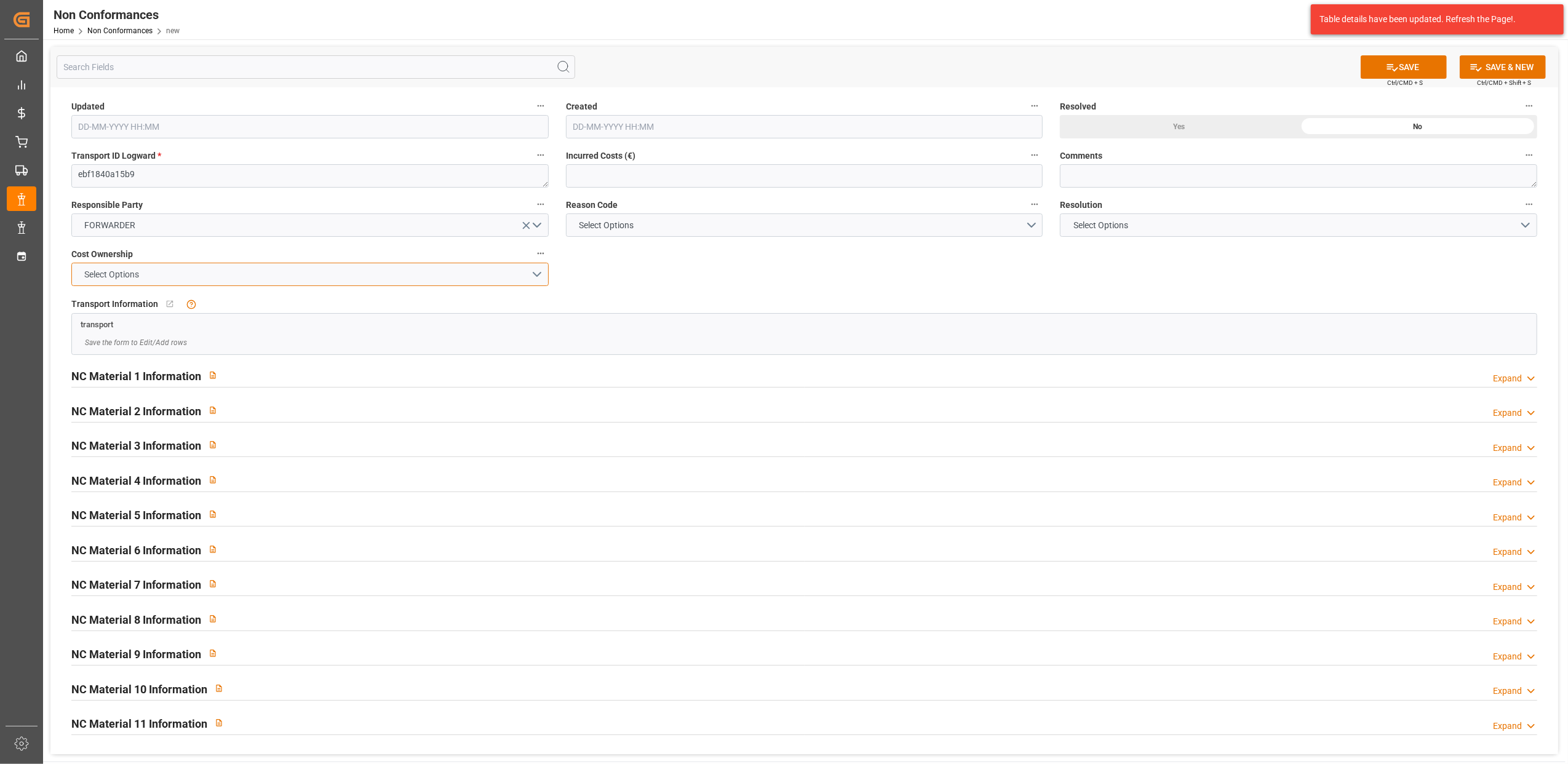
click at [537, 276] on button "Select Options" at bounding box center [310, 275] width 477 height 23
drag, startPoint x: 466, startPoint y: 275, endPoint x: 498, endPoint y: 283, distance: 33.0
click at [466, 276] on div "FORWARDER" at bounding box center [310, 277] width 476 height 26
click at [1029, 224] on button "Select Options" at bounding box center [804, 225] width 477 height 23
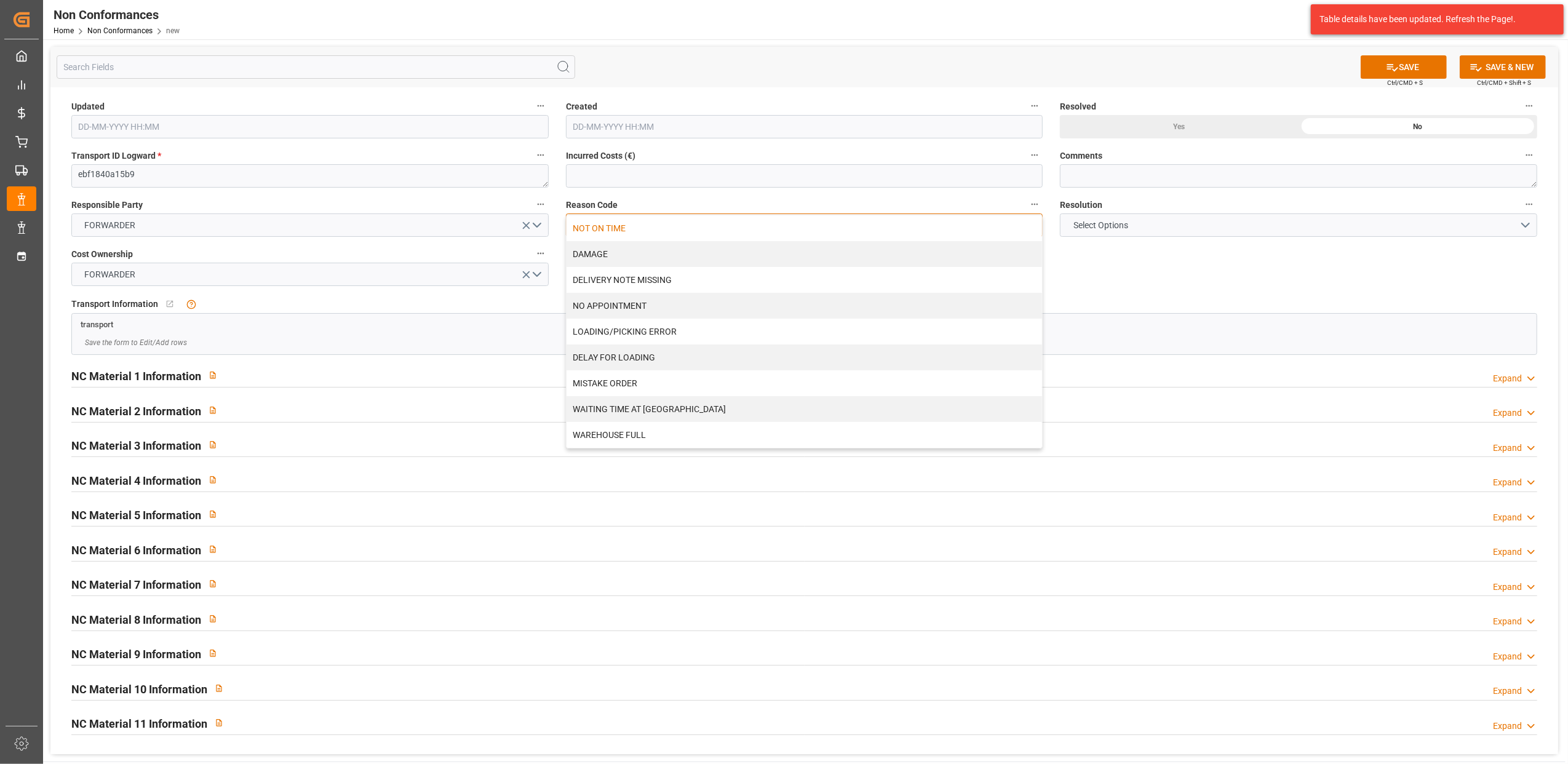
click at [701, 237] on div "NOT ON TIME" at bounding box center [804, 228] width 476 height 26
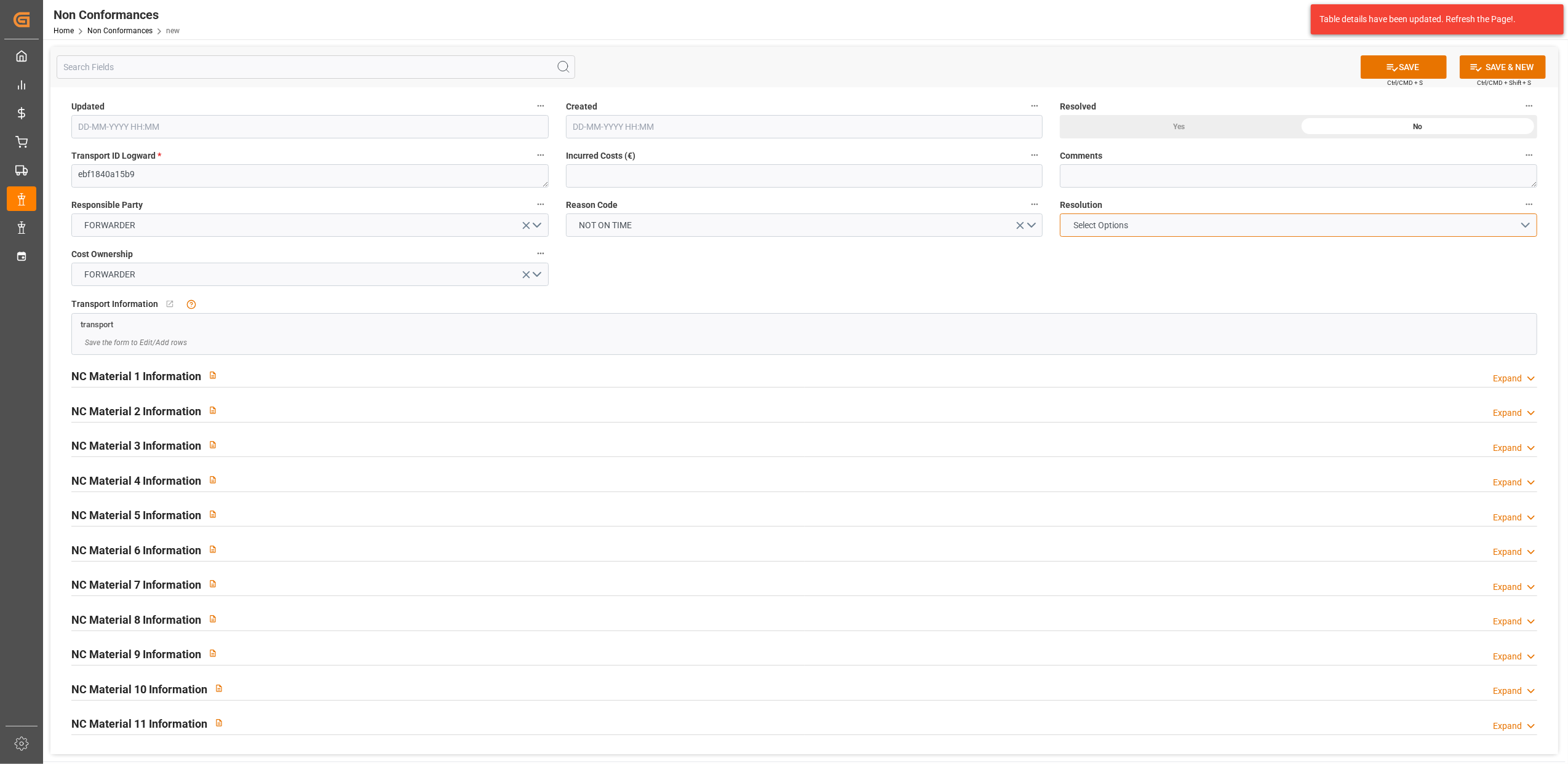
click at [1524, 224] on button "Select Options" at bounding box center [1299, 225] width 477 height 23
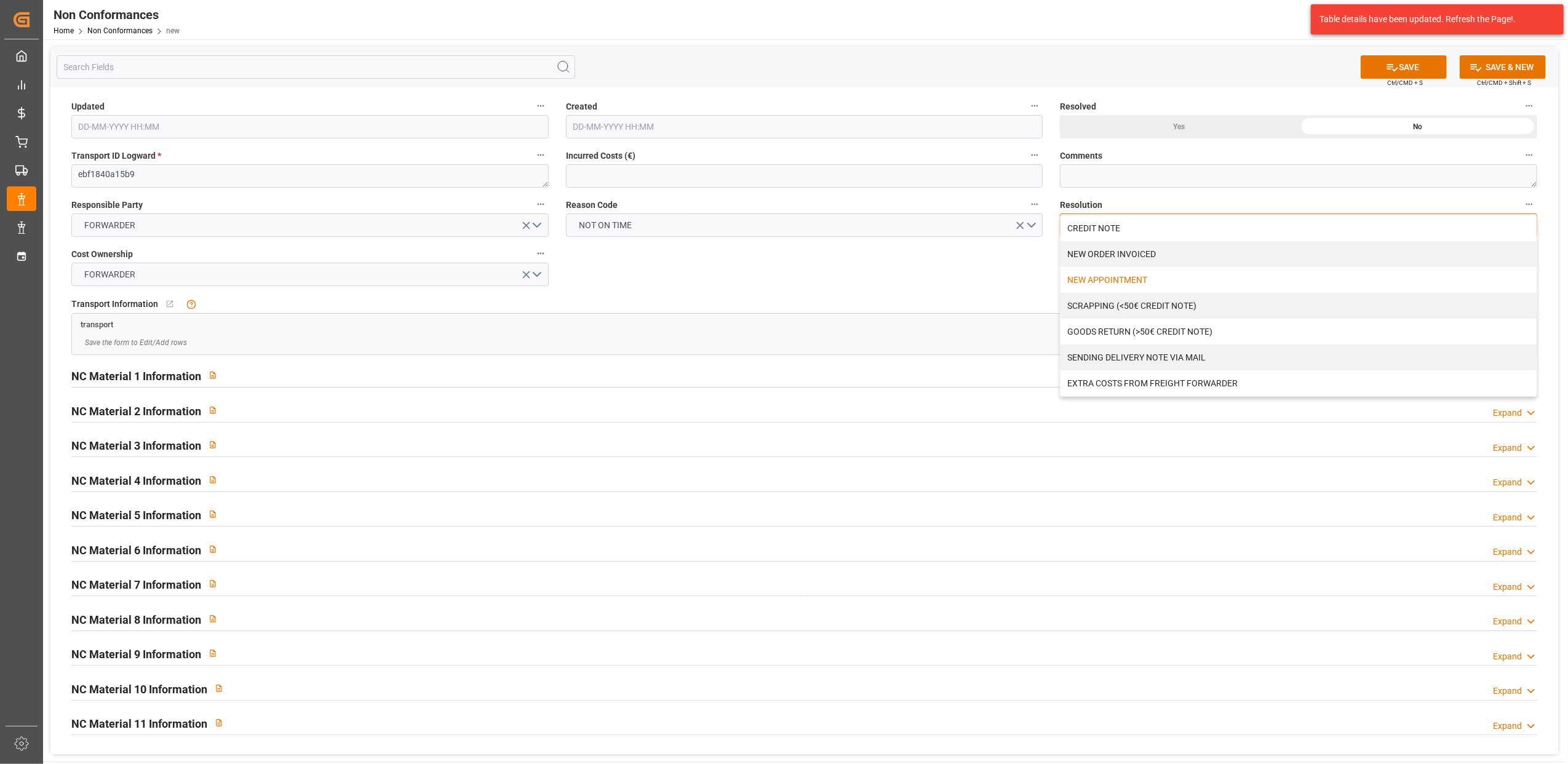
click at [1125, 284] on div "NEW APPOINTMENT" at bounding box center [1299, 280] width 476 height 26
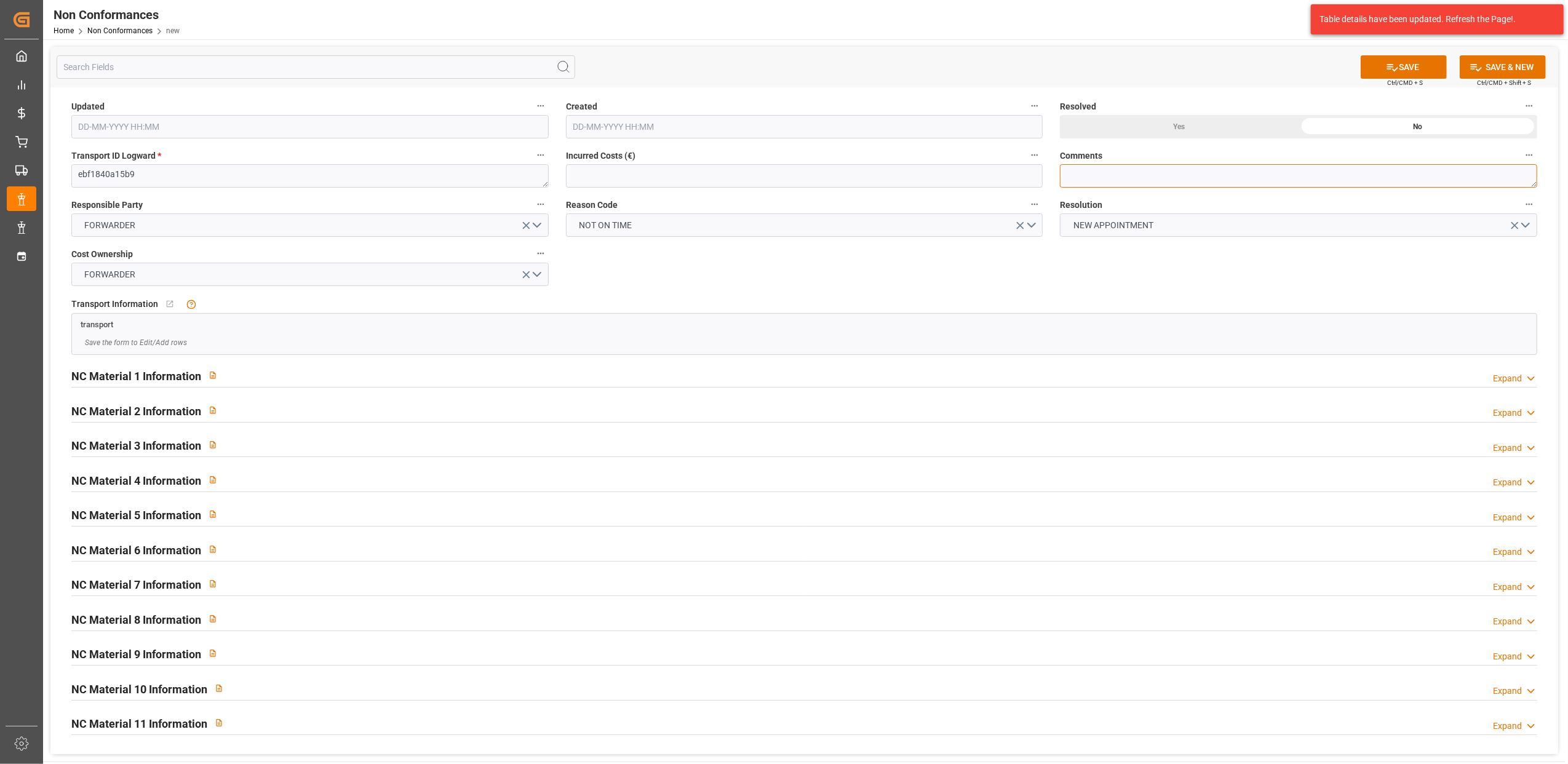
click at [1099, 177] on textarea at bounding box center [1299, 176] width 477 height 23
type textarea "LITIGE 994 BL 20375859 Non livré le 12/8 Nouveau rdv le 13/8 à 8h10"
click at [1399, 62] on button "SAVE" at bounding box center [1404, 67] width 86 height 23
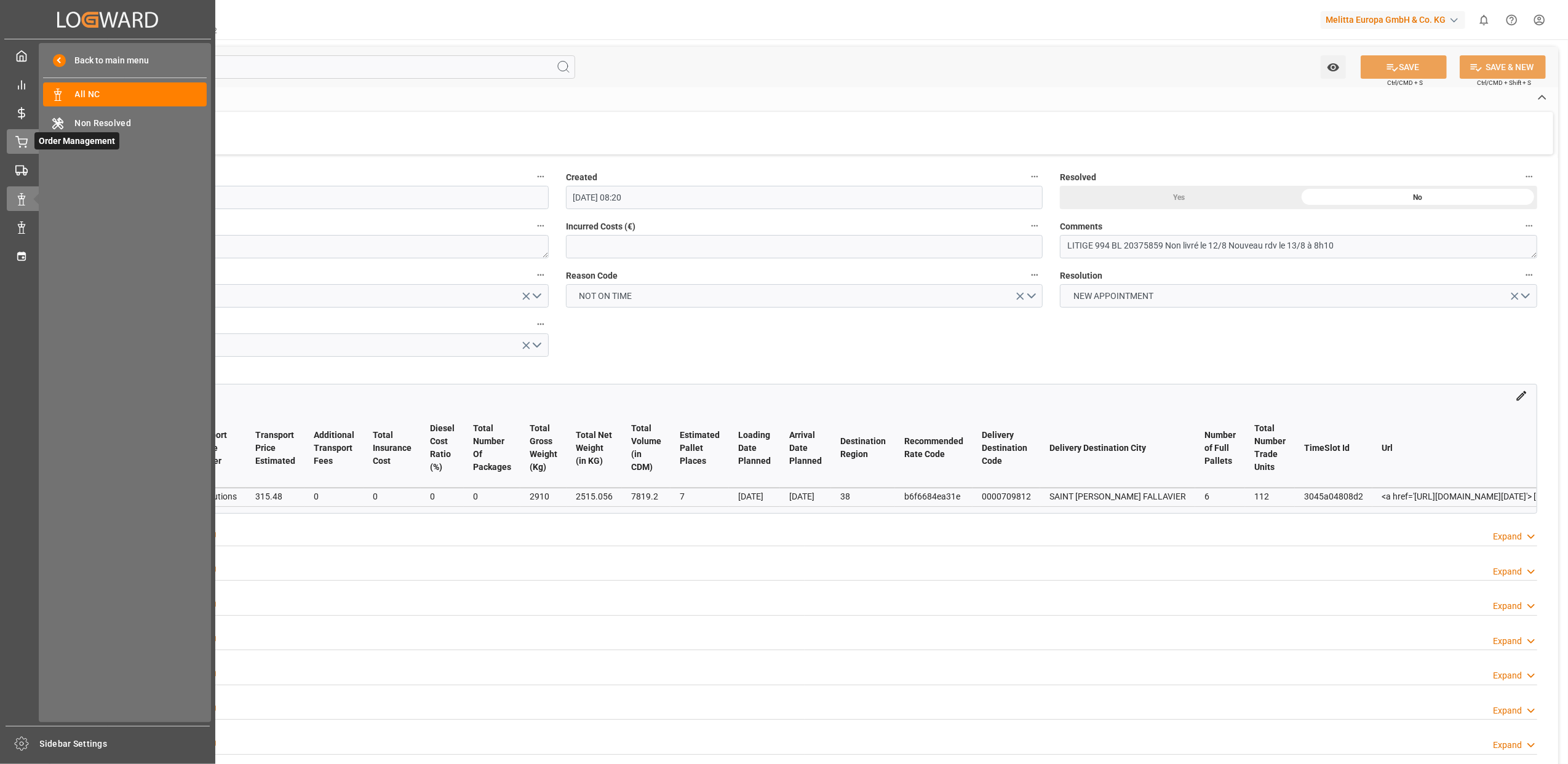
click at [25, 142] on icon at bounding box center [21, 142] width 12 height 12
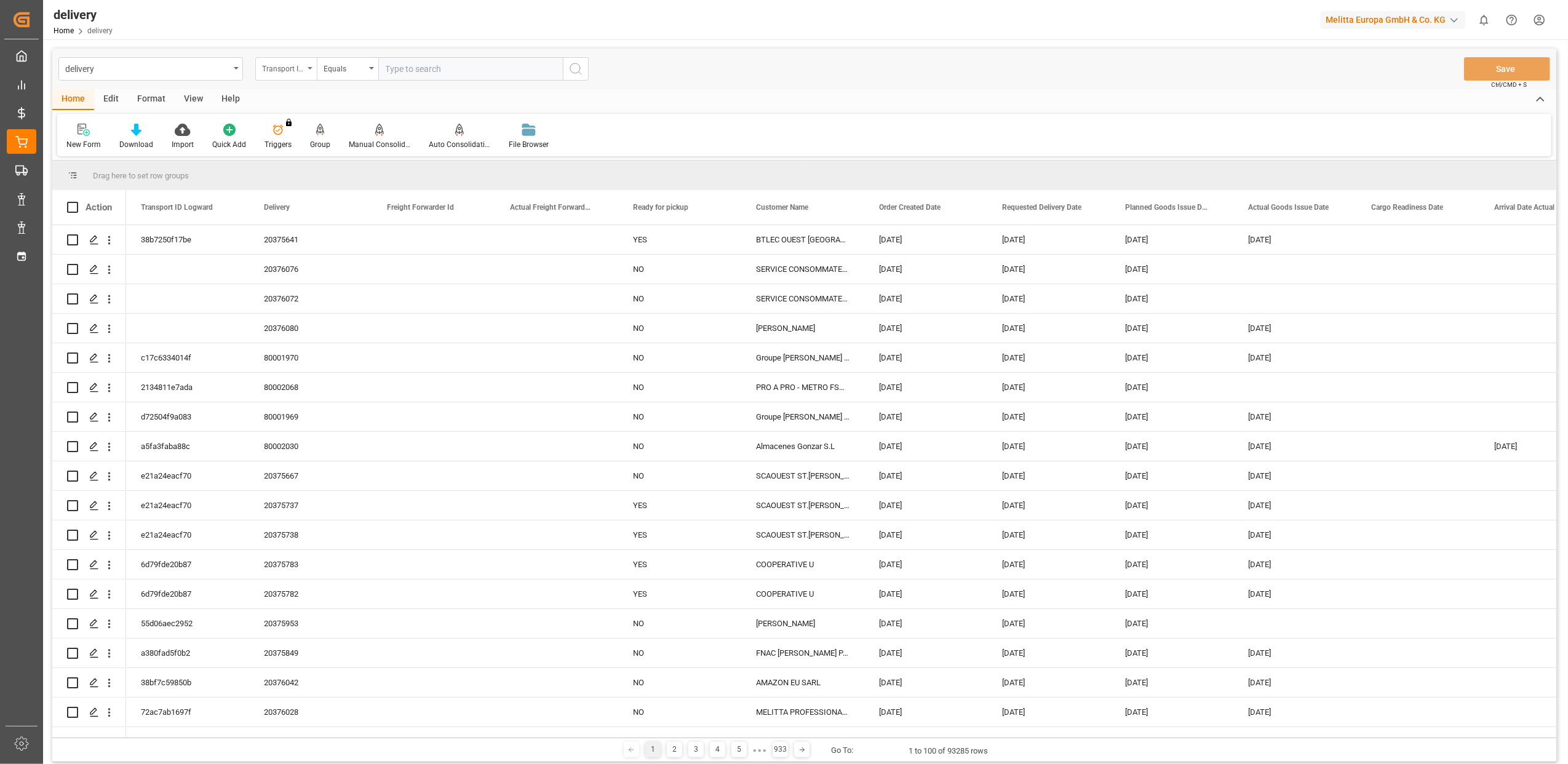
click at [310, 69] on div "Transport ID Logward" at bounding box center [286, 69] width 62 height 23
click at [306, 155] on div "Delivery" at bounding box center [348, 151] width 183 height 26
click at [448, 71] on input "text" at bounding box center [471, 69] width 185 height 23
type input "20375523"
click at [577, 70] on icon "search button" at bounding box center [575, 69] width 15 height 15
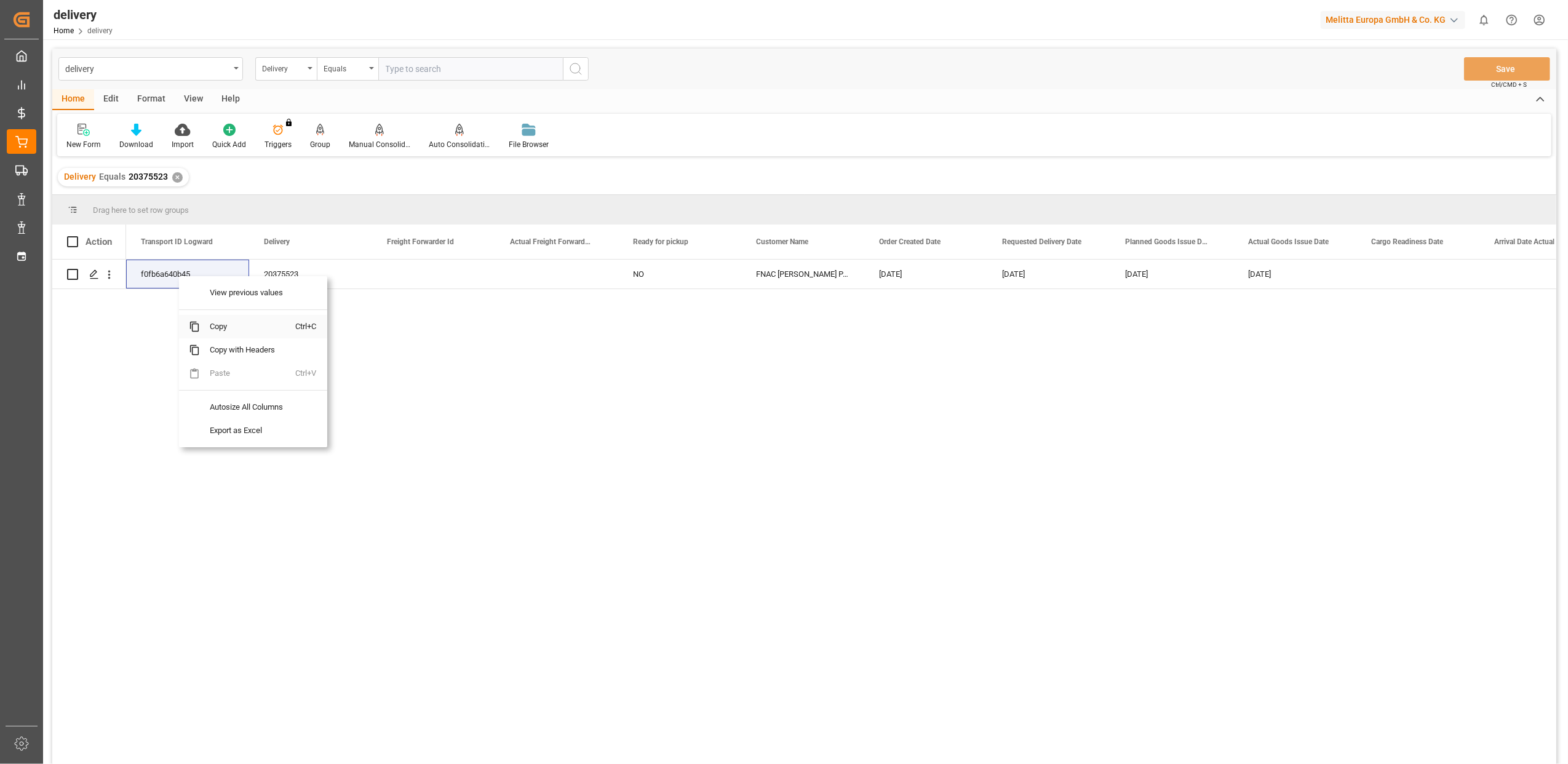
click at [226, 328] on span "Copy" at bounding box center [248, 327] width 96 height 23
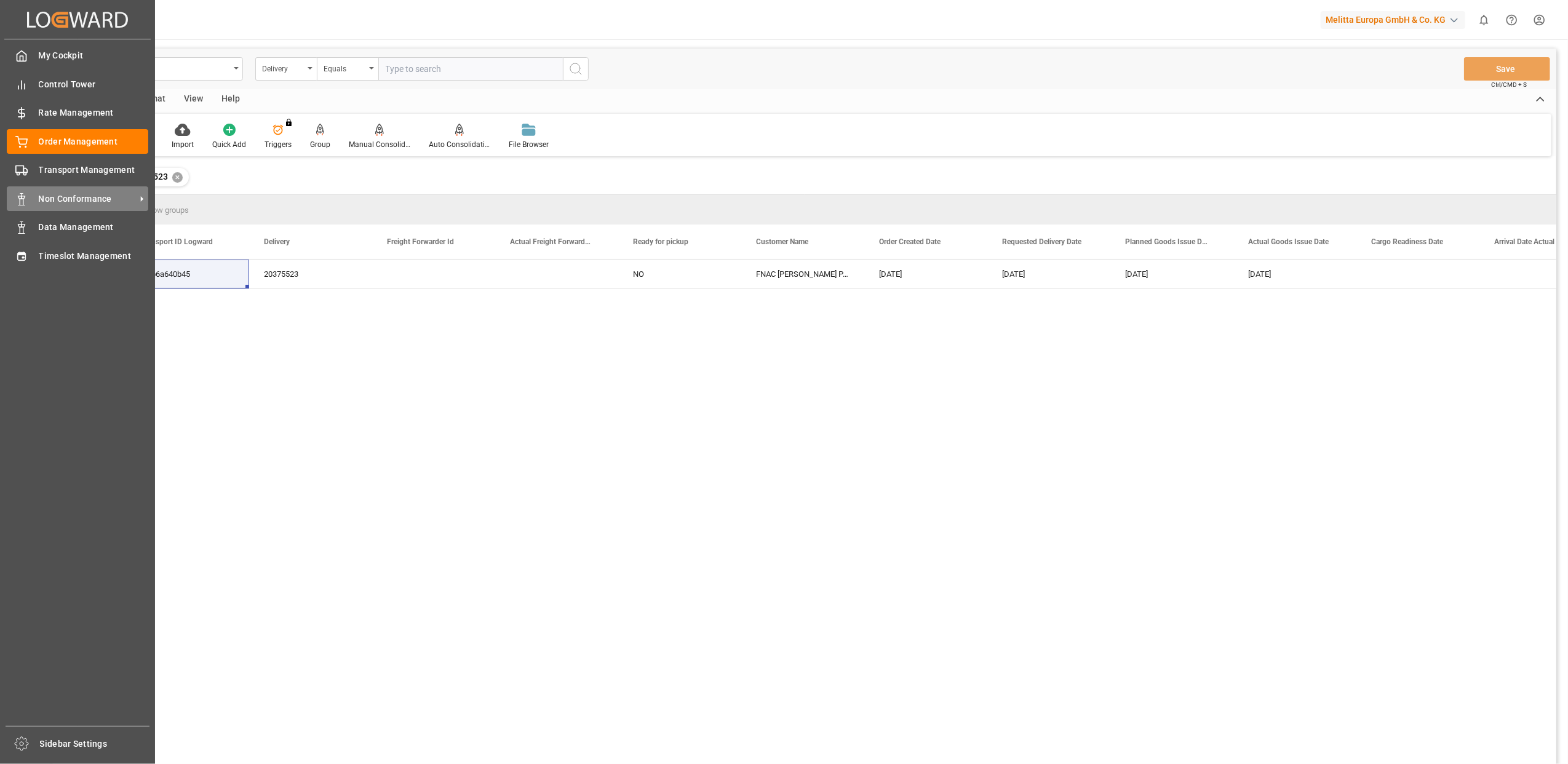
click at [86, 192] on span "Non Conformance" at bounding box center [87, 199] width 97 height 13
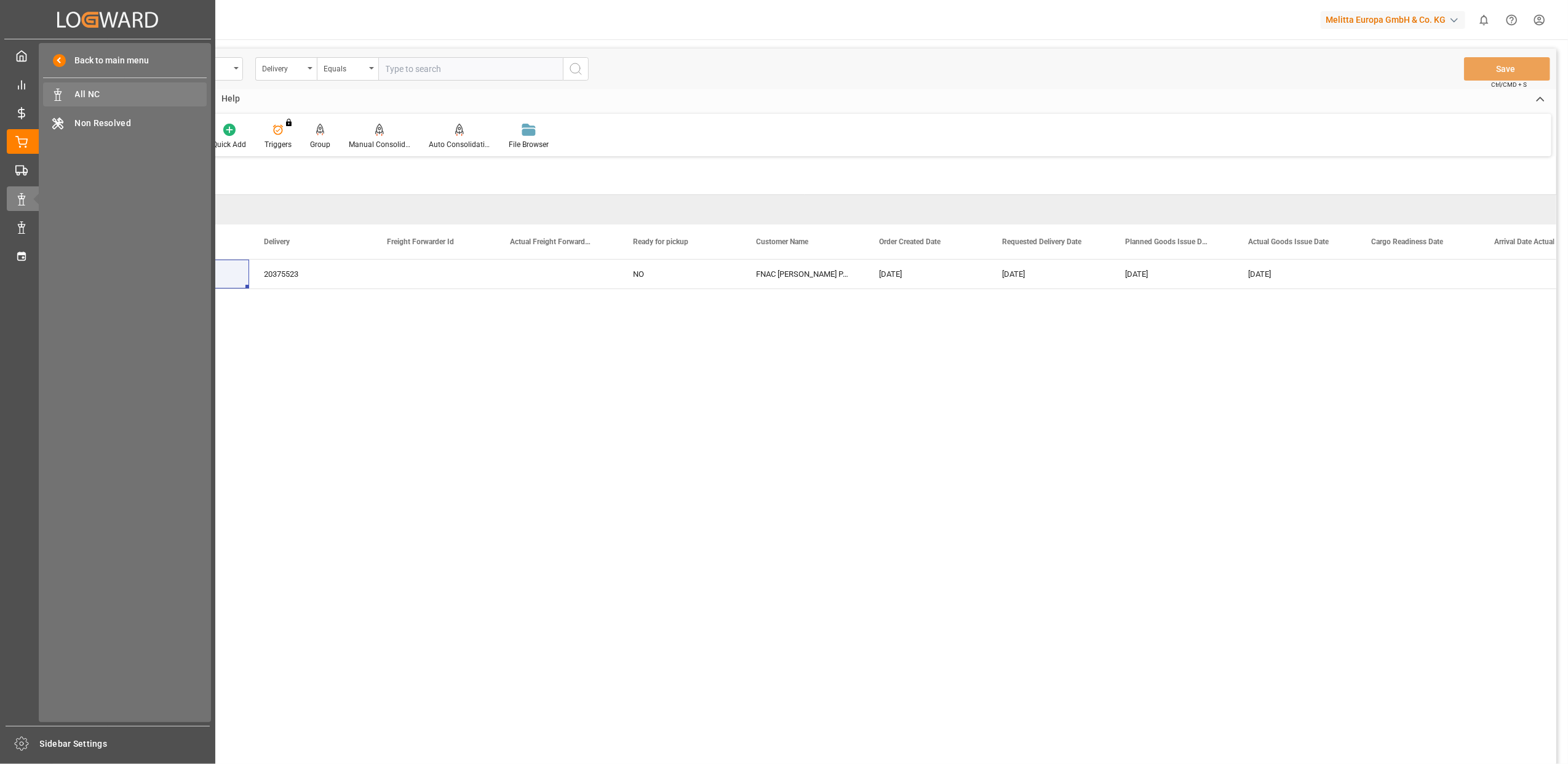
click at [114, 85] on div "All NC All NC" at bounding box center [124, 94] width 164 height 24
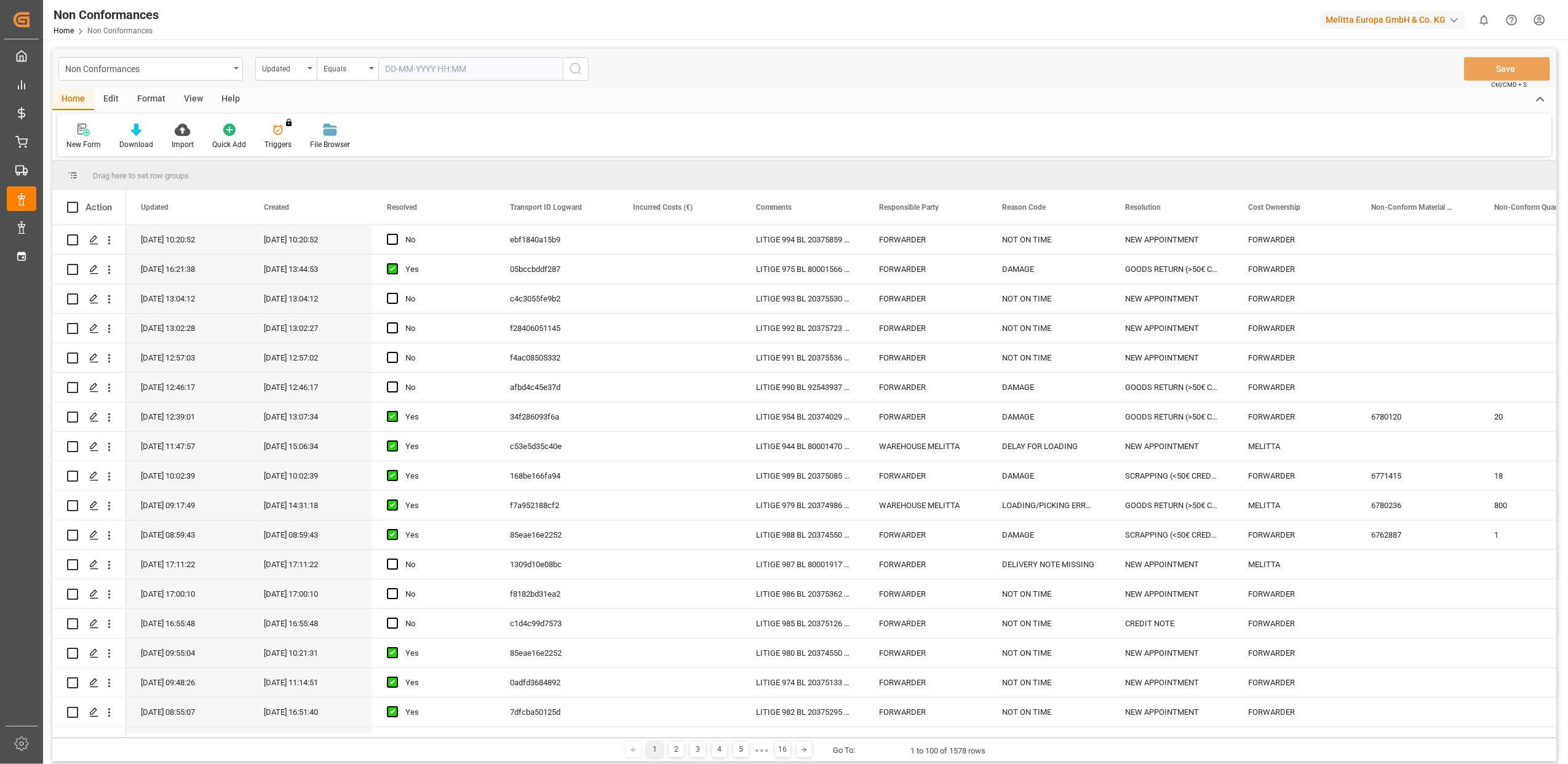
click at [94, 131] on div at bounding box center [84, 130] width 35 height 13
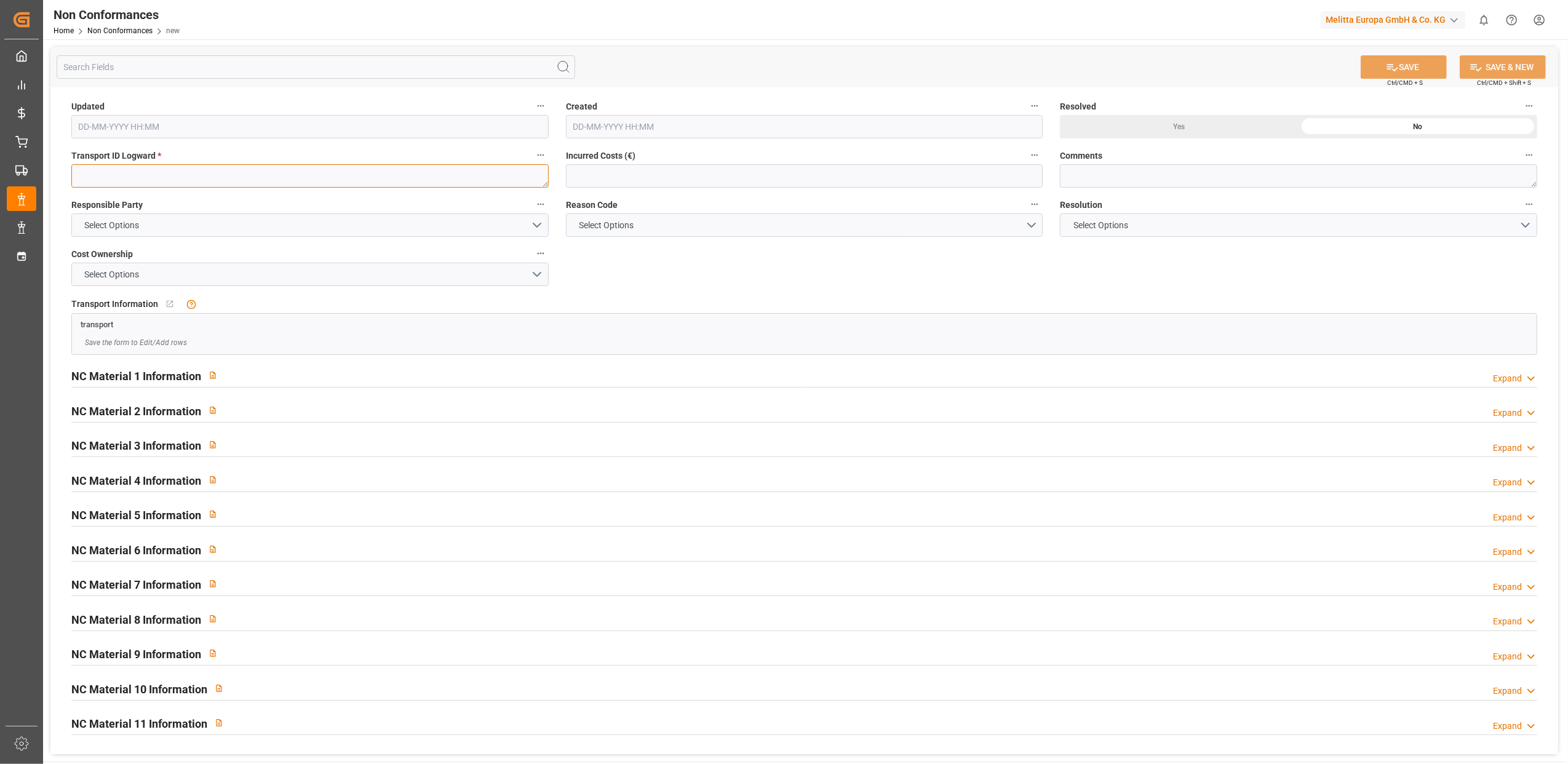
click at [148, 171] on textarea at bounding box center [310, 176] width 477 height 23
paste textarea "f0fb6a640b45"
type textarea "f0fb6a640b45"
click at [544, 225] on button "Select Options" at bounding box center [310, 225] width 477 height 23
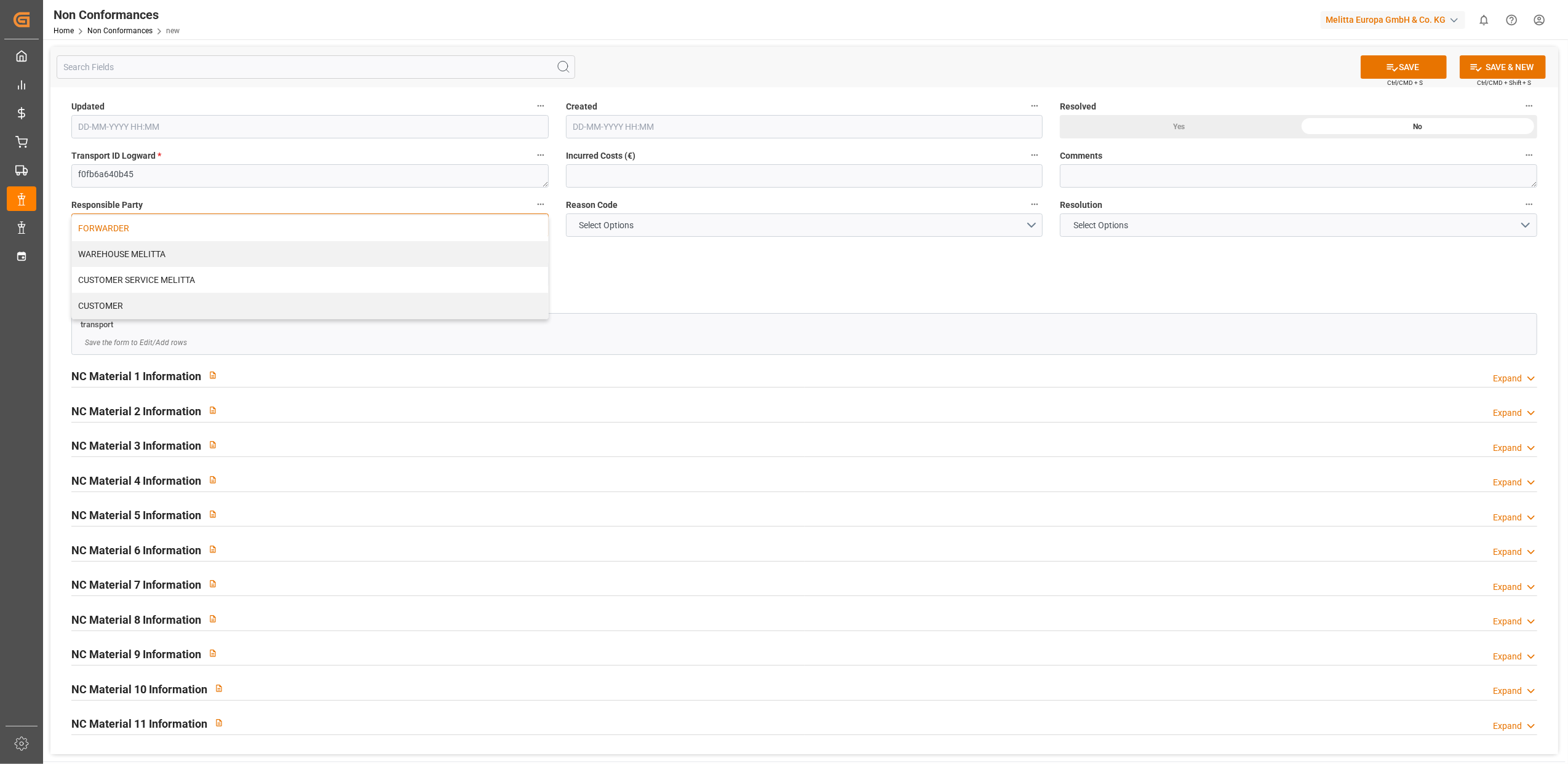
click at [460, 229] on div "FORWARDER" at bounding box center [310, 228] width 476 height 26
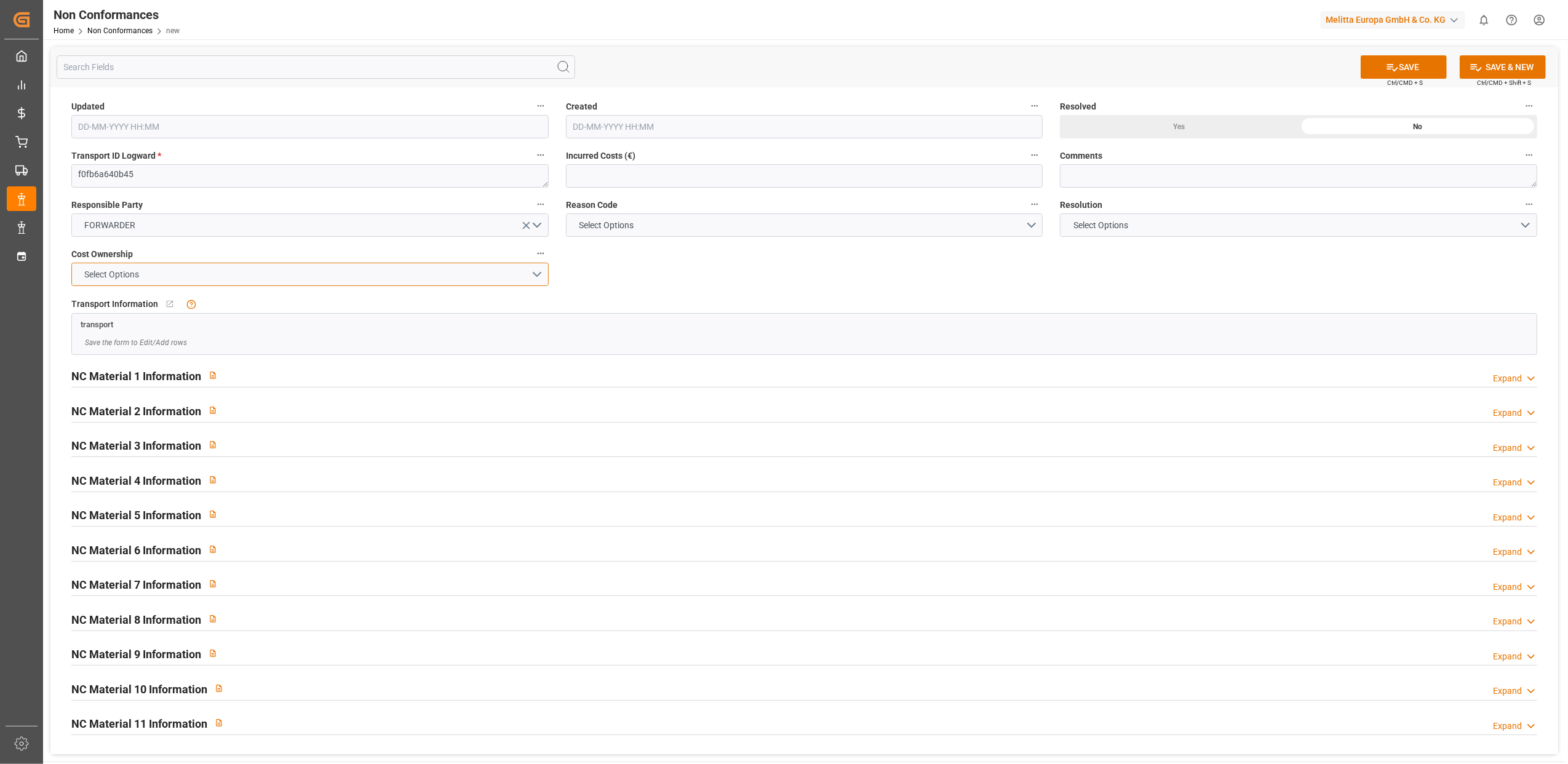
click at [530, 275] on button "Select Options" at bounding box center [310, 275] width 477 height 23
click at [504, 285] on div "FORWARDER" at bounding box center [310, 277] width 476 height 26
click at [1034, 225] on button "Select Options" at bounding box center [804, 225] width 477 height 23
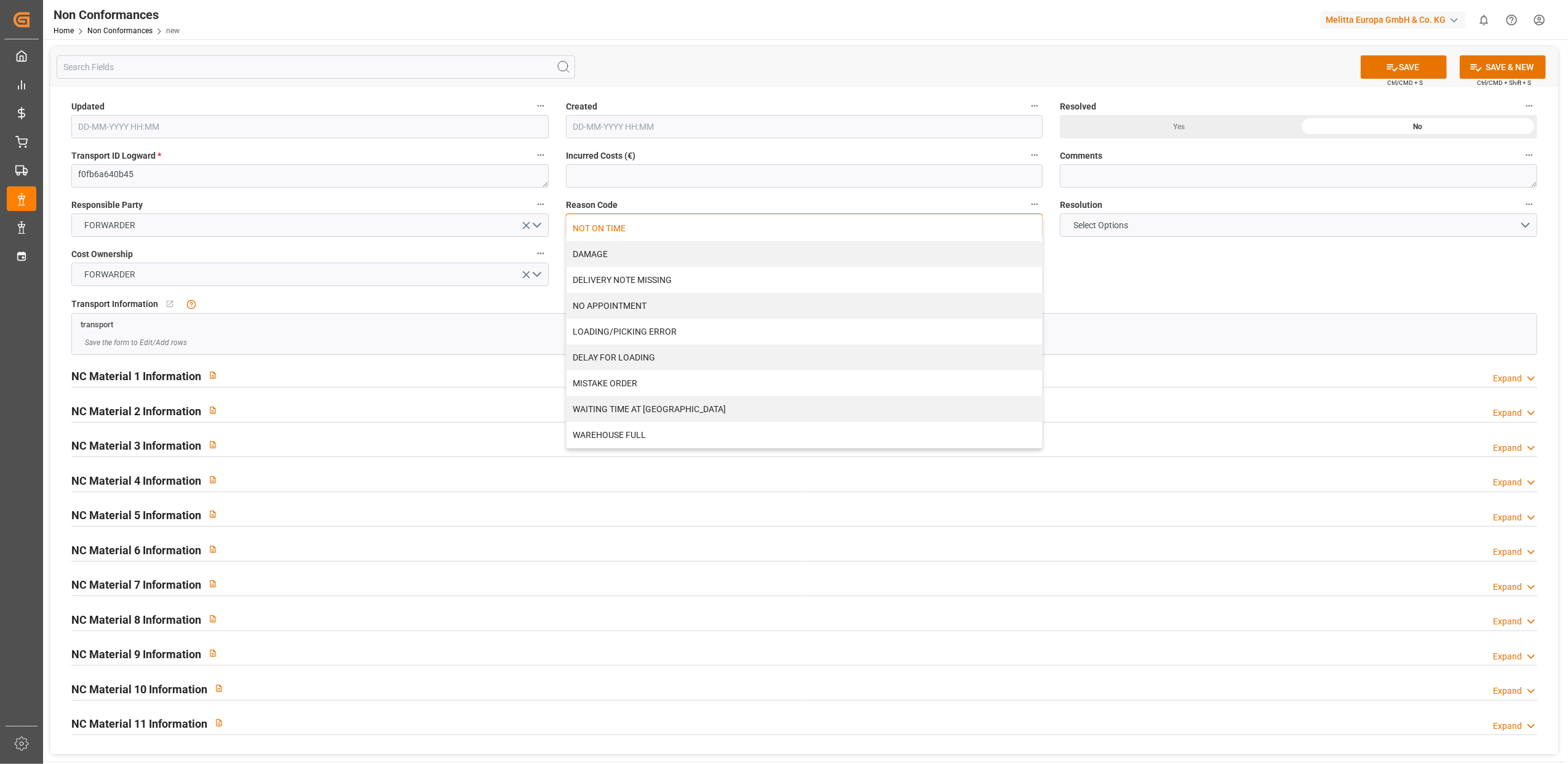
drag, startPoint x: 630, startPoint y: 230, endPoint x: 1142, endPoint y: 242, distance: 512.1
click at [632, 230] on div "NOT ON TIME" at bounding box center [804, 228] width 476 height 26
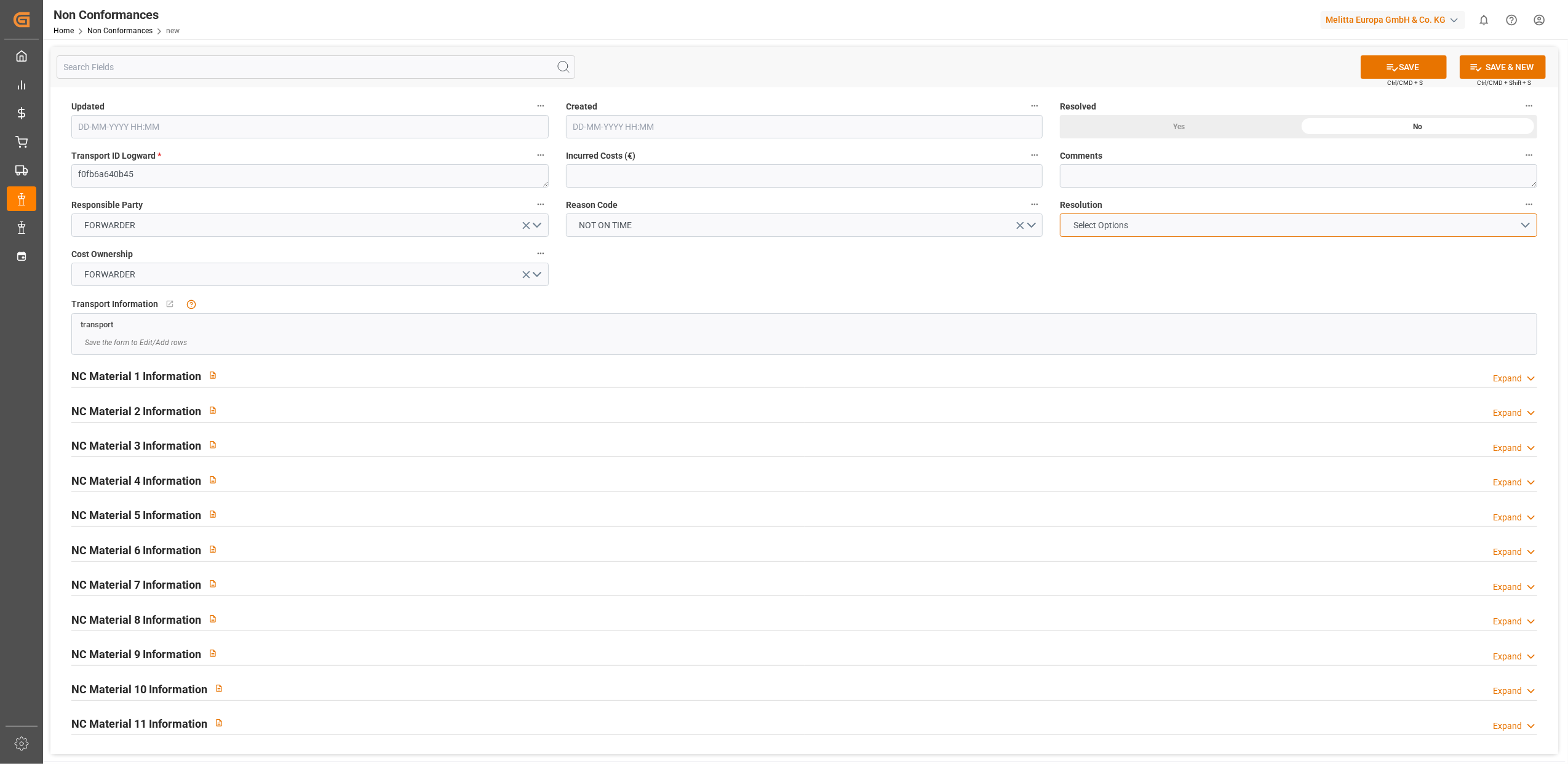
click at [1528, 226] on button "Select Options" at bounding box center [1299, 225] width 477 height 23
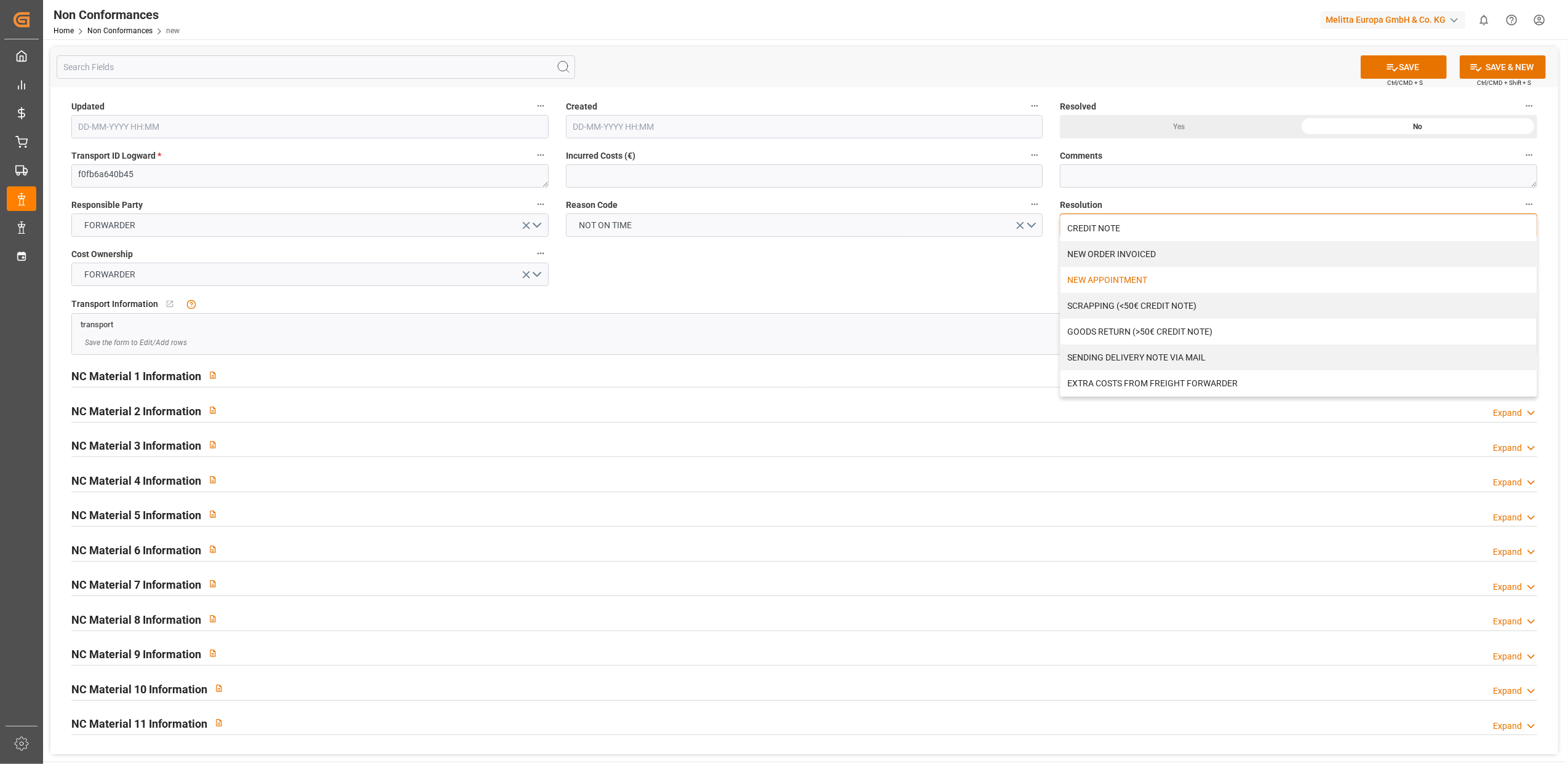
click at [1183, 279] on div "NEW APPOINTMENT" at bounding box center [1299, 280] width 476 height 26
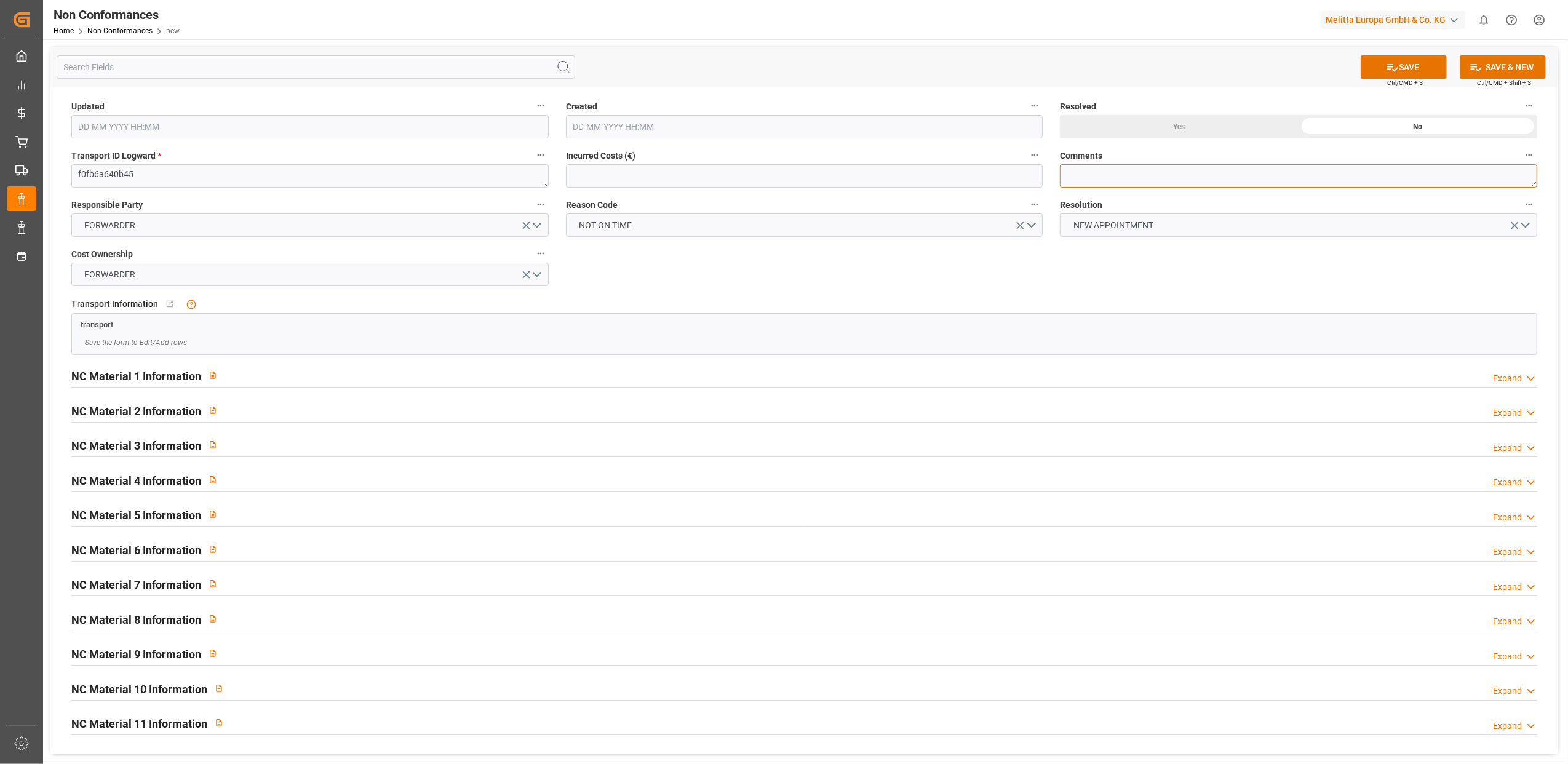
click at [1136, 176] on textarea at bounding box center [1299, 176] width 477 height 23
type textarea "LITIGE 995 BL 20375523 Non livré le 08/8"
click at [1429, 69] on button "SAVE" at bounding box center [1404, 67] width 86 height 23
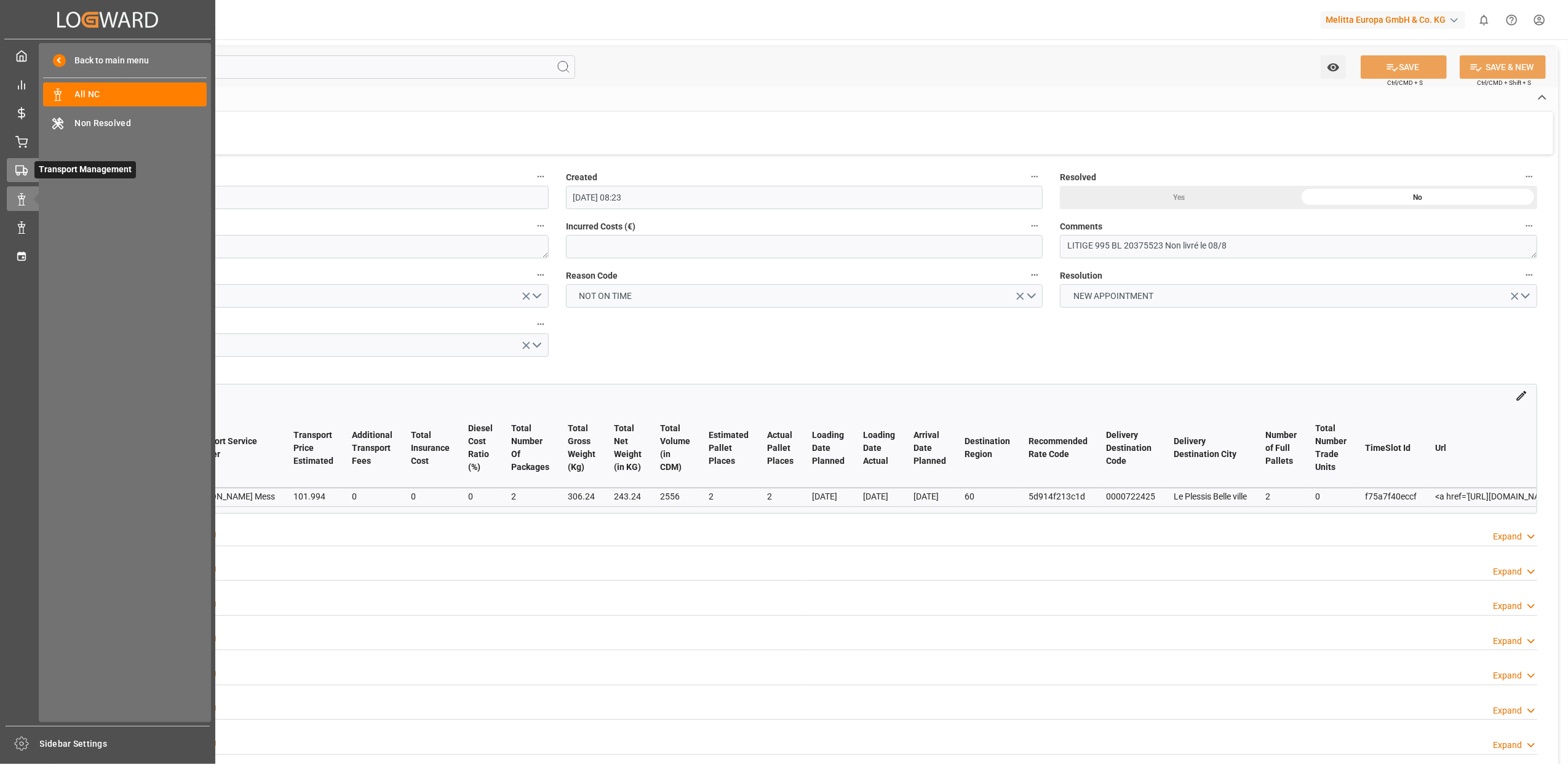
click at [21, 167] on icon at bounding box center [21, 170] width 12 height 12
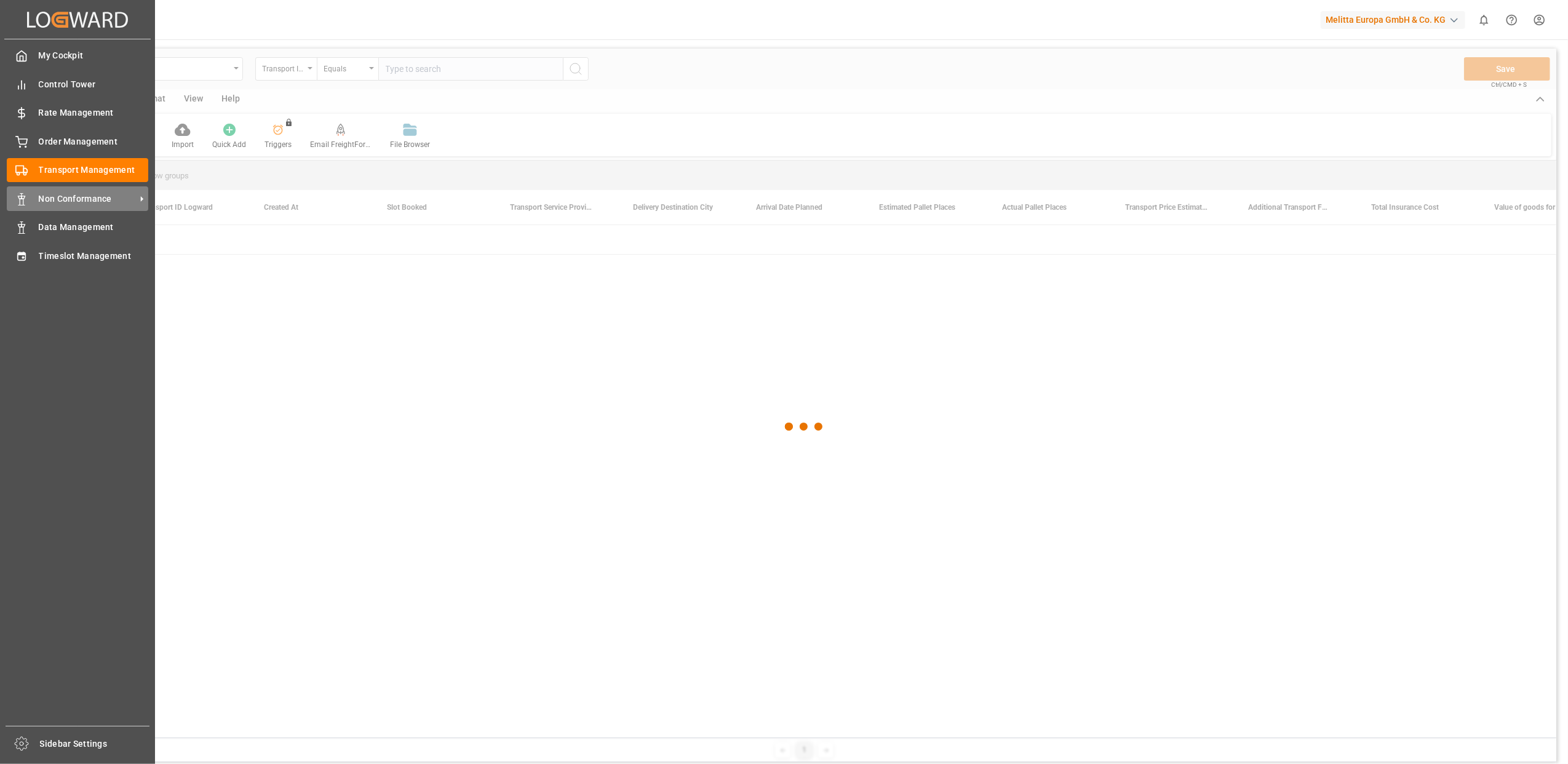
click at [26, 193] on icon at bounding box center [21, 199] width 12 height 12
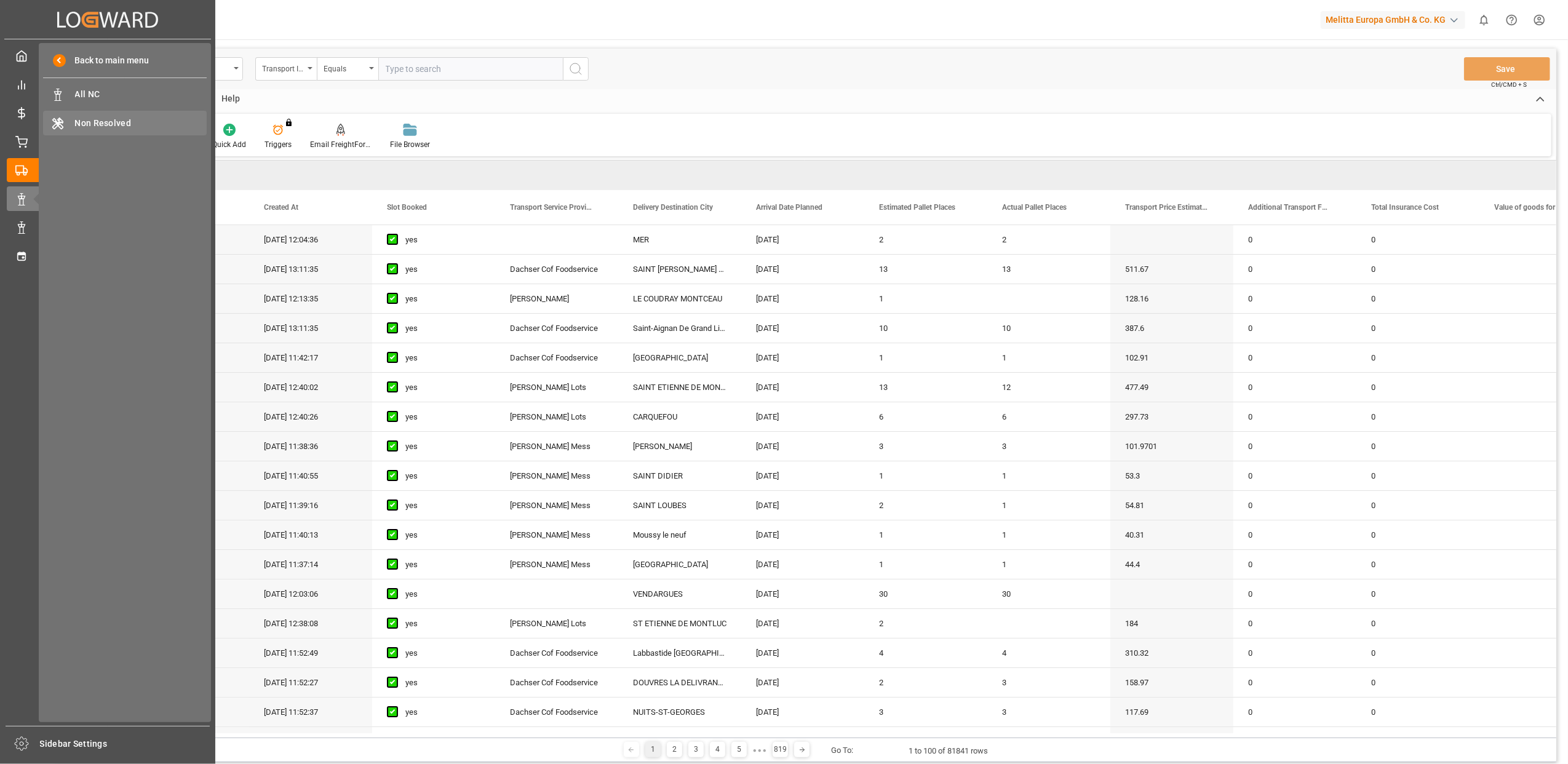
click at [91, 117] on span "Non Resolved" at bounding box center [141, 123] width 132 height 13
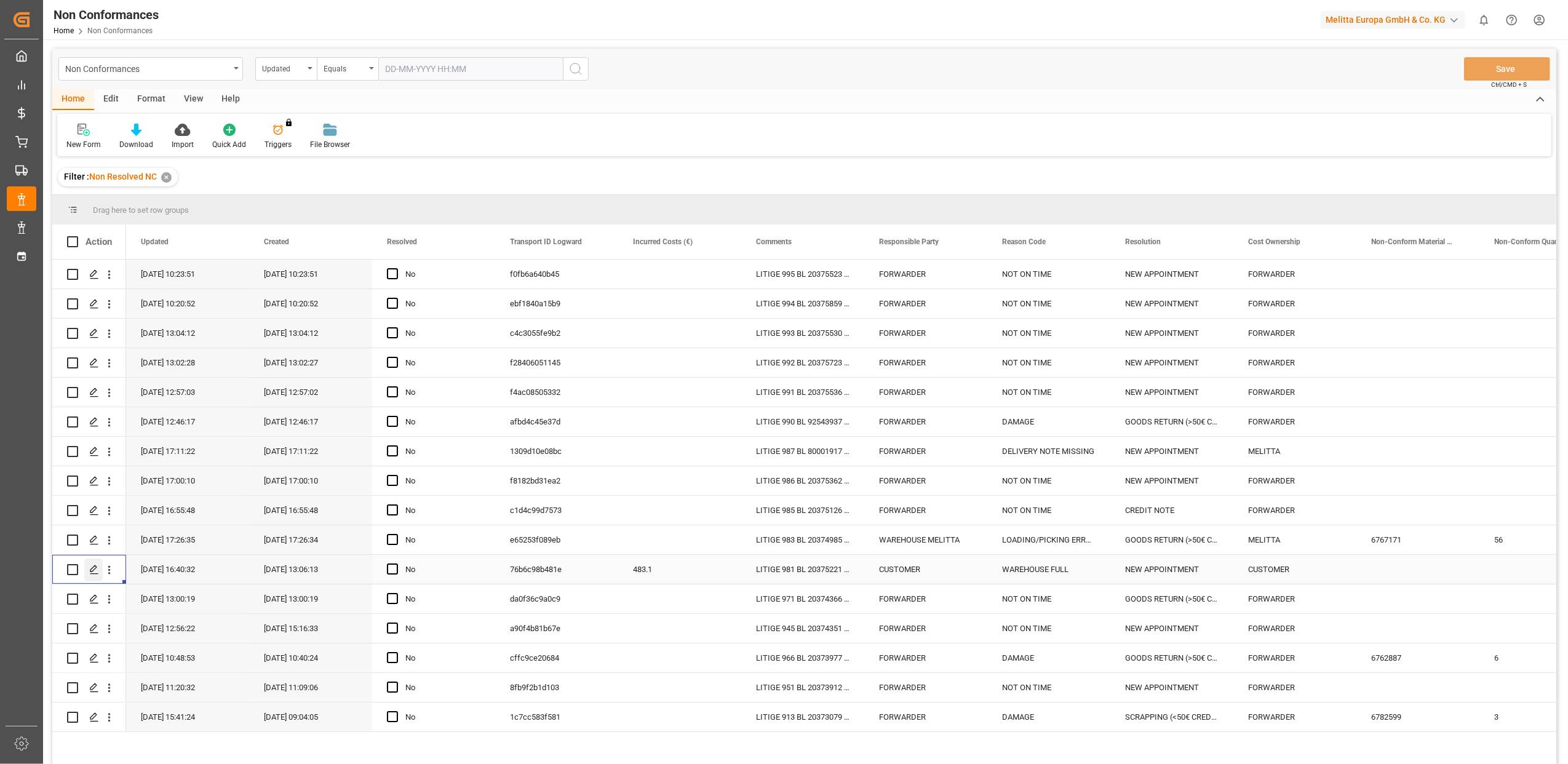
click at [98, 569] on icon "Press SPACE to select this row." at bounding box center [94, 569] width 10 height 10
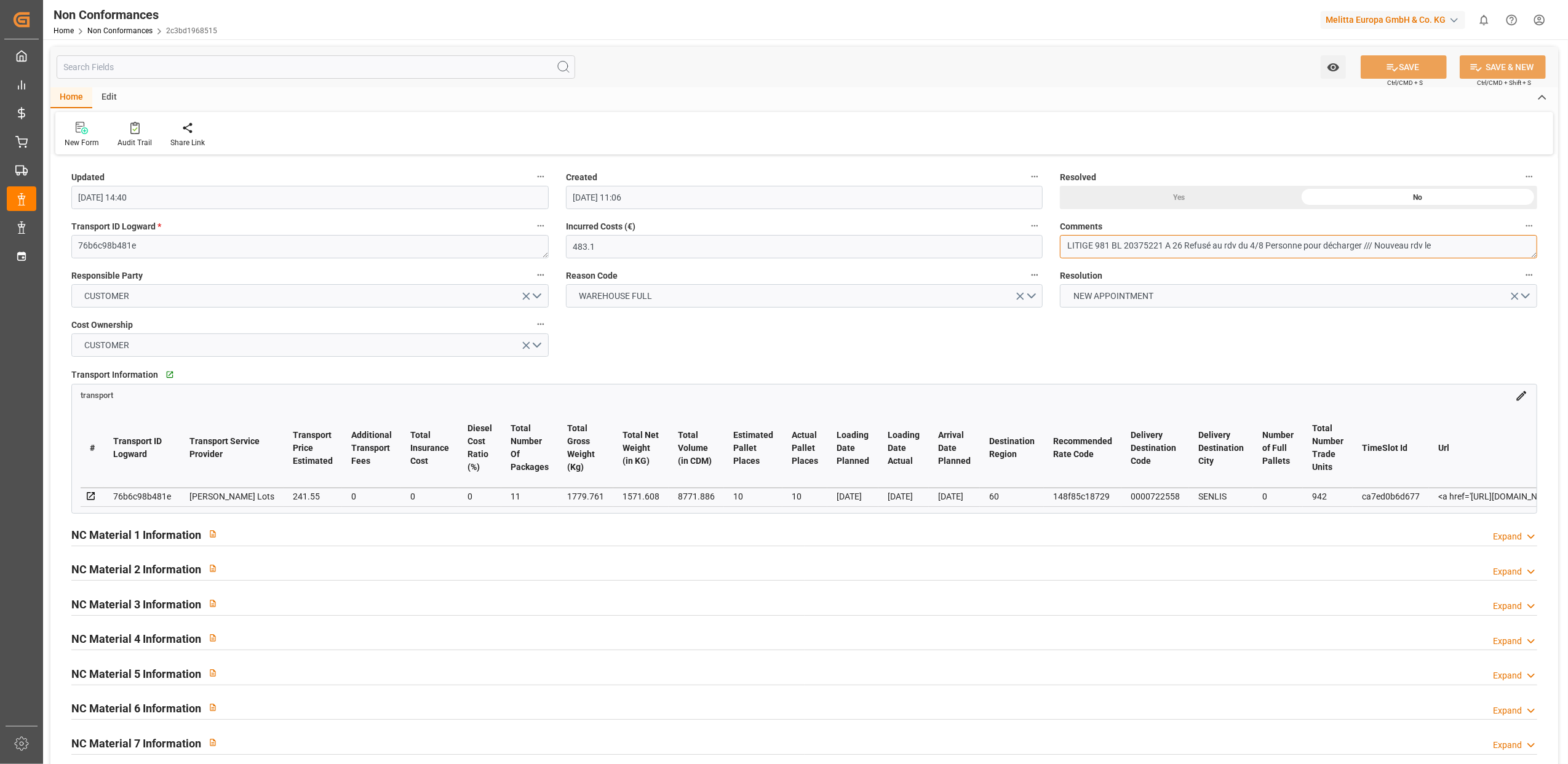
click at [1453, 248] on textarea "LITIGE 981 BL 20375221 A 26 Refusé au rdv du 4/8 Personne pour décharger /// No…" at bounding box center [1299, 246] width 477 height 23
type textarea "LITIGE 981 BL 20375221 A 26 Refusé au rdv du 4/8 Personne pour décharger /// No…"
click at [1171, 199] on div "Yes" at bounding box center [1179, 198] width 239 height 23
click at [1421, 62] on button "SAVE" at bounding box center [1404, 67] width 86 height 23
type input "12-08-2025 08:25"
